Goal: Task Accomplishment & Management: Use online tool/utility

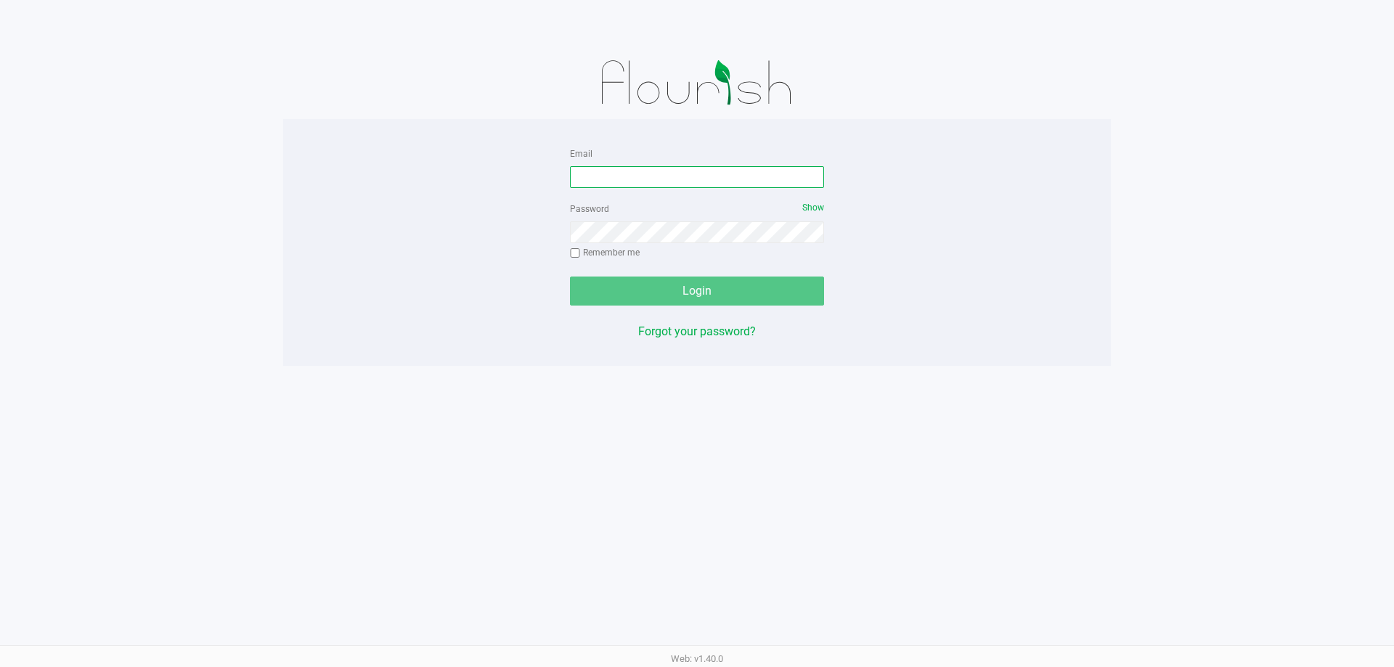
click at [657, 179] on input "Email" at bounding box center [697, 177] width 254 height 22
type input "rfortier@liveparallel.com"
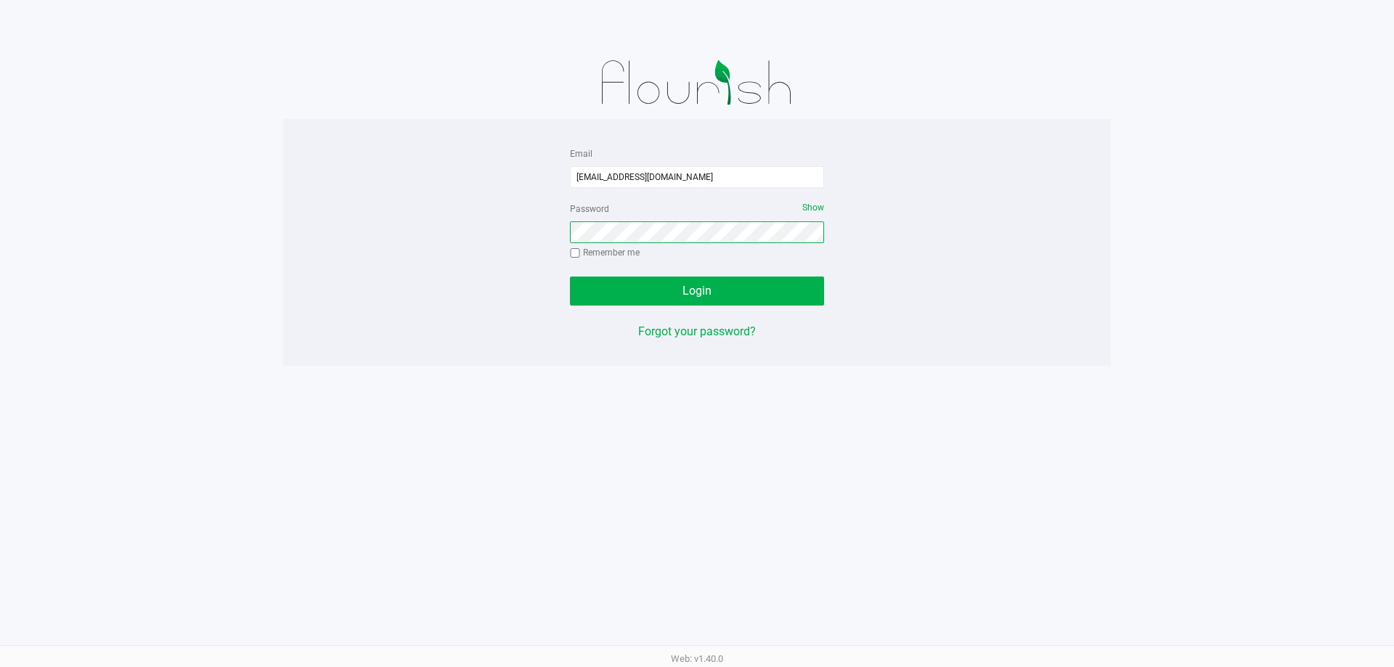
click at [570, 277] on button "Login" at bounding box center [697, 291] width 254 height 29
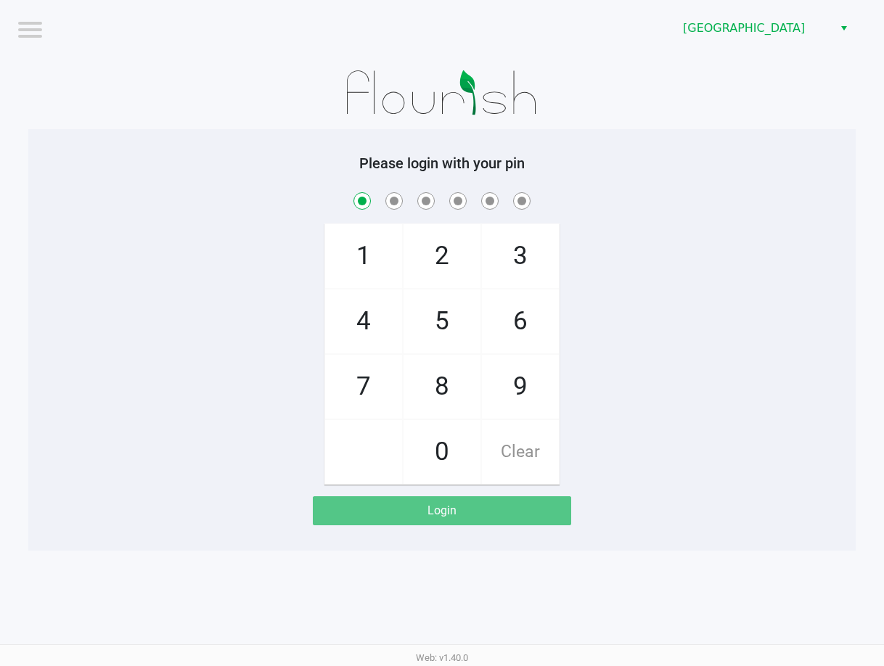
checkbox input "true"
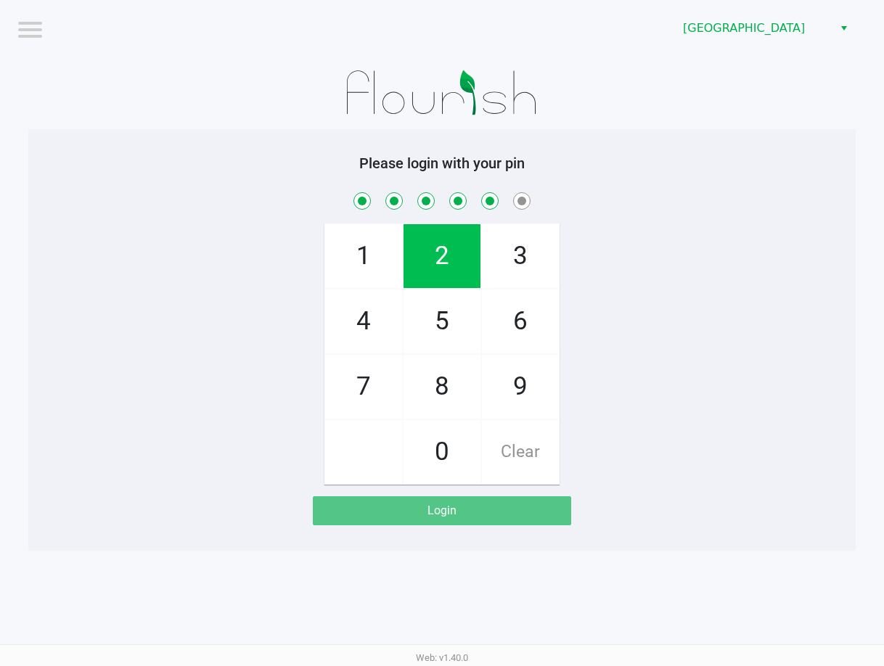
checkbox input "true"
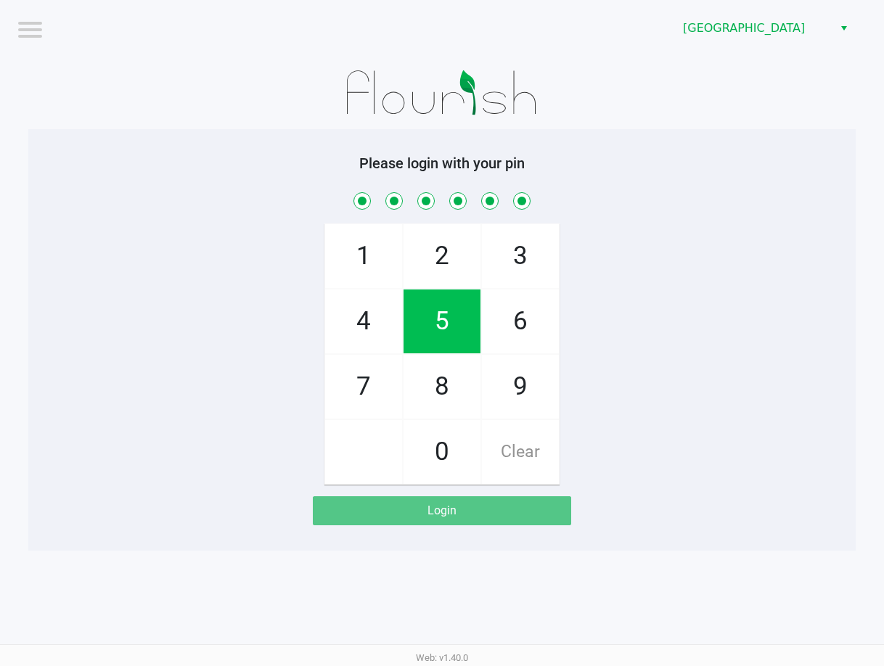
checkbox input "true"
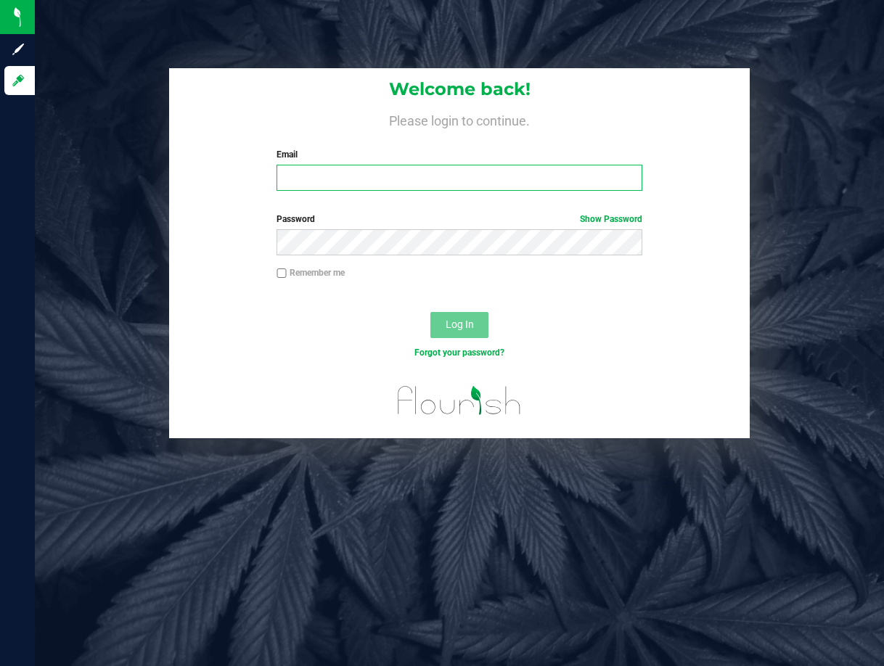
click at [322, 179] on input "Email" at bounding box center [459, 178] width 365 height 26
type input "rfortier@liveparallel.com"
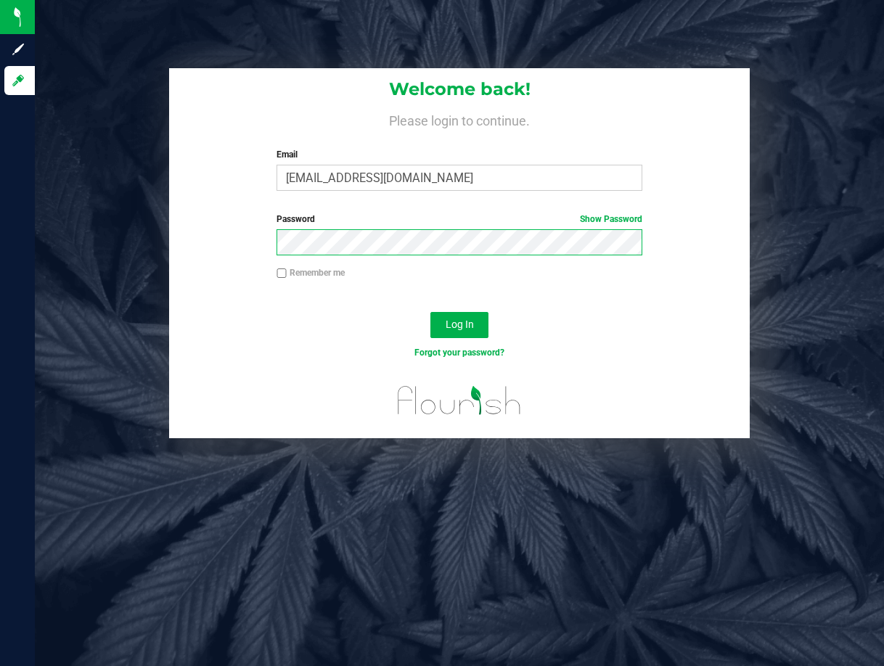
click at [430, 312] on button "Log In" at bounding box center [459, 325] width 58 height 26
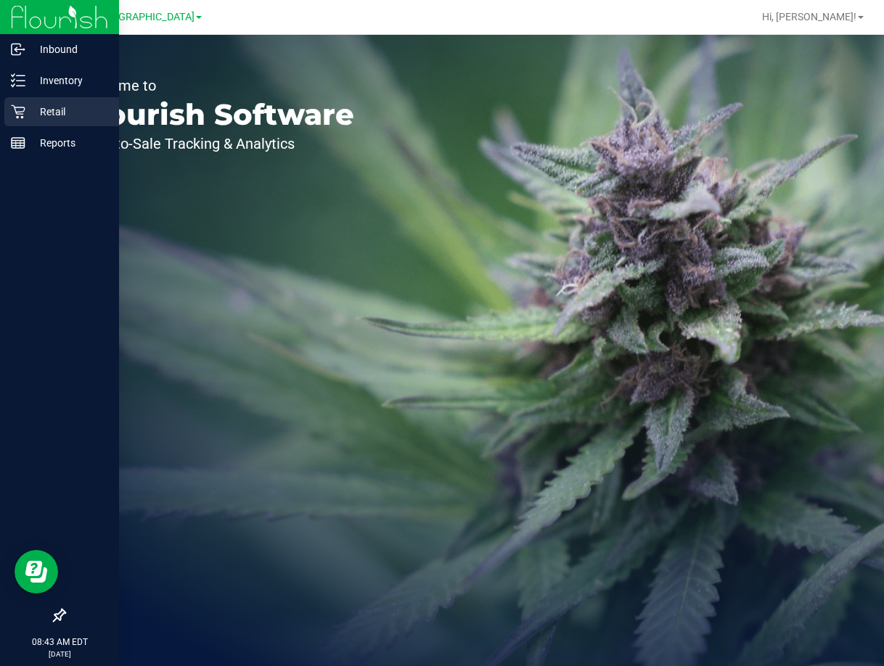
click at [17, 107] on icon at bounding box center [18, 112] width 14 height 14
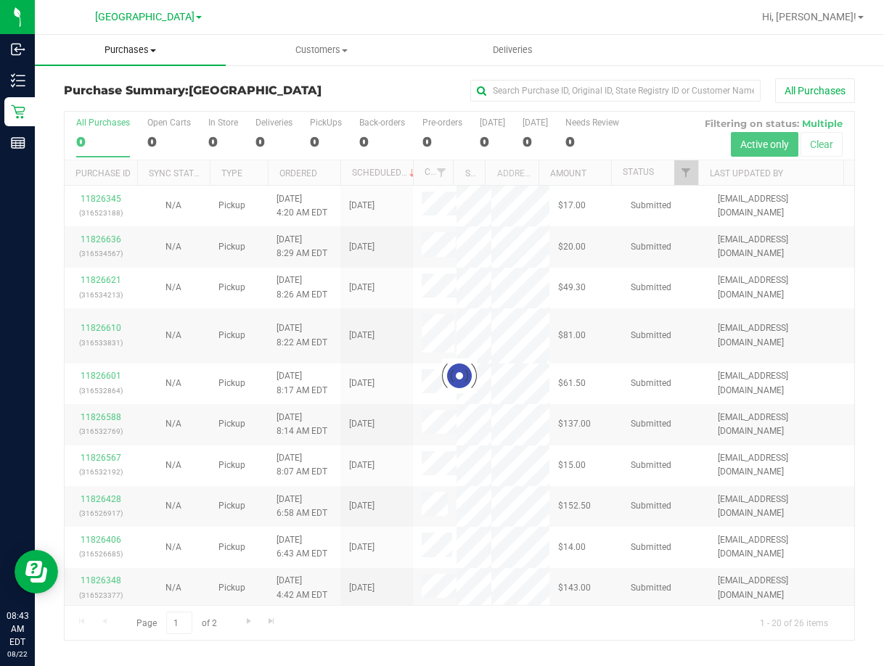
click at [136, 49] on span "Purchases" at bounding box center [130, 50] width 191 height 13
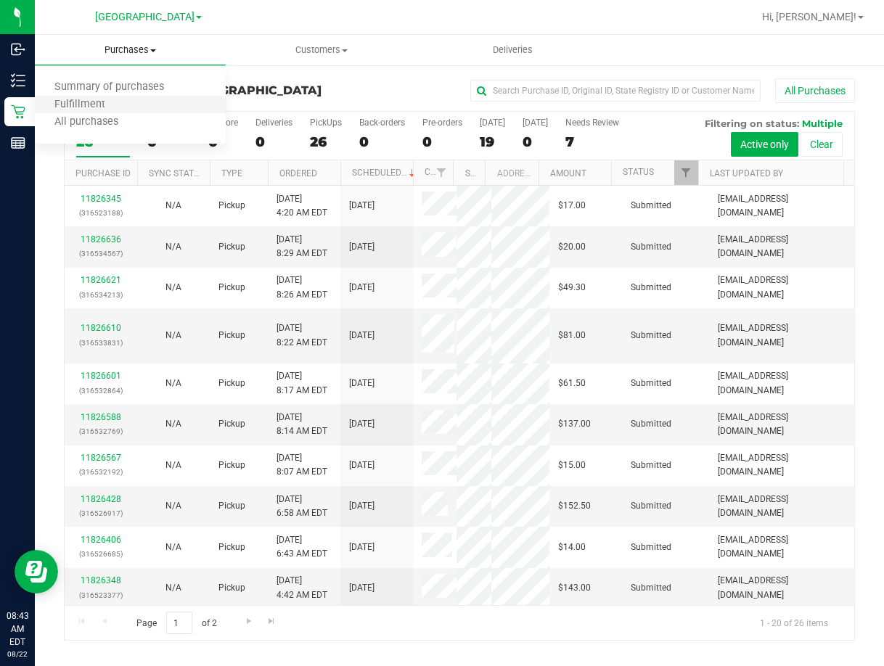
click at [126, 103] on li "Fulfillment" at bounding box center [130, 105] width 191 height 17
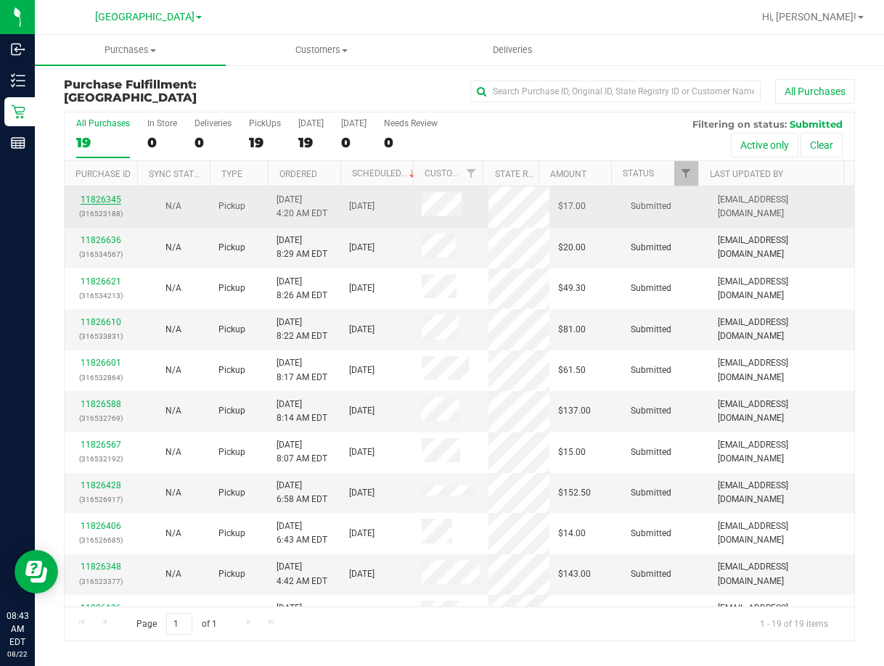
click at [99, 201] on link "11826345" at bounding box center [101, 200] width 41 height 10
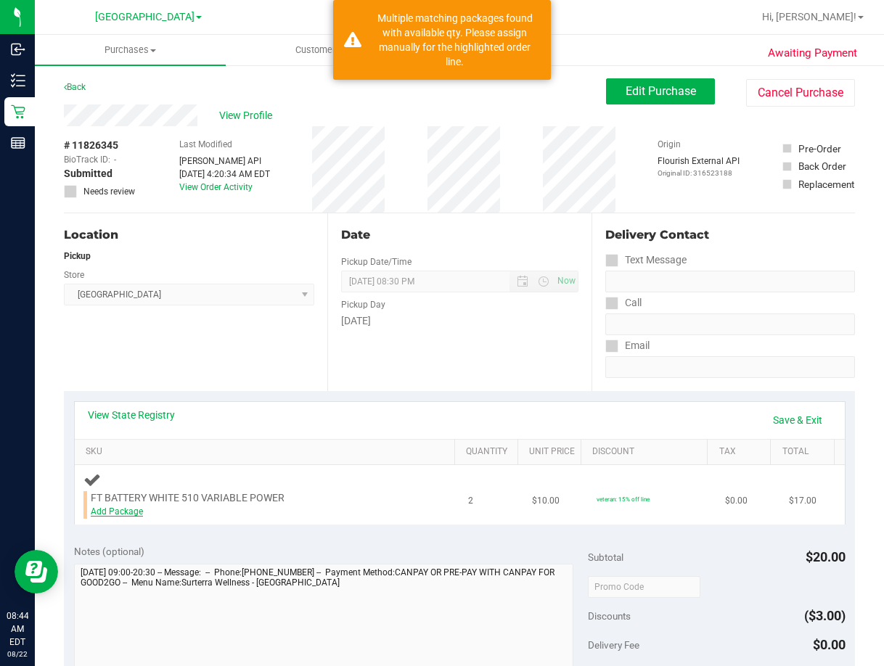
click at [121, 514] on link "Add Package" at bounding box center [117, 512] width 52 height 10
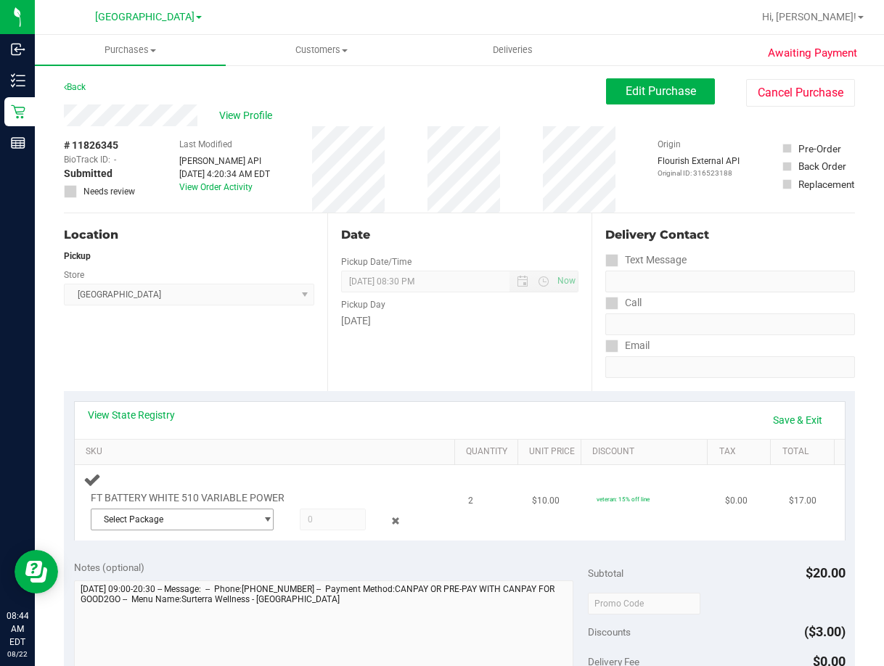
click at [199, 515] on span "Select Package" at bounding box center [173, 520] width 164 height 20
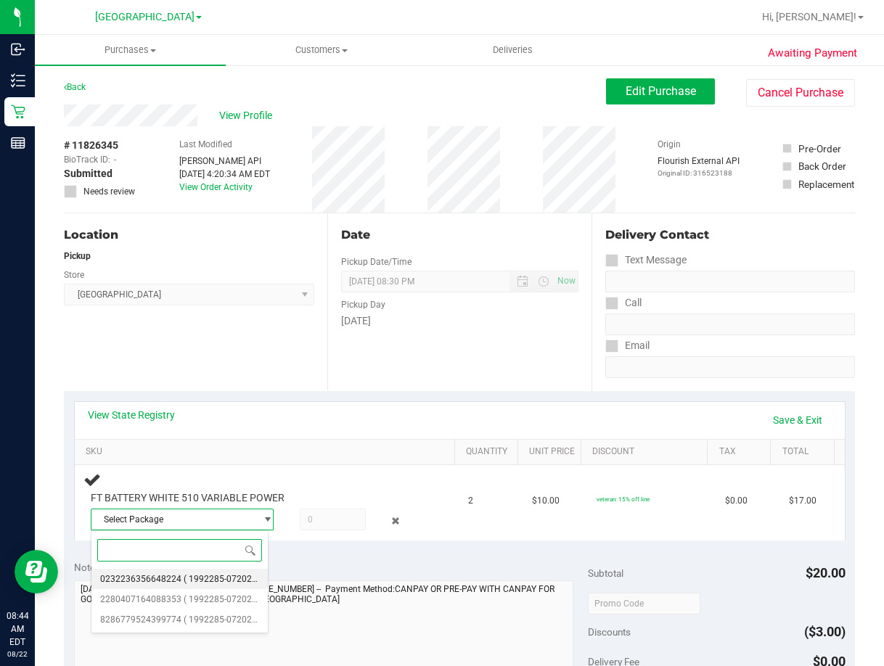
click at [205, 589] on li "0232236356648224 ( 1992285-072025 | orig: FLTW-20250820-010 )" at bounding box center [179, 579] width 176 height 20
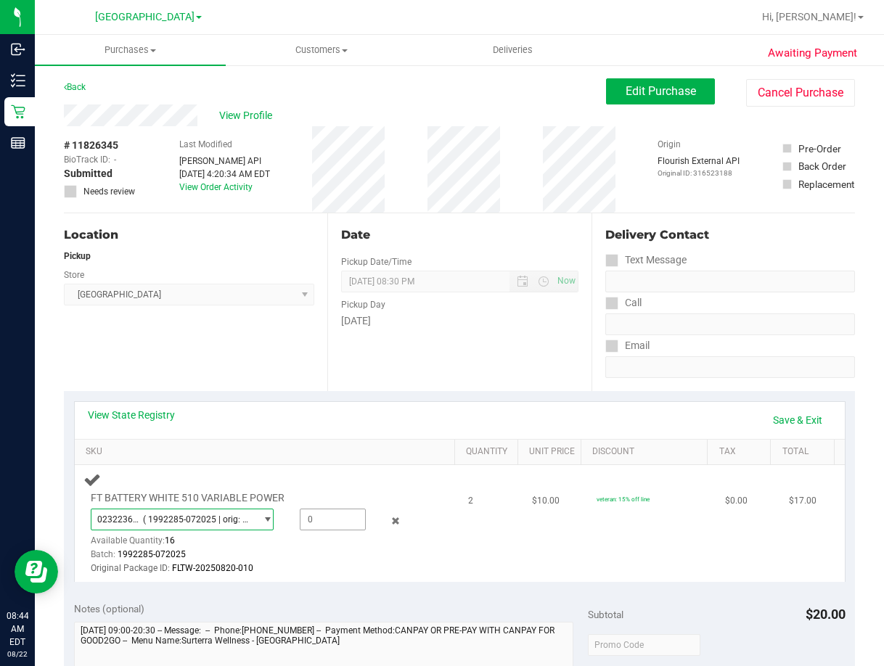
click at [343, 520] on span at bounding box center [333, 520] width 66 height 22
type input "2"
type input "2.0000"
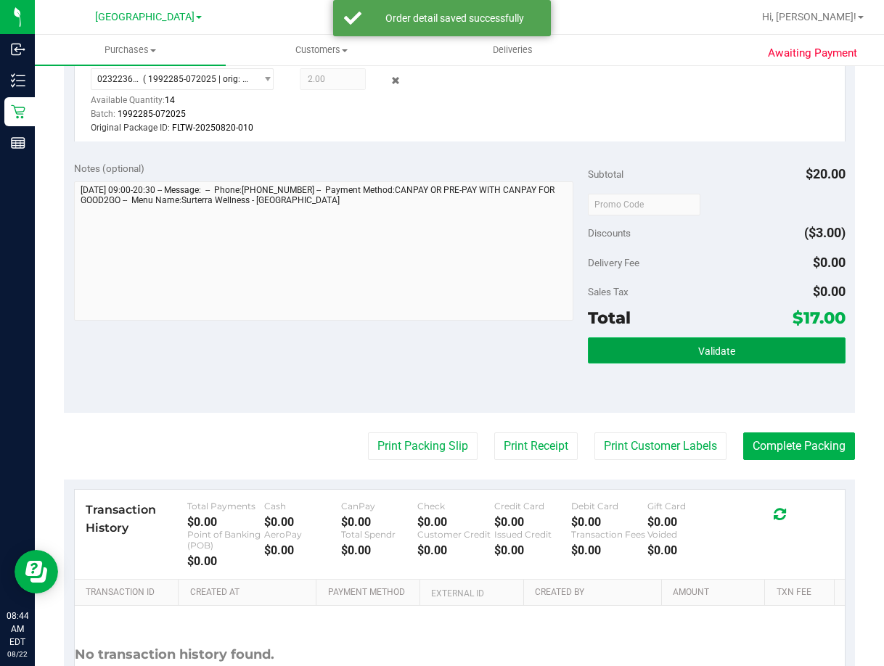
click at [650, 342] on button "Validate" at bounding box center [716, 351] width 257 height 26
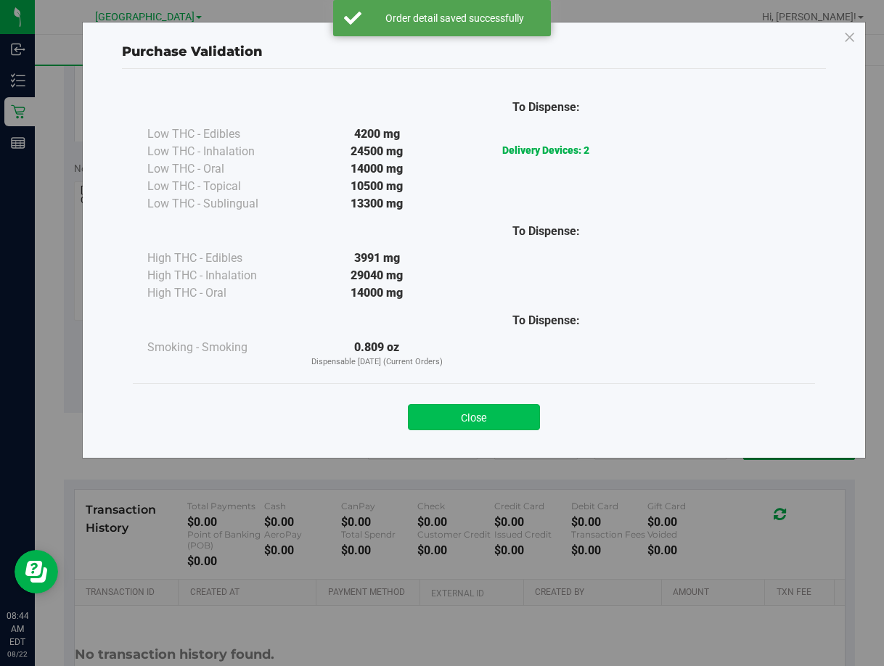
click at [474, 420] on button "Close" at bounding box center [474, 417] width 132 height 26
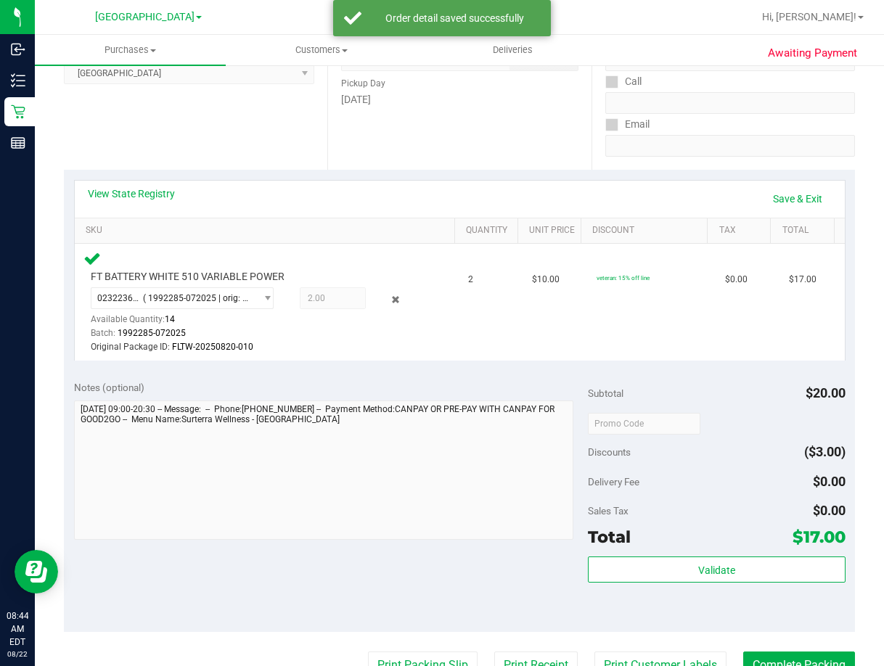
scroll to position [436, 0]
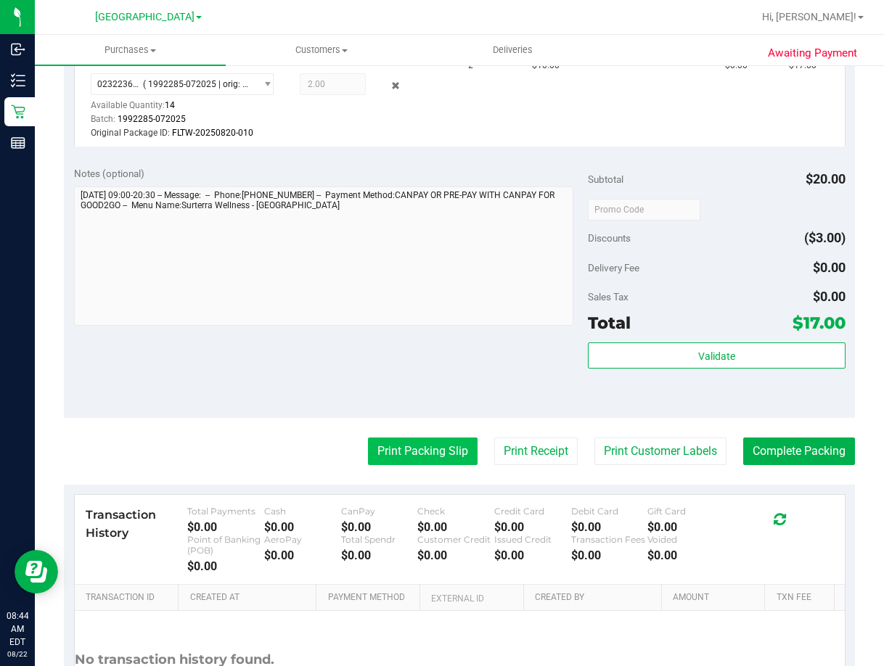
click at [431, 446] on button "Print Packing Slip" at bounding box center [423, 452] width 110 height 28
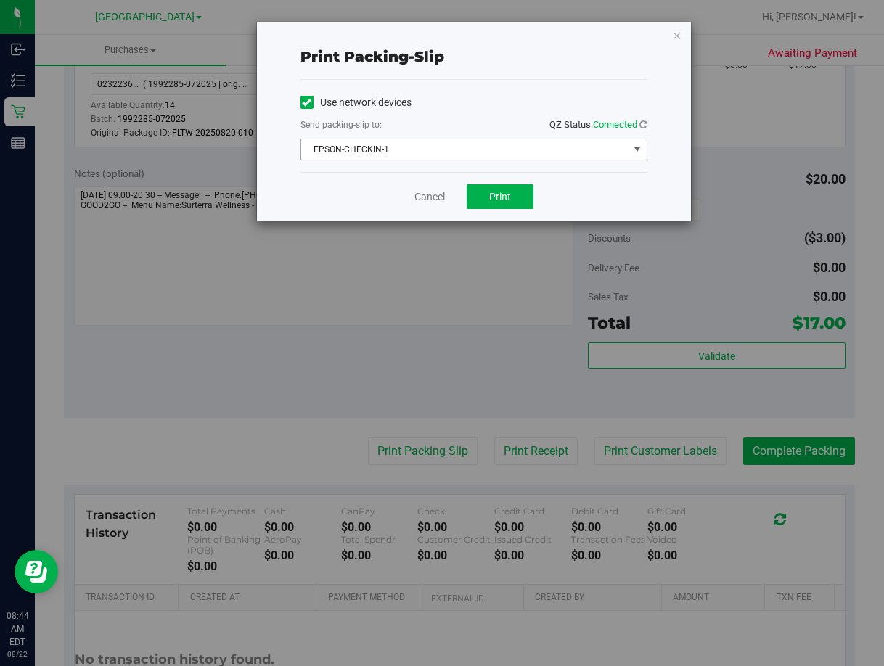
click at [471, 146] on span "EPSON-CHECKIN-1" at bounding box center [464, 149] width 327 height 20
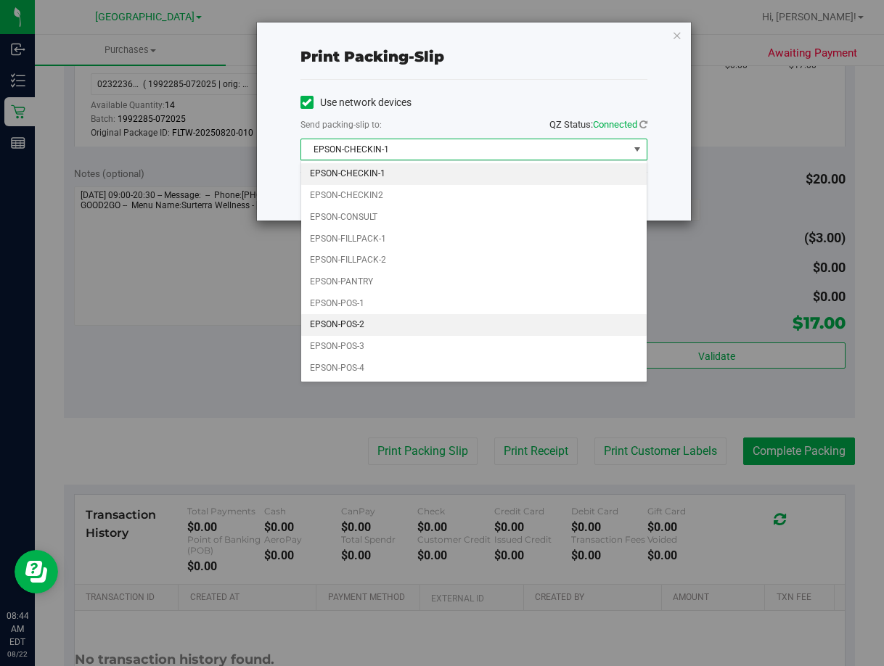
click at [425, 324] on li "EPSON-POS-2" at bounding box center [474, 325] width 346 height 22
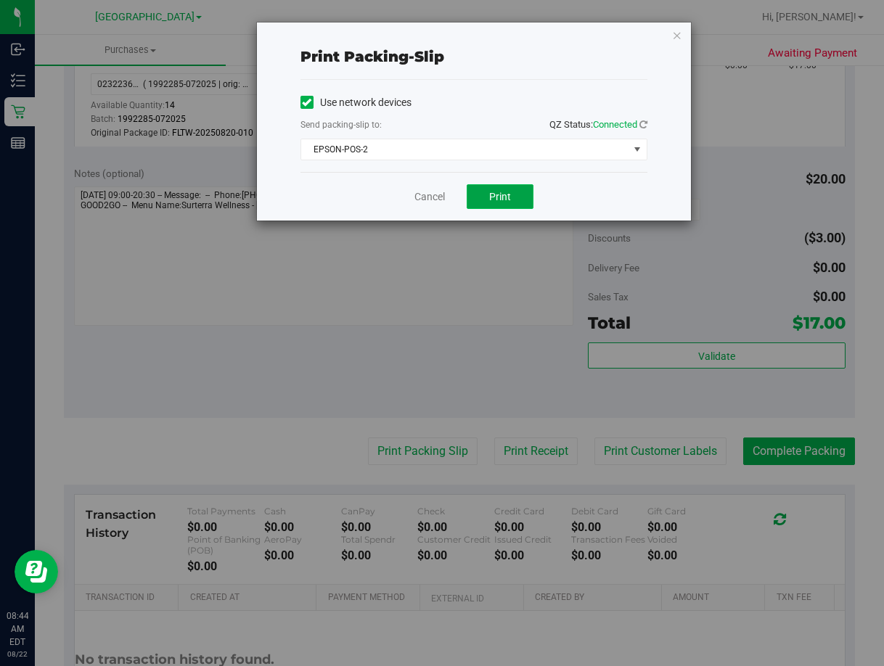
click at [506, 189] on button "Print" at bounding box center [500, 196] width 67 height 25
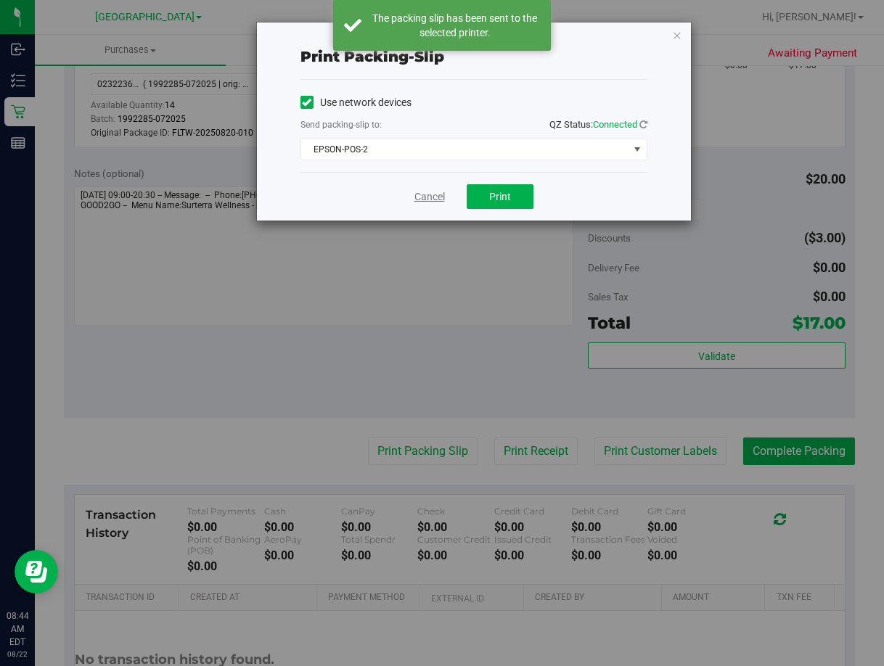
click at [436, 191] on link "Cancel" at bounding box center [430, 196] width 30 height 15
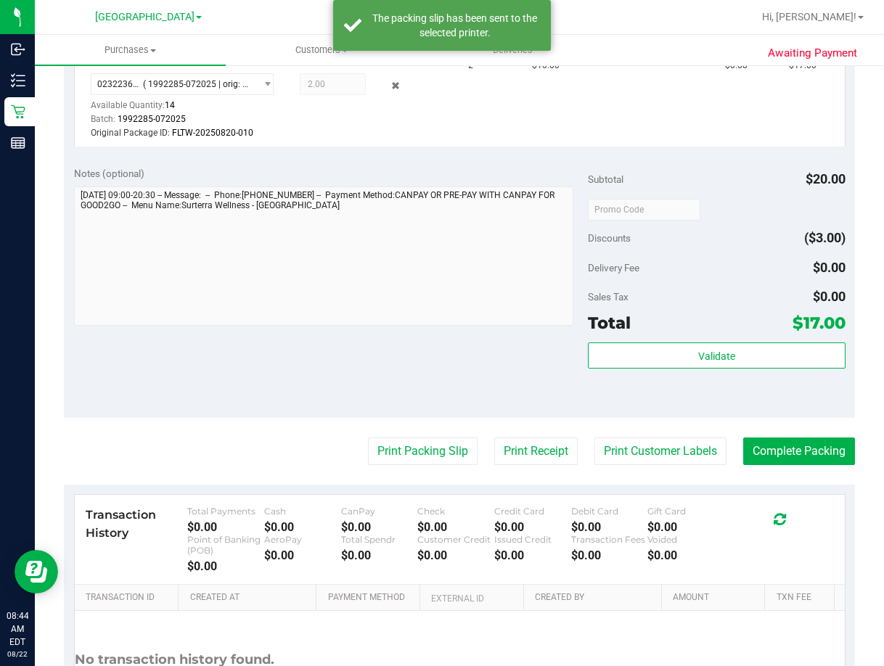
click at [775, 340] on div "Subtotal $20.00 Discounts ($3.00) Delivery Fee $0.00 Sales Tax $0.00 Total $17.…" at bounding box center [716, 287] width 257 height 242
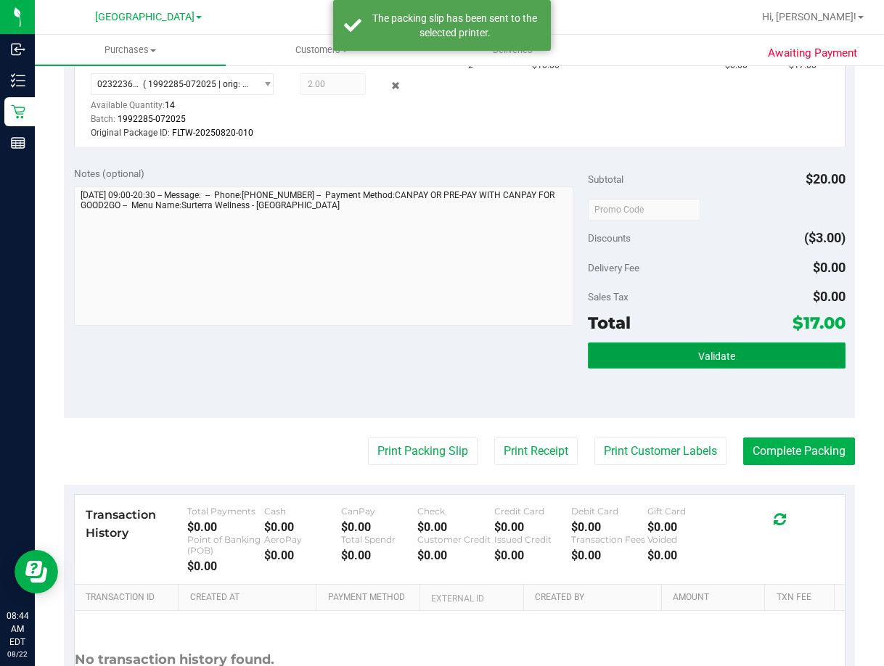
click at [772, 356] on button "Validate" at bounding box center [716, 356] width 257 height 26
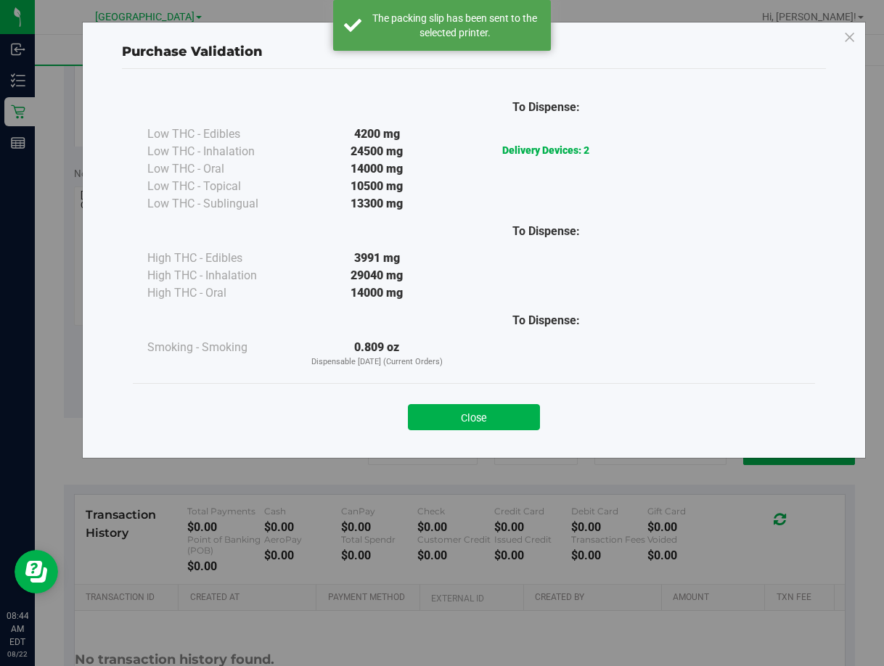
drag, startPoint x: 463, startPoint y: 417, endPoint x: 706, endPoint y: 399, distance: 243.1
click at [470, 416] on button "Close" at bounding box center [474, 417] width 132 height 26
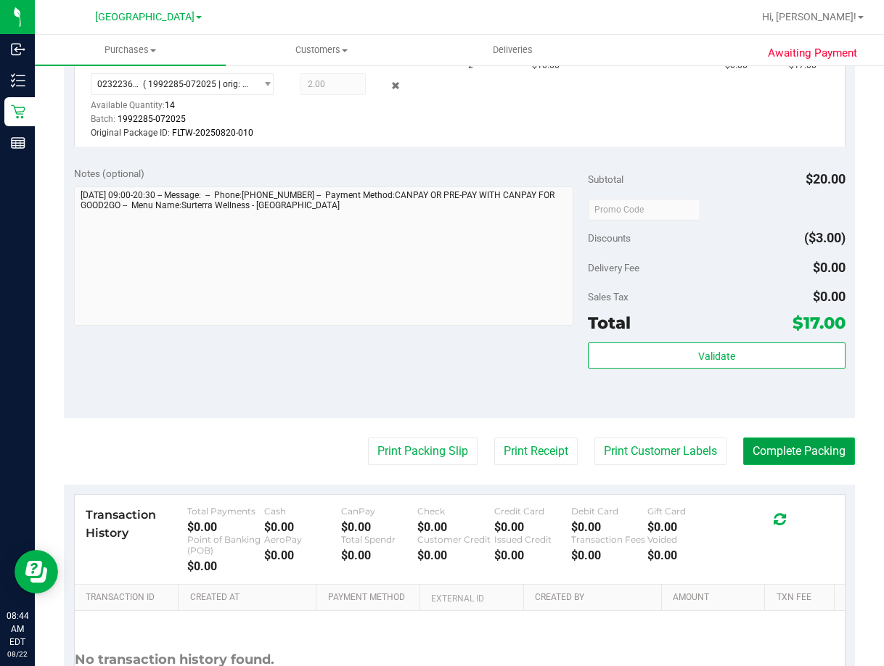
click at [804, 454] on button "Complete Packing" at bounding box center [799, 452] width 112 height 28
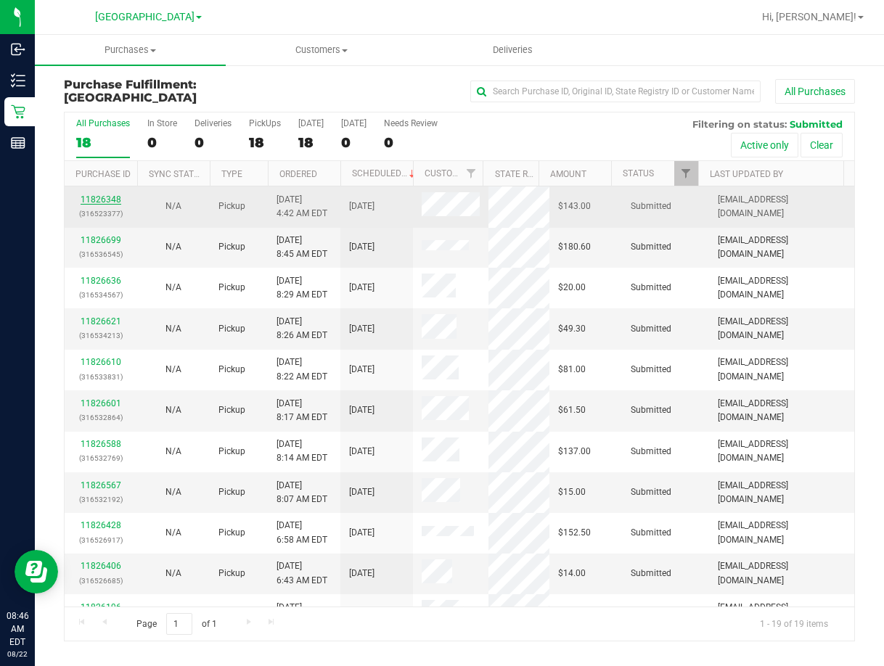
click at [105, 197] on link "11826348" at bounding box center [101, 200] width 41 height 10
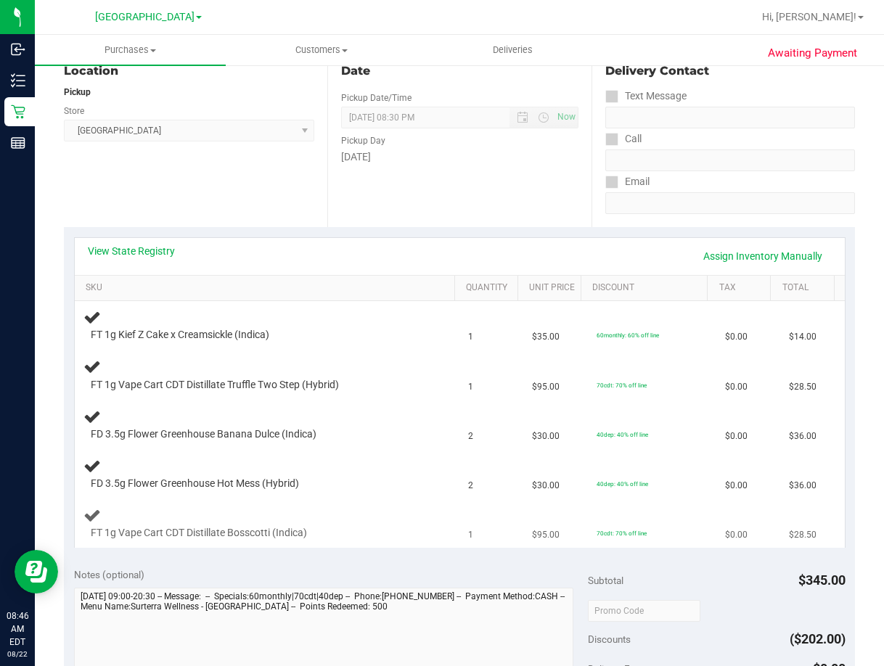
scroll to position [218, 0]
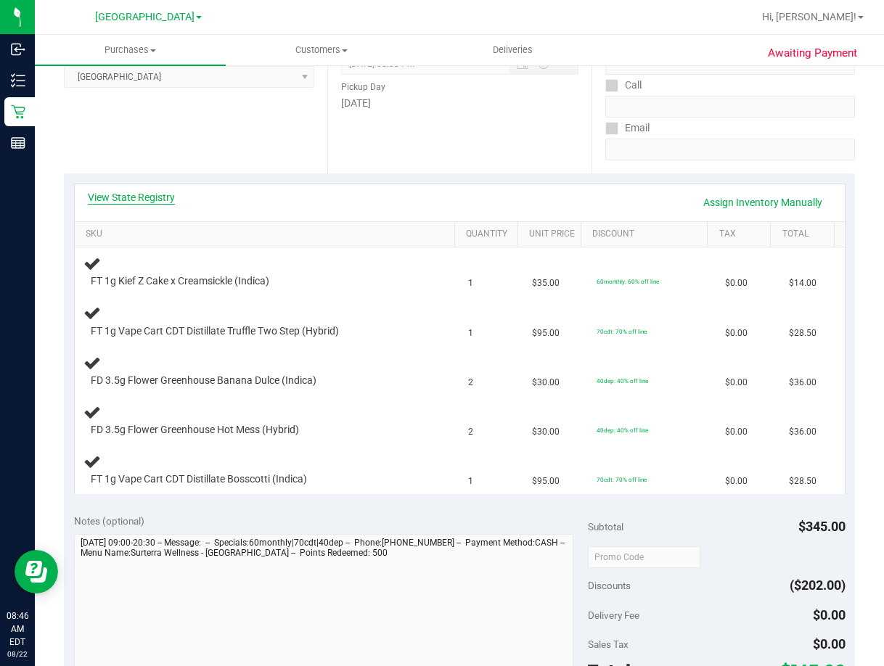
click at [136, 197] on link "View State Registry" at bounding box center [131, 197] width 87 height 15
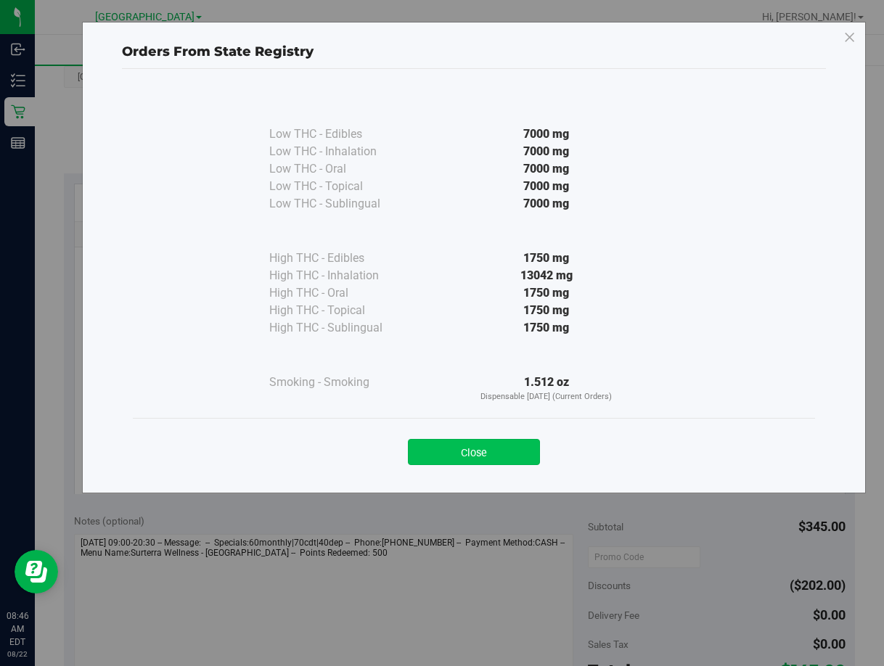
click at [465, 449] on button "Close" at bounding box center [474, 452] width 132 height 26
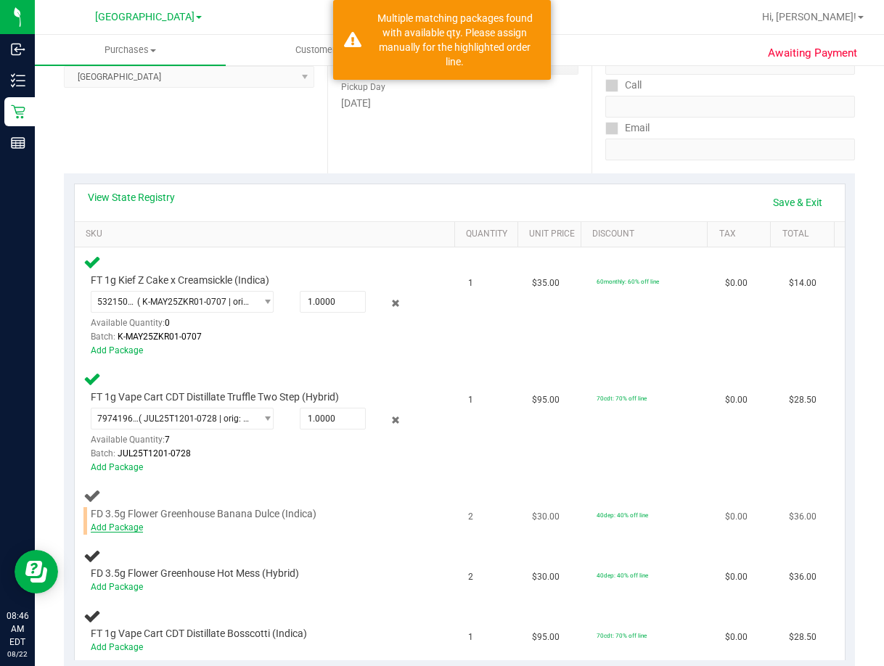
click at [122, 531] on link "Add Package" at bounding box center [117, 528] width 52 height 10
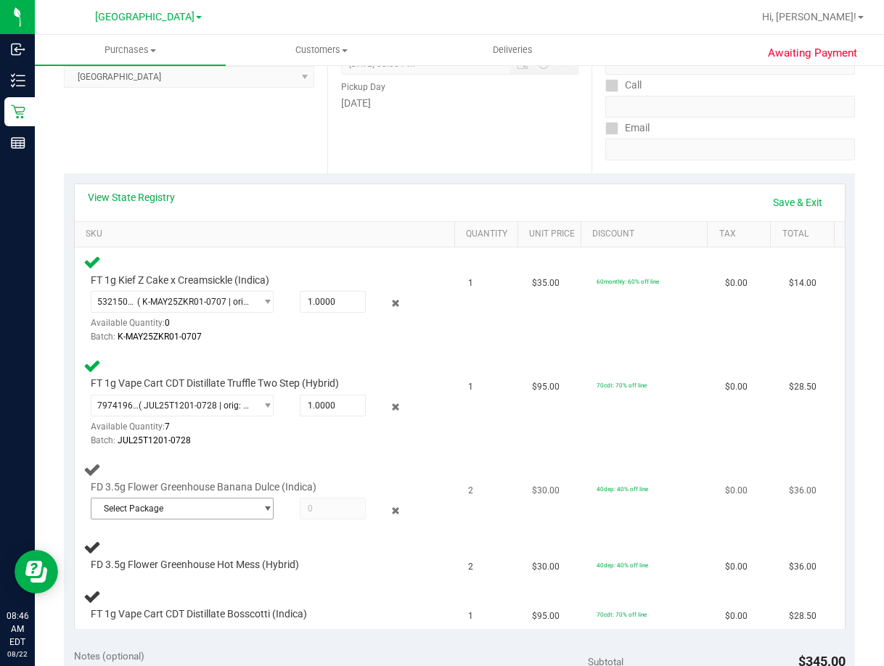
click at [145, 513] on span "Select Package" at bounding box center [173, 509] width 164 height 20
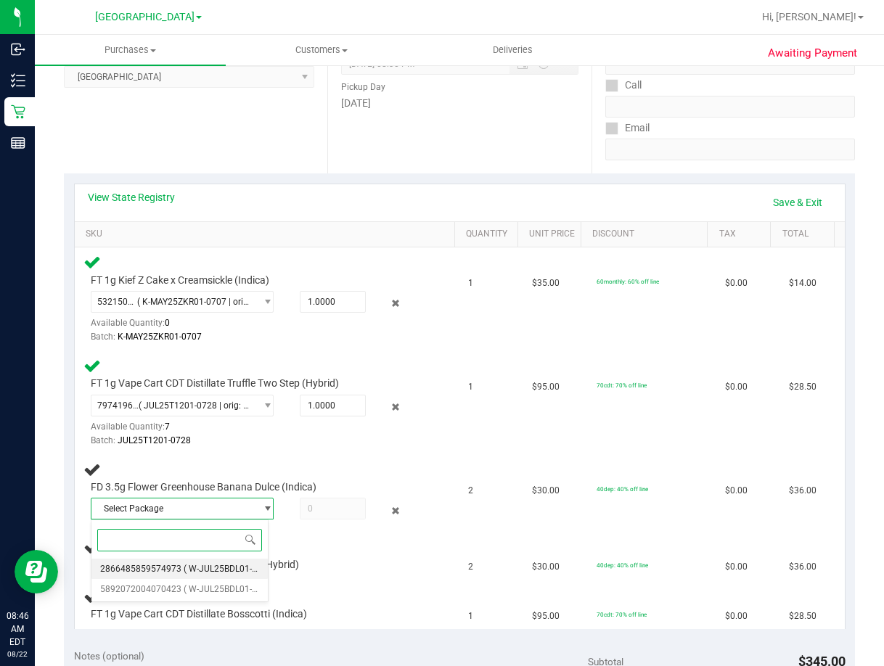
click at [173, 575] on li "2866485859574973 ( W-JUL25BDL01-0710 | orig: FLSRWGM-20250717-518 )" at bounding box center [179, 569] width 176 height 20
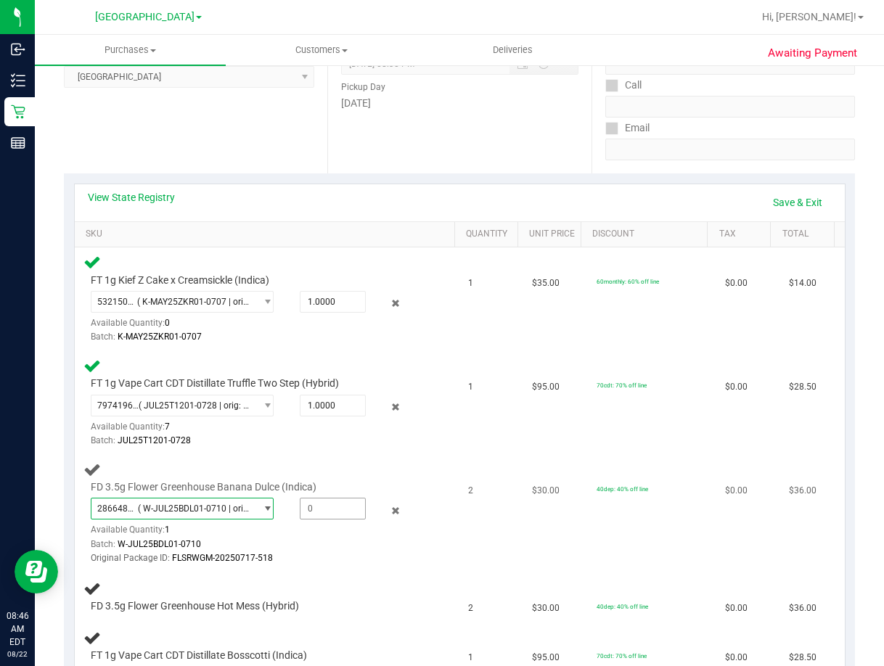
click at [314, 505] on span at bounding box center [333, 509] width 66 height 22
type input "1"
type input "1.0000"
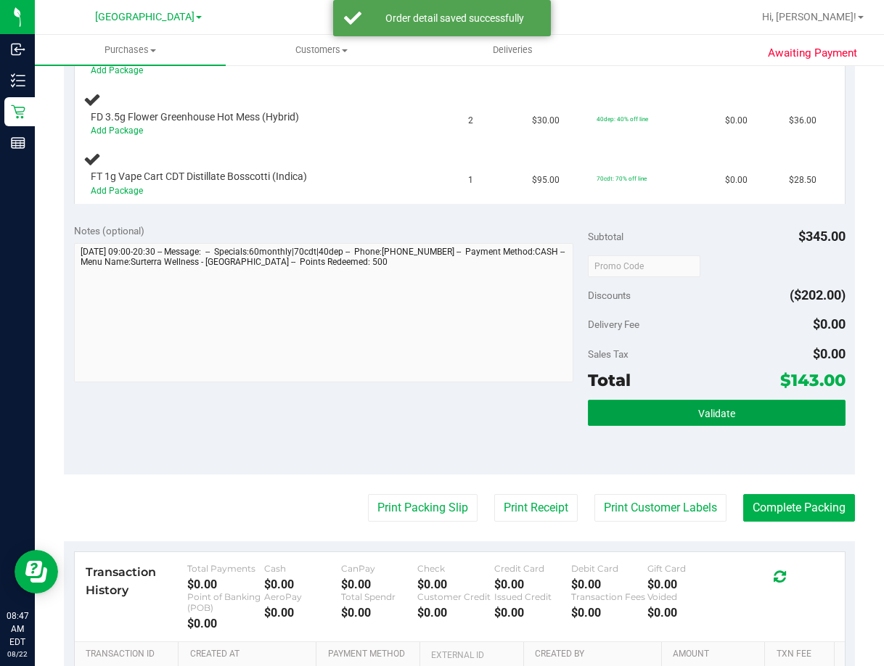
click at [588, 400] on button "Validate" at bounding box center [716, 413] width 257 height 26
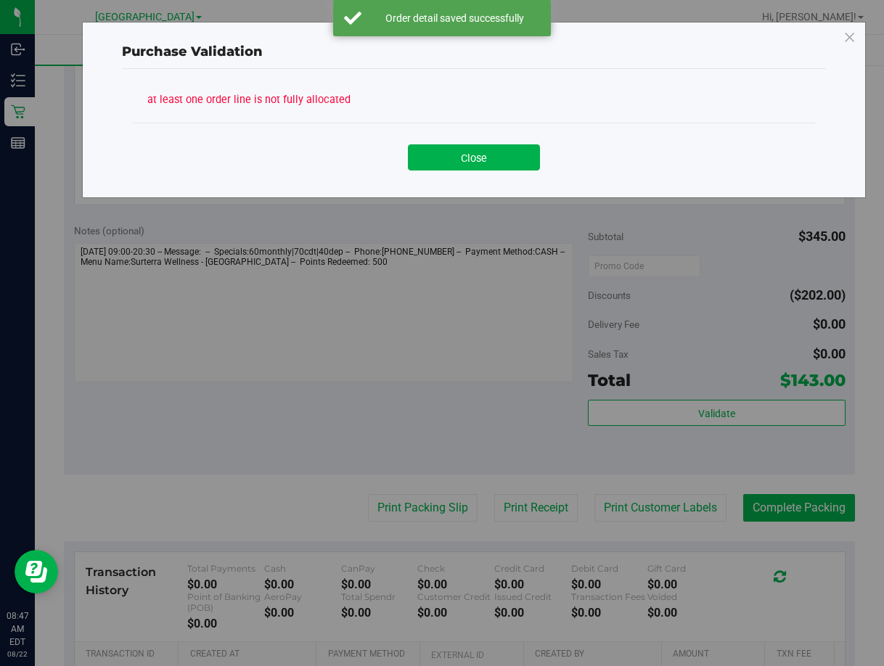
click at [437, 156] on button "Close" at bounding box center [474, 157] width 132 height 26
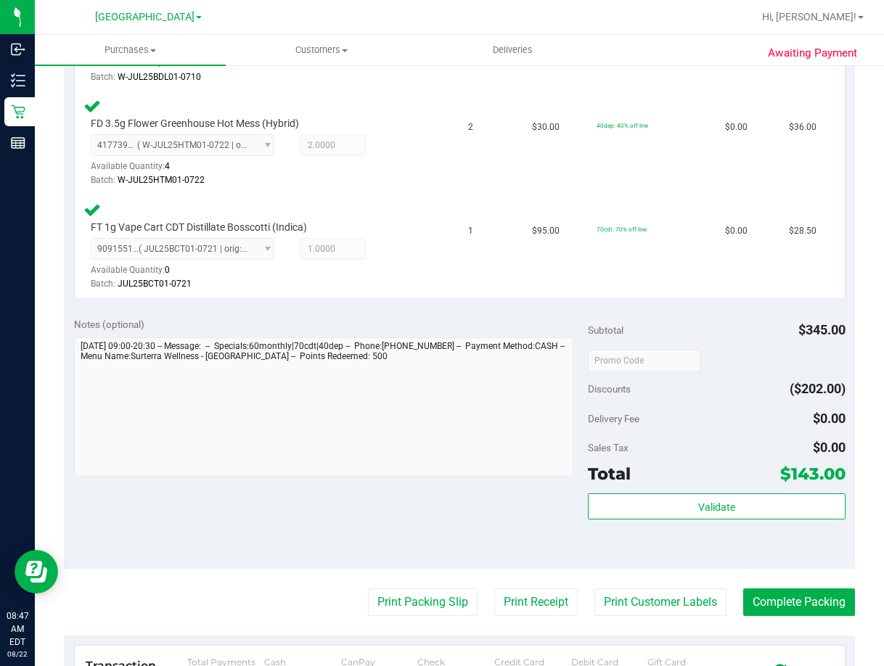
scroll to position [799, 0]
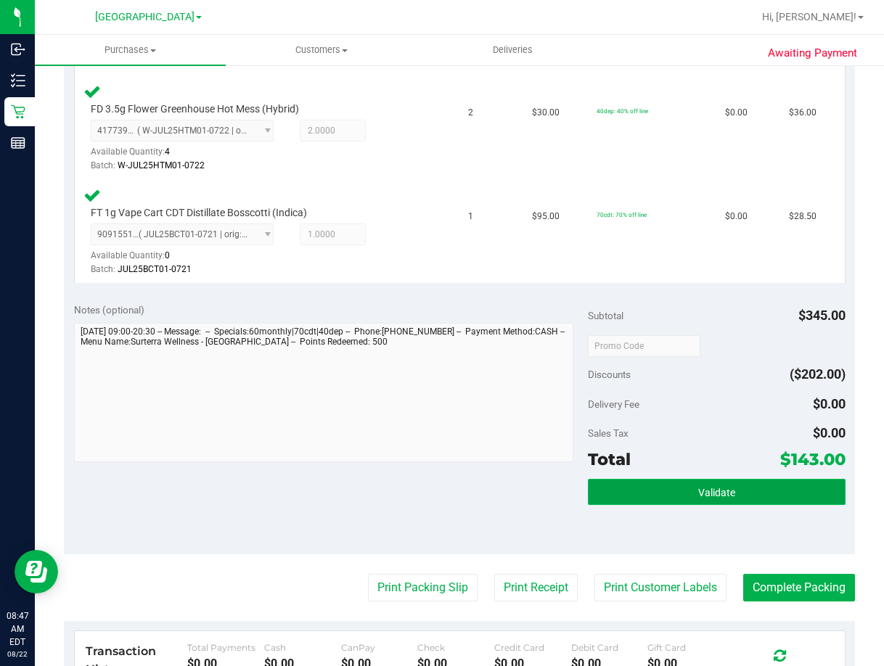
click at [698, 487] on span "Validate" at bounding box center [716, 493] width 37 height 12
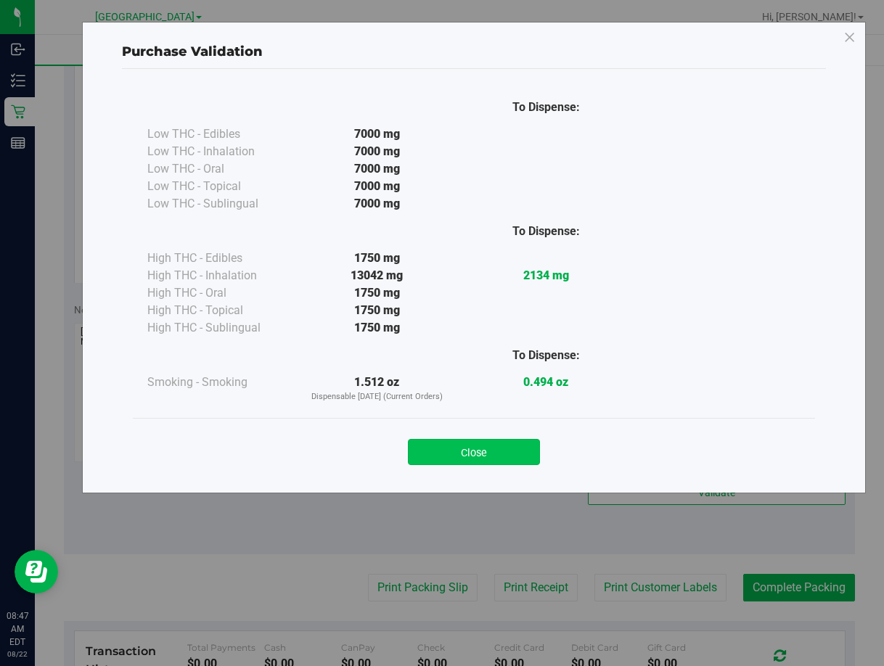
click at [505, 450] on button "Close" at bounding box center [474, 452] width 132 height 26
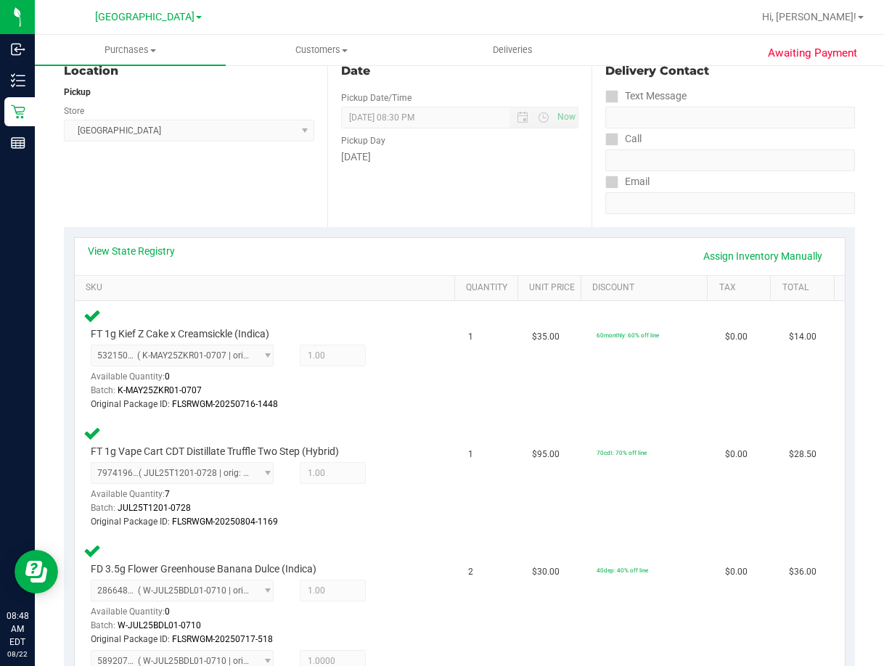
scroll to position [0, 0]
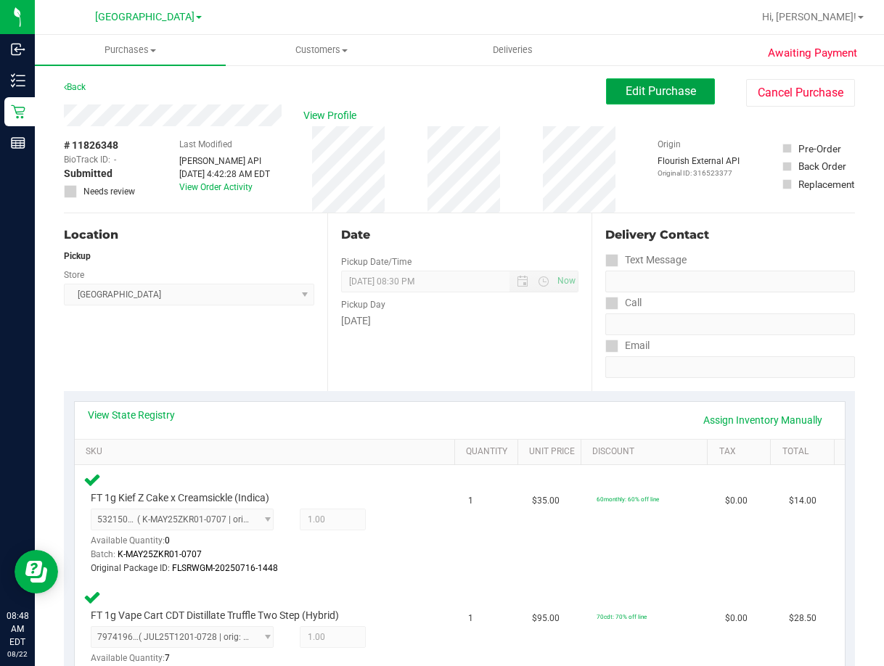
click at [659, 92] on span "Edit Purchase" at bounding box center [661, 91] width 70 height 14
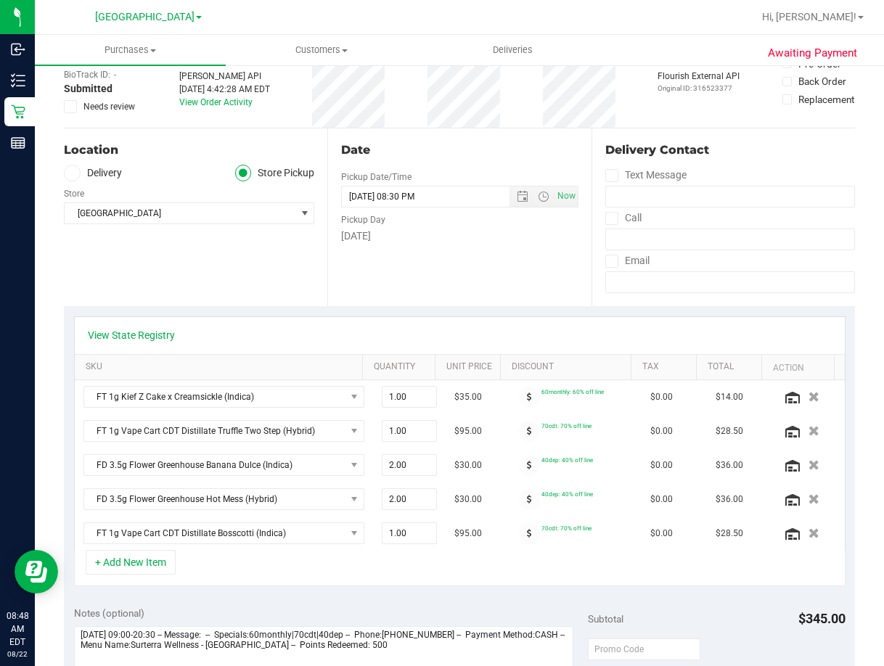
scroll to position [363, 0]
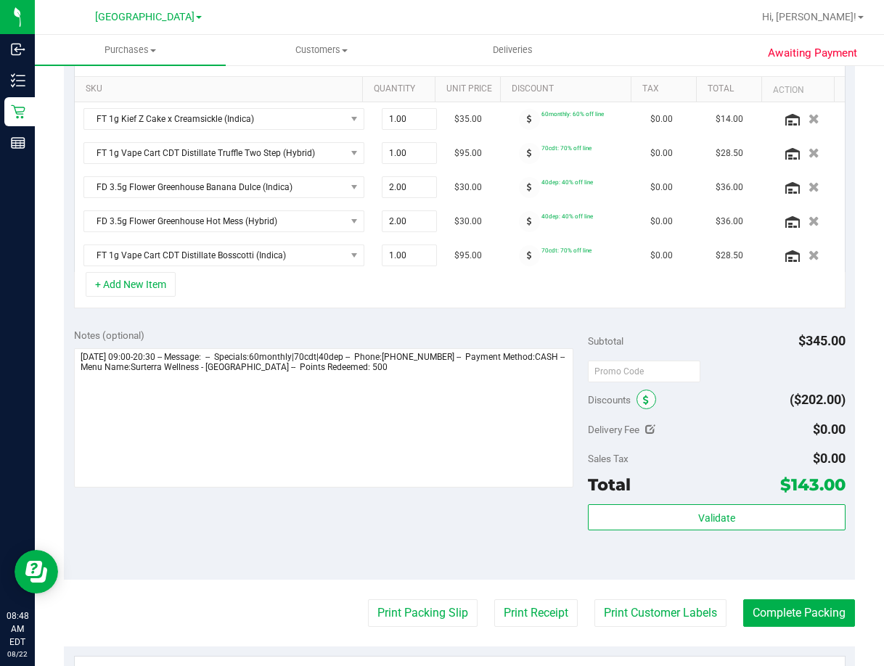
click at [642, 394] on span at bounding box center [647, 400] width 20 height 20
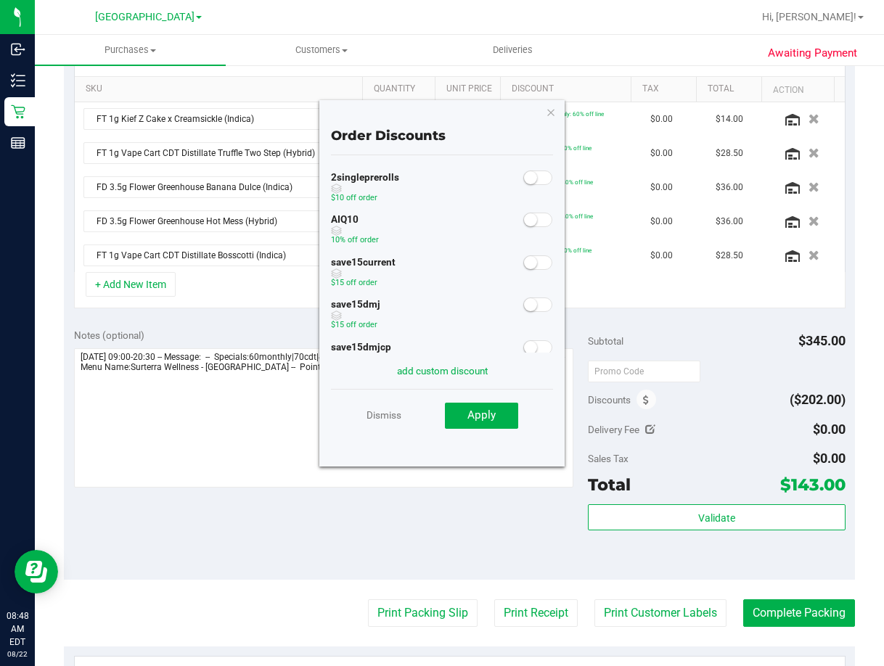
click at [534, 218] on span at bounding box center [537, 220] width 29 height 15
click at [496, 420] on button "Apply" at bounding box center [481, 416] width 73 height 26
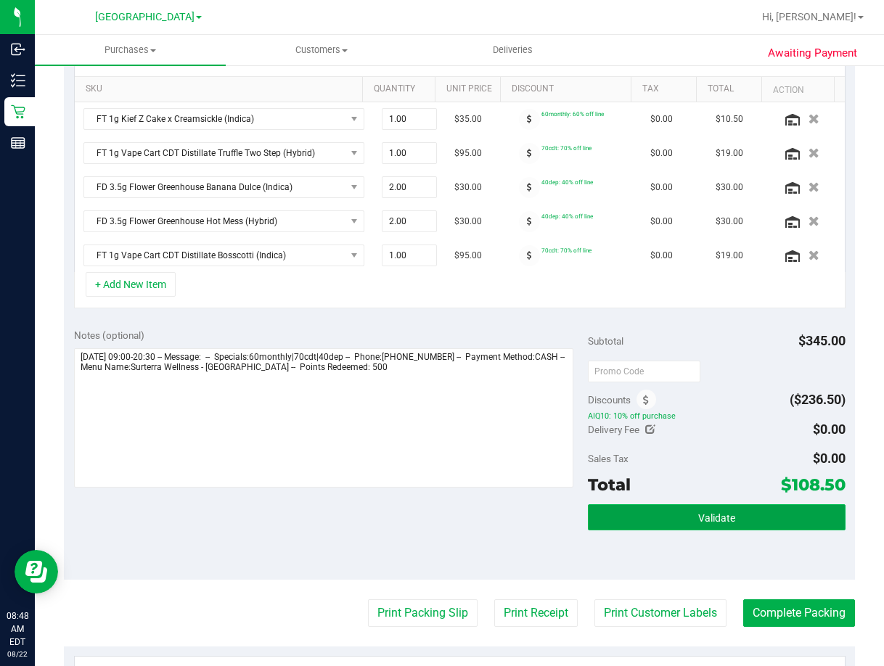
click at [677, 515] on button "Validate" at bounding box center [716, 518] width 257 height 26
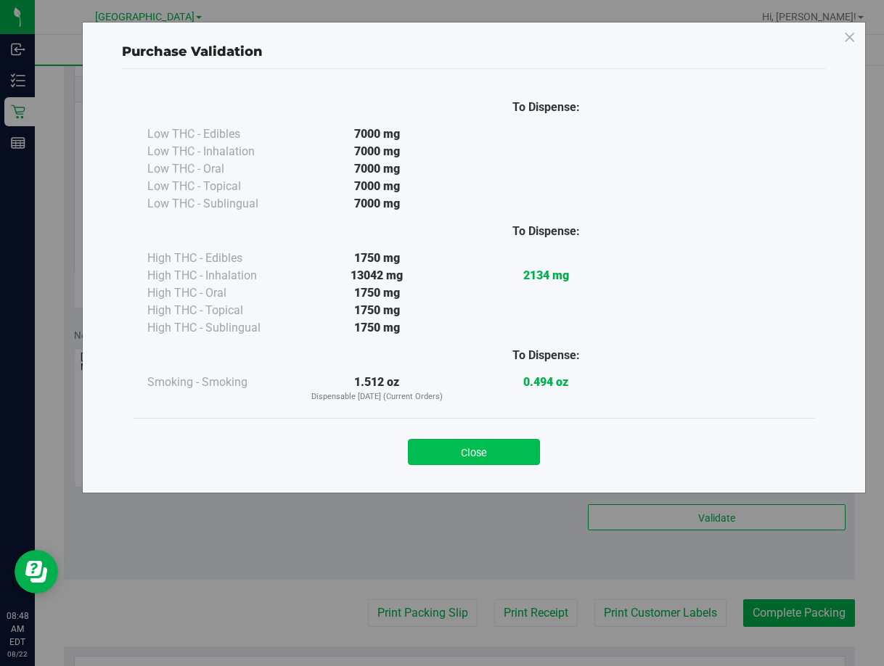
click at [476, 441] on button "Close" at bounding box center [474, 452] width 132 height 26
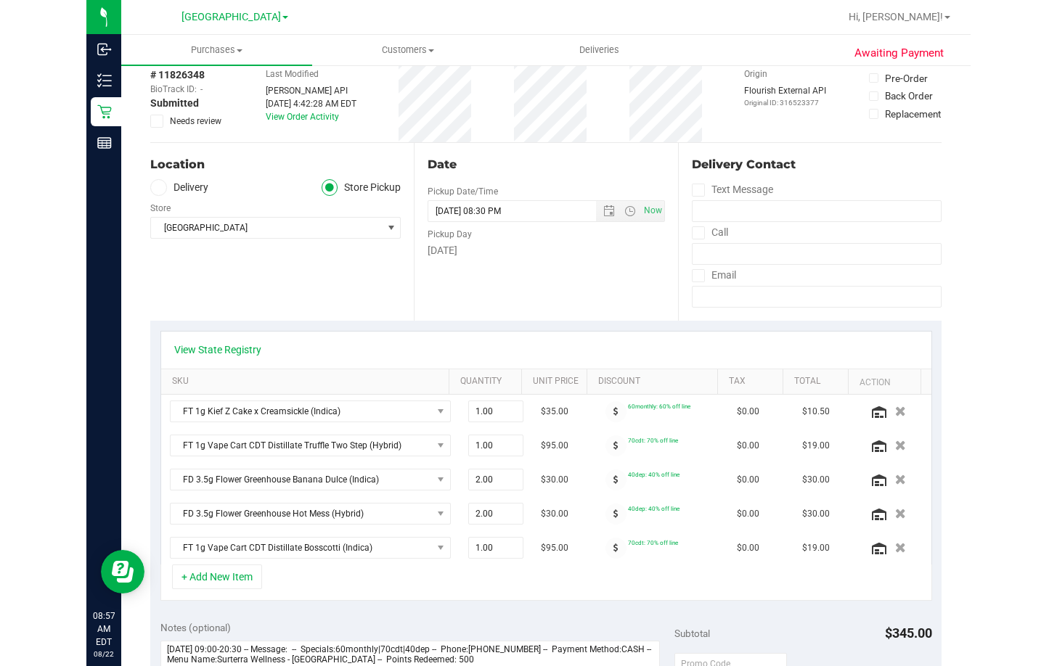
scroll to position [0, 0]
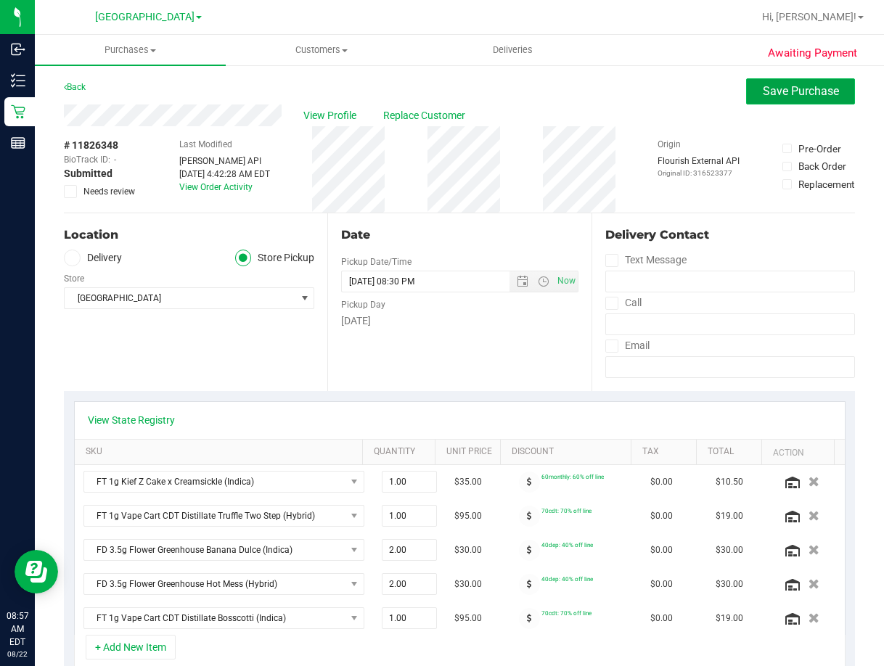
click at [785, 86] on span "Save Purchase" at bounding box center [801, 91] width 76 height 14
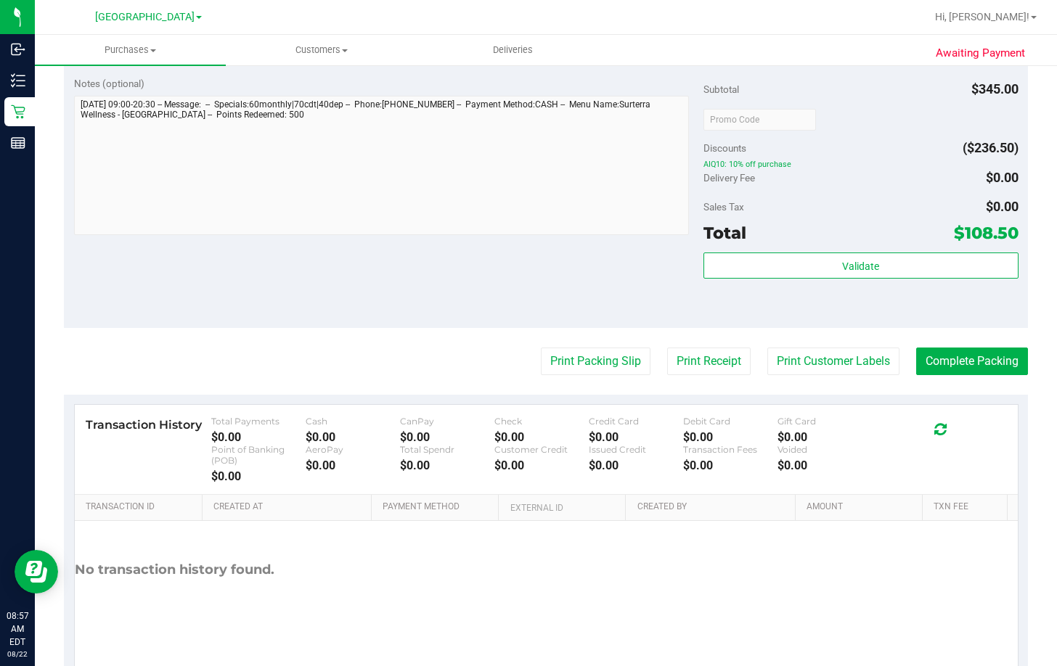
scroll to position [1008, 0]
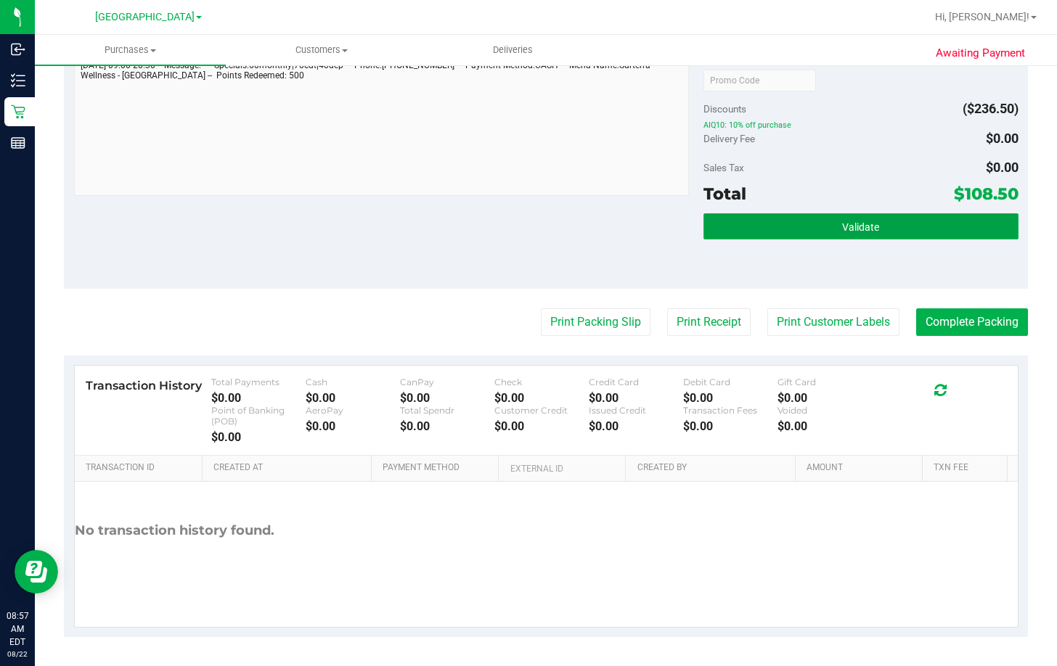
click at [813, 223] on button "Validate" at bounding box center [860, 226] width 315 height 26
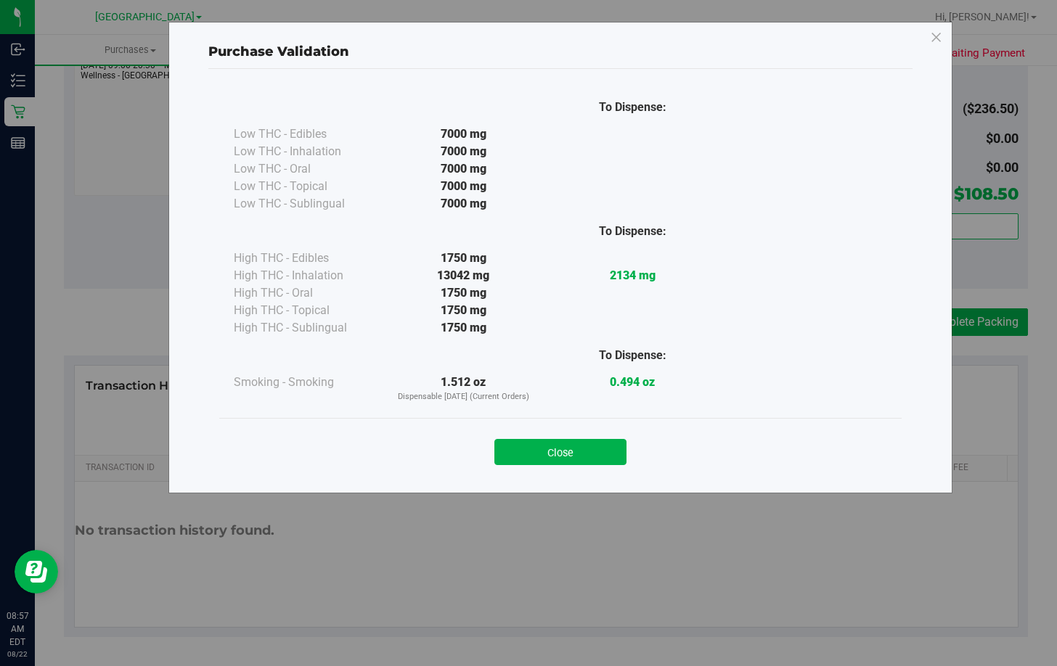
drag, startPoint x: 556, startPoint y: 454, endPoint x: 576, endPoint y: 427, distance: 34.3
click at [556, 454] on button "Close" at bounding box center [560, 452] width 132 height 26
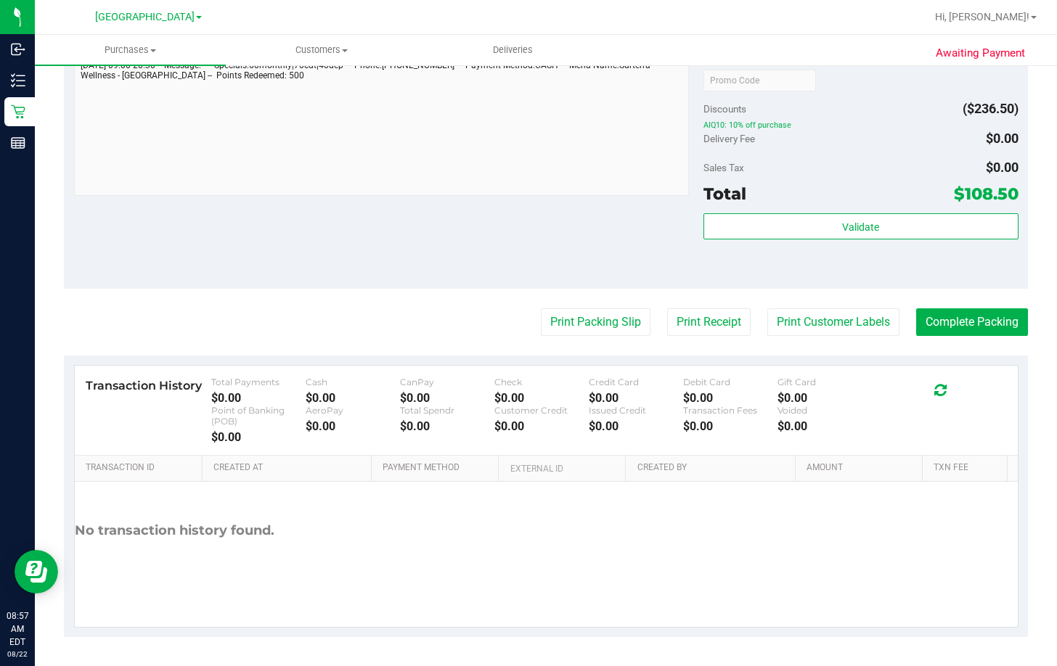
click at [449, 318] on div "Print Packing Slip Print Receipt Print Customer Labels Complete Packing" at bounding box center [546, 323] width 964 height 28
click at [563, 319] on button "Print Packing Slip" at bounding box center [596, 323] width 110 height 28
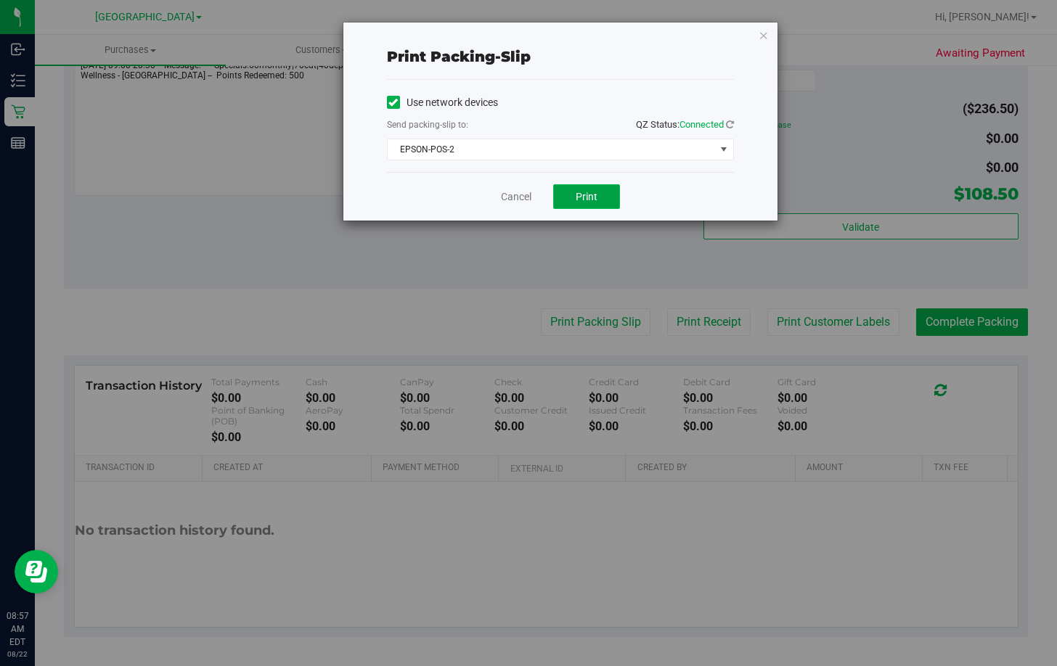
click at [589, 195] on span "Print" at bounding box center [587, 197] width 22 height 12
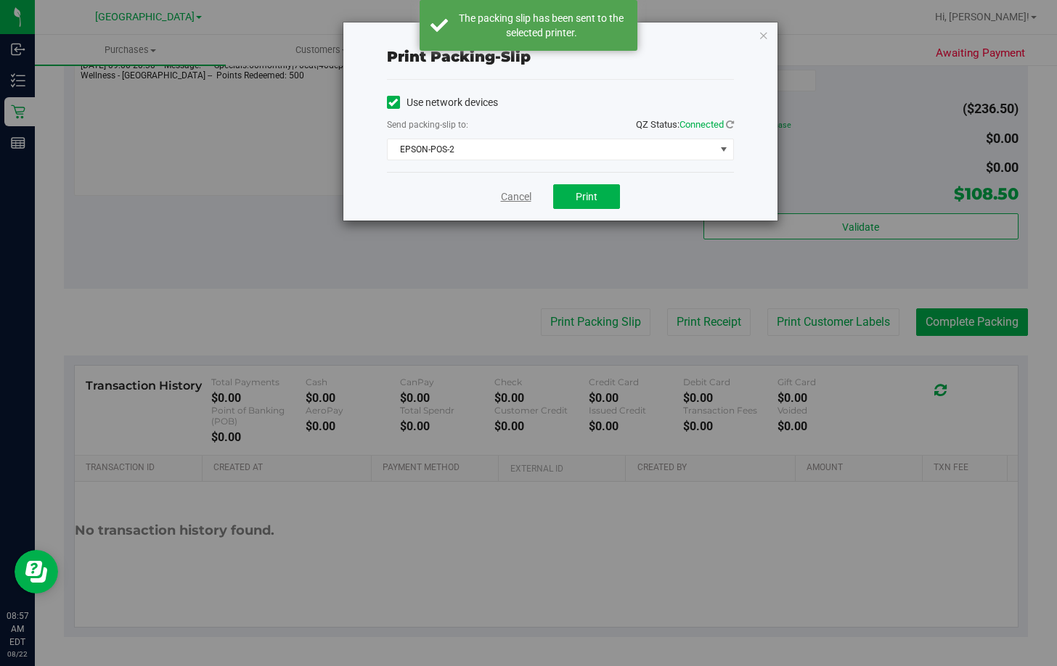
click at [515, 193] on link "Cancel" at bounding box center [516, 196] width 30 height 15
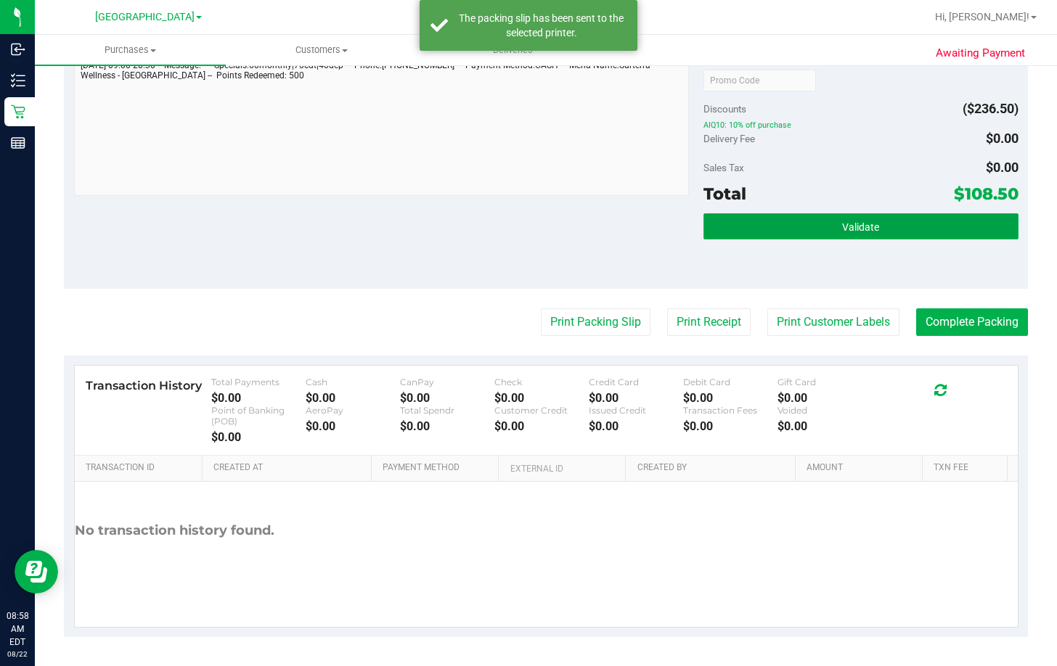
click at [883, 227] on button "Validate" at bounding box center [860, 226] width 315 height 26
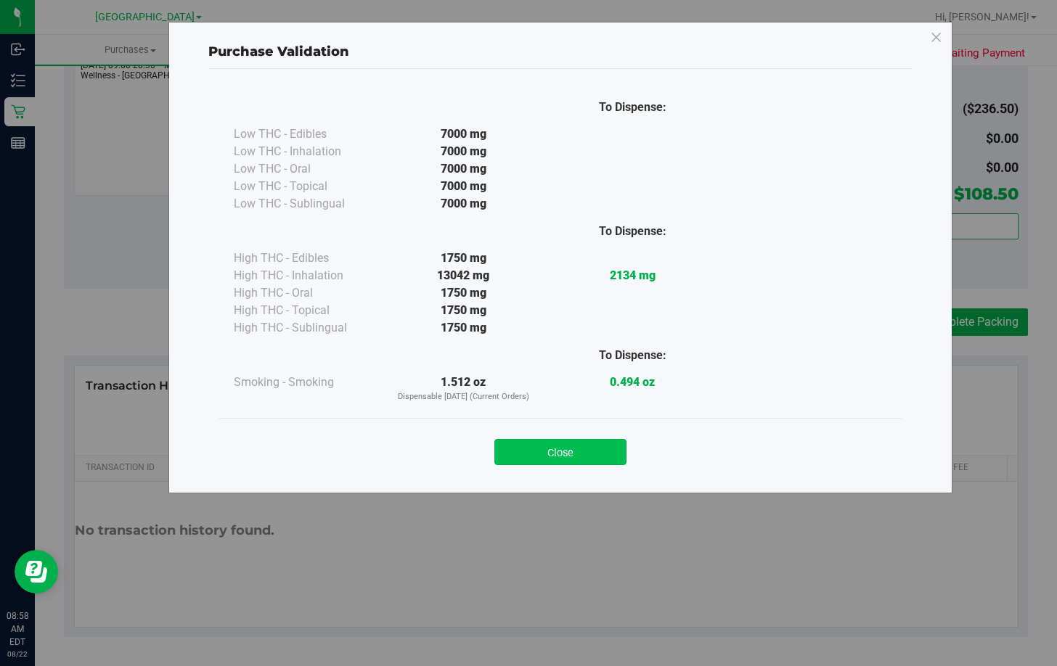
click at [569, 448] on button "Close" at bounding box center [560, 452] width 132 height 26
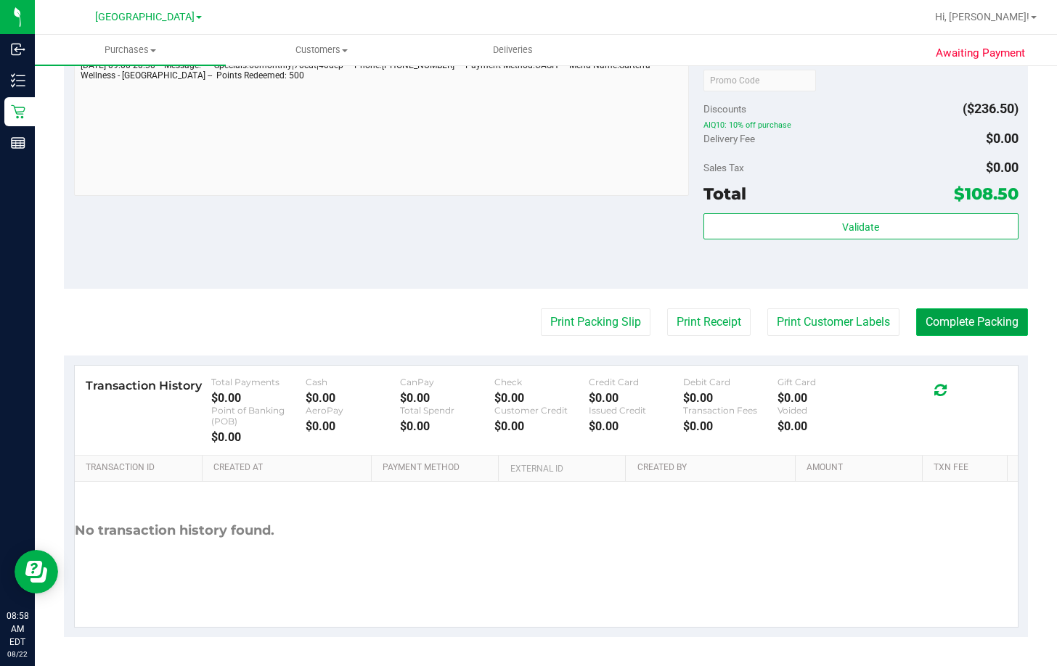
click at [883, 314] on button "Complete Packing" at bounding box center [972, 323] width 112 height 28
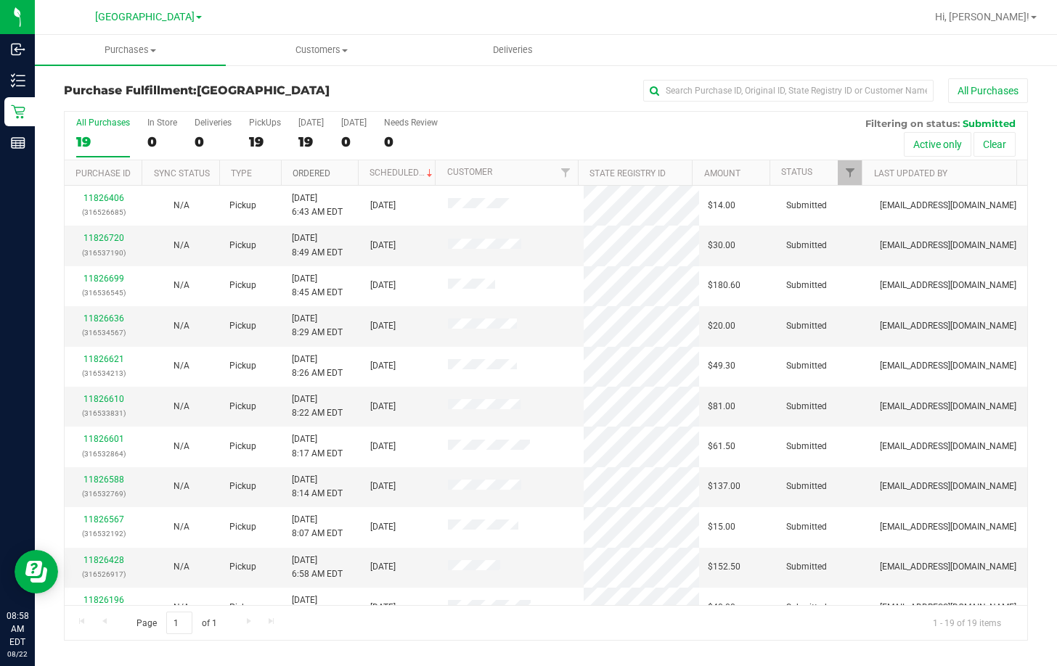
click at [301, 171] on link "Ordered" at bounding box center [312, 173] width 38 height 10
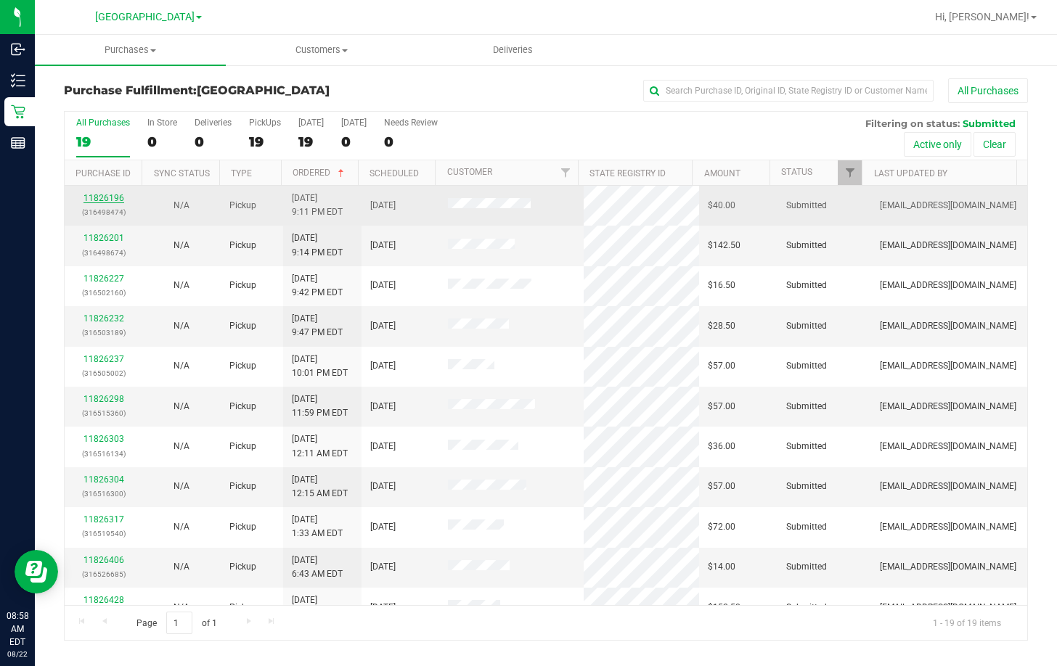
click at [107, 198] on link "11826196" at bounding box center [103, 198] width 41 height 10
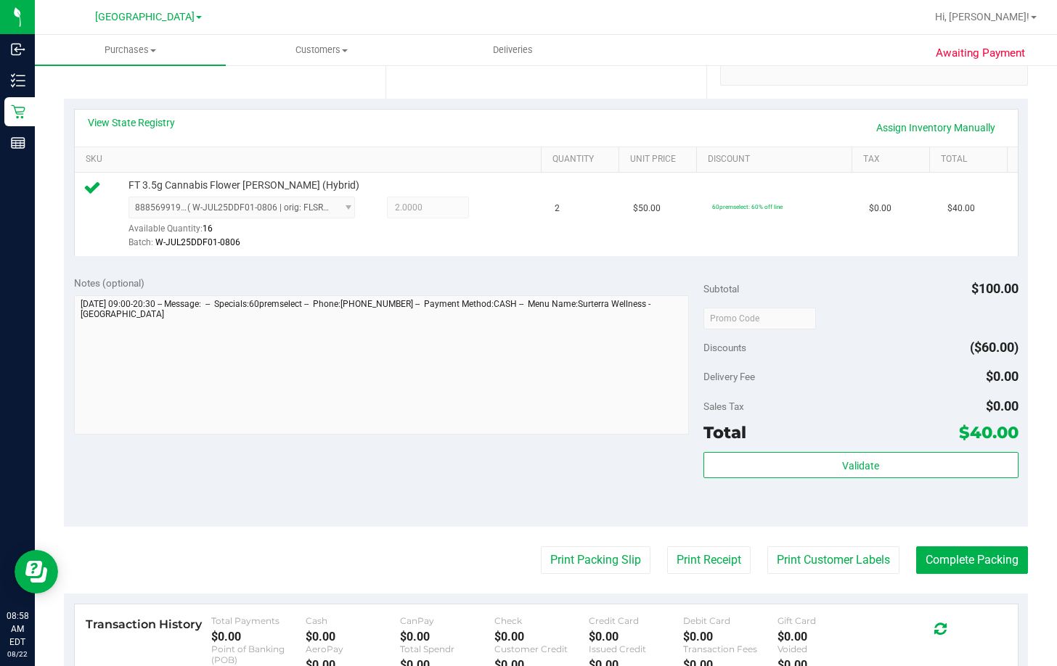
scroll to position [436, 0]
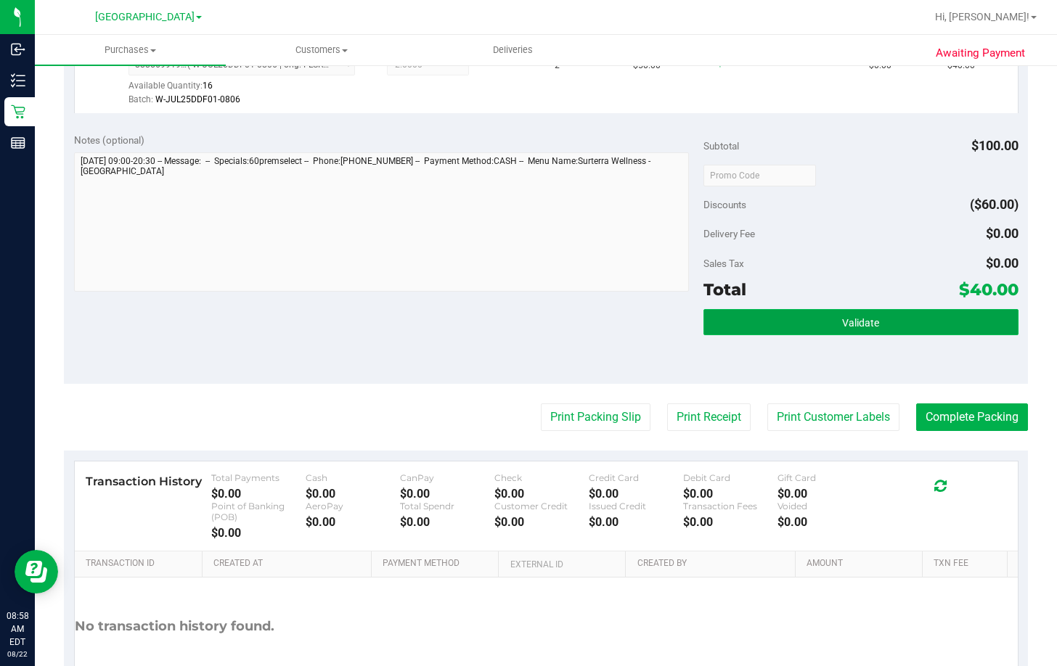
click at [883, 322] on button "Validate" at bounding box center [860, 322] width 315 height 26
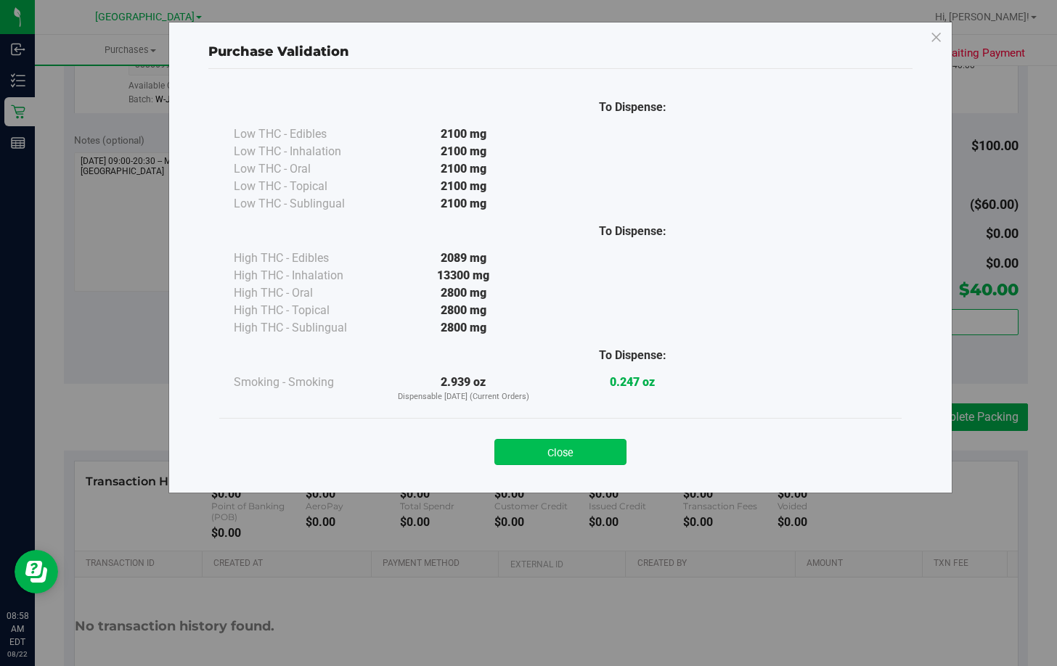
click at [525, 452] on button "Close" at bounding box center [560, 452] width 132 height 26
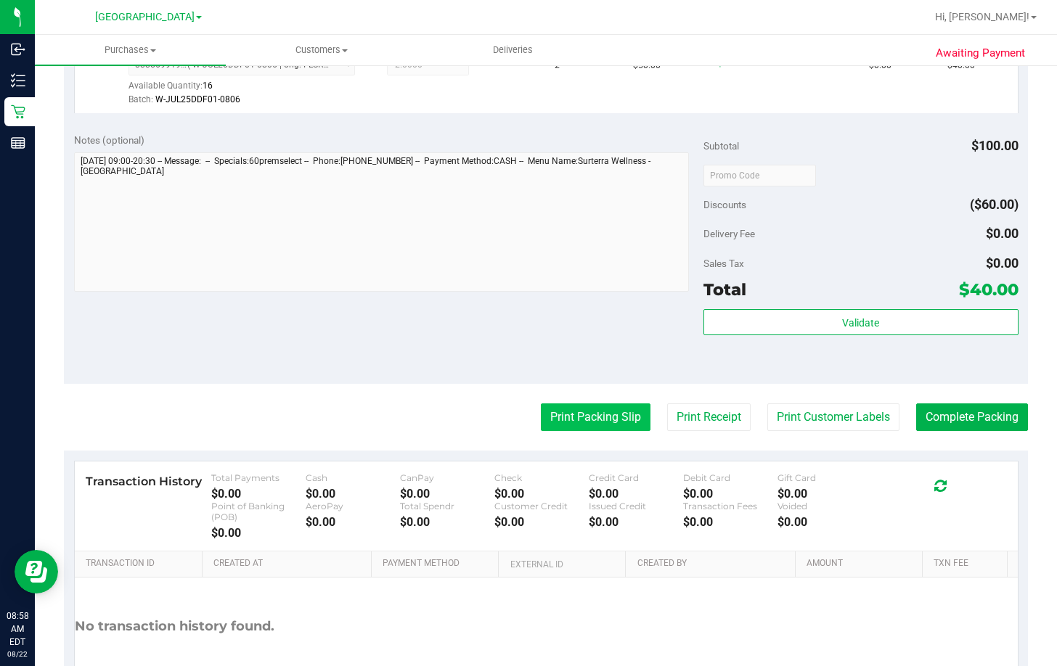
click at [556, 412] on button "Print Packing Slip" at bounding box center [596, 418] width 110 height 28
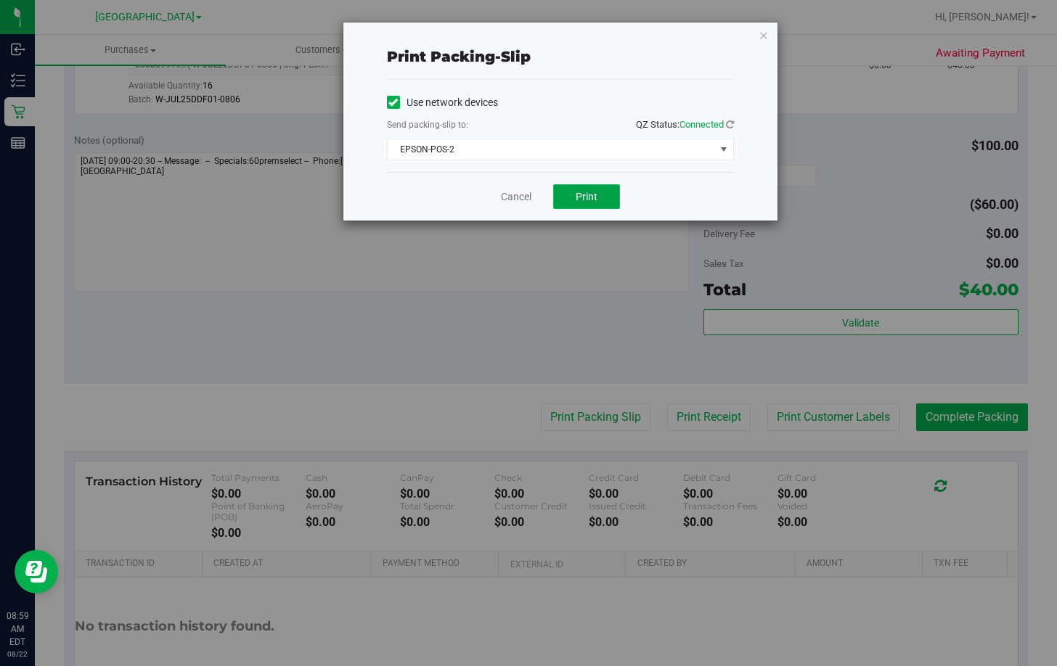
click at [579, 193] on span "Print" at bounding box center [587, 197] width 22 height 12
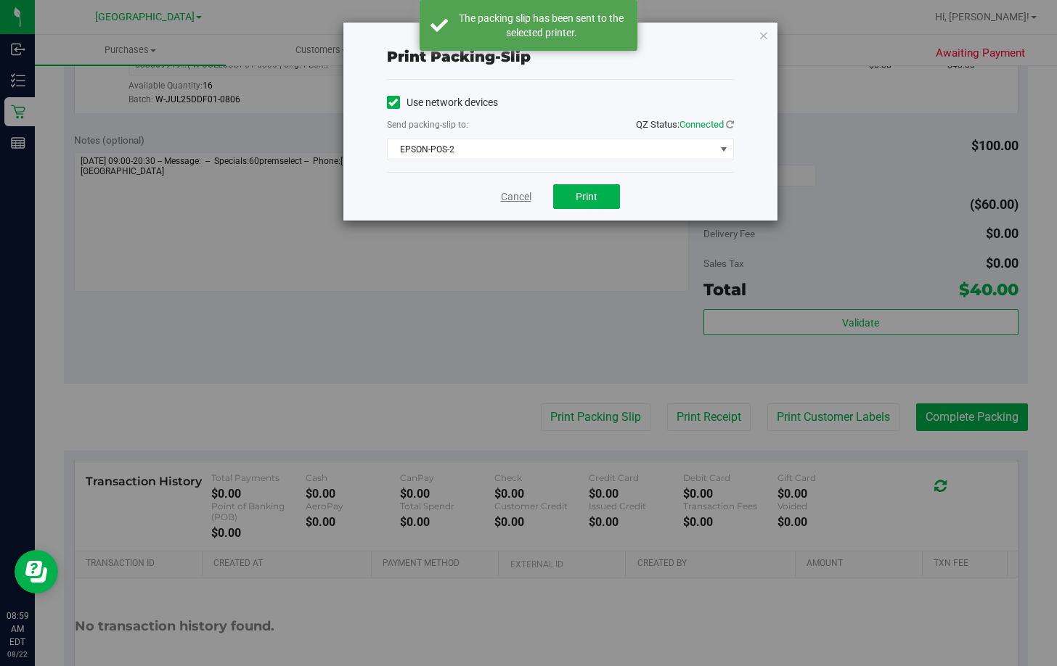
click at [504, 196] on link "Cancel" at bounding box center [516, 196] width 30 height 15
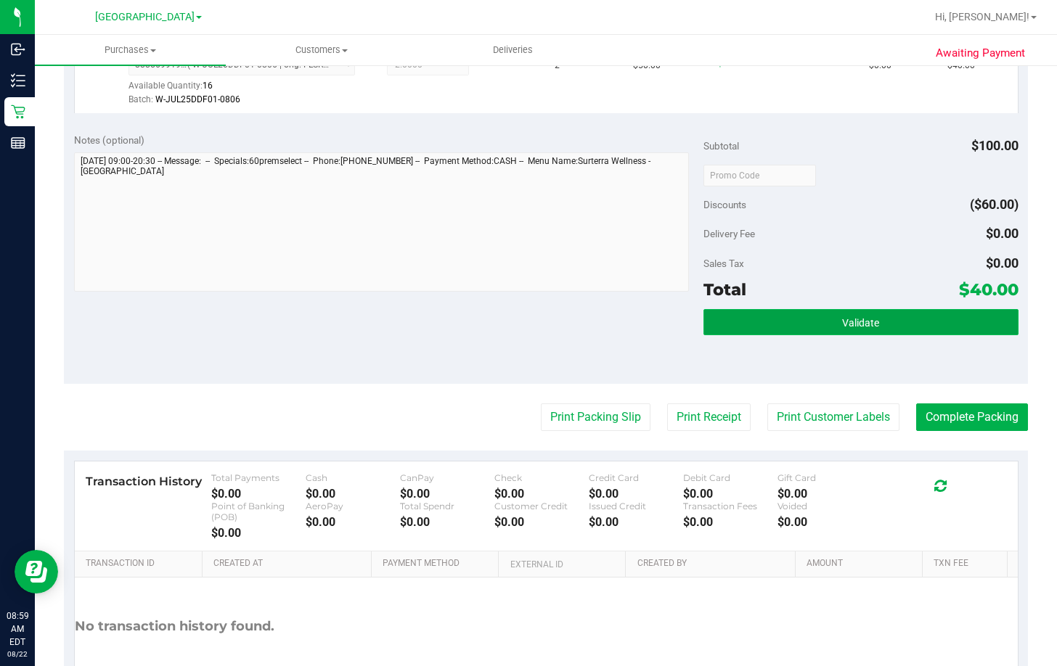
click at [804, 321] on button "Validate" at bounding box center [860, 322] width 315 height 26
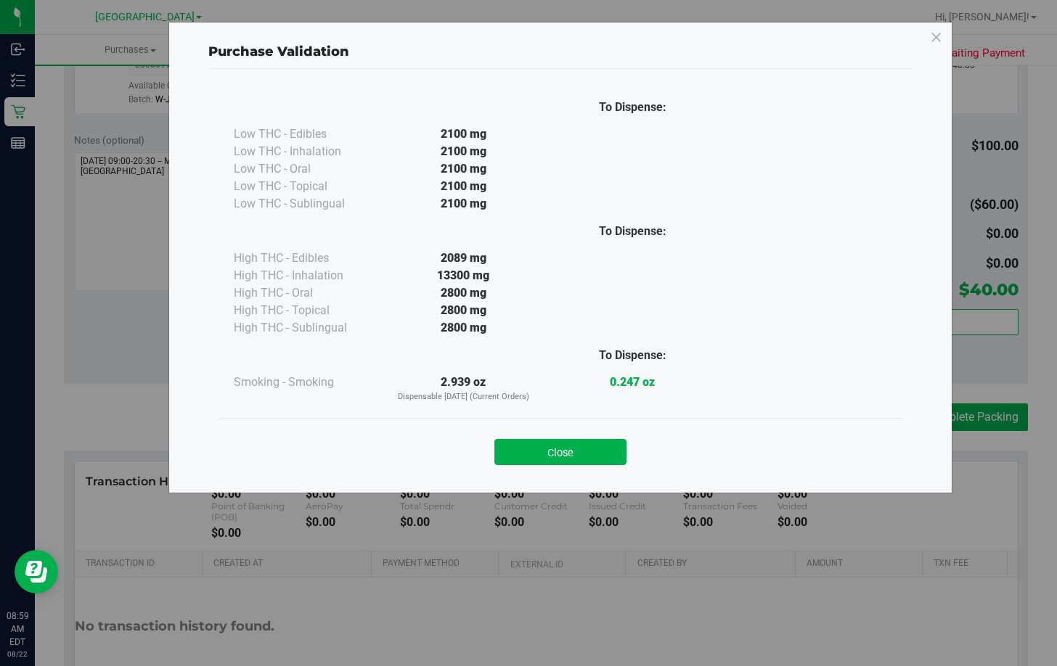
click at [565, 450] on button "Close" at bounding box center [560, 452] width 132 height 26
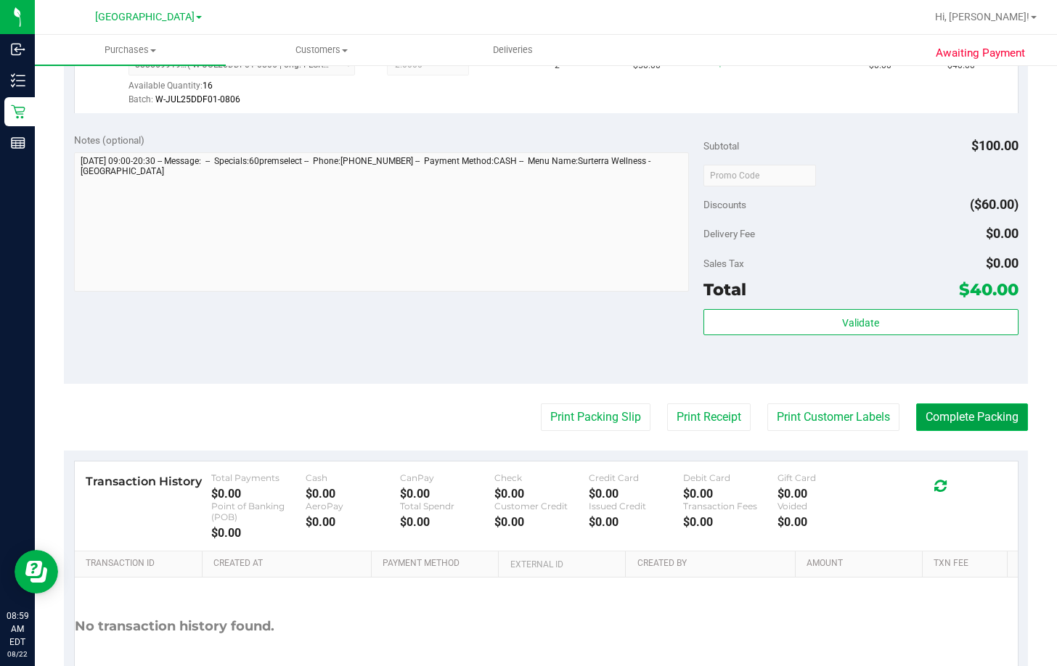
click at [883, 427] on button "Complete Packing" at bounding box center [972, 418] width 112 height 28
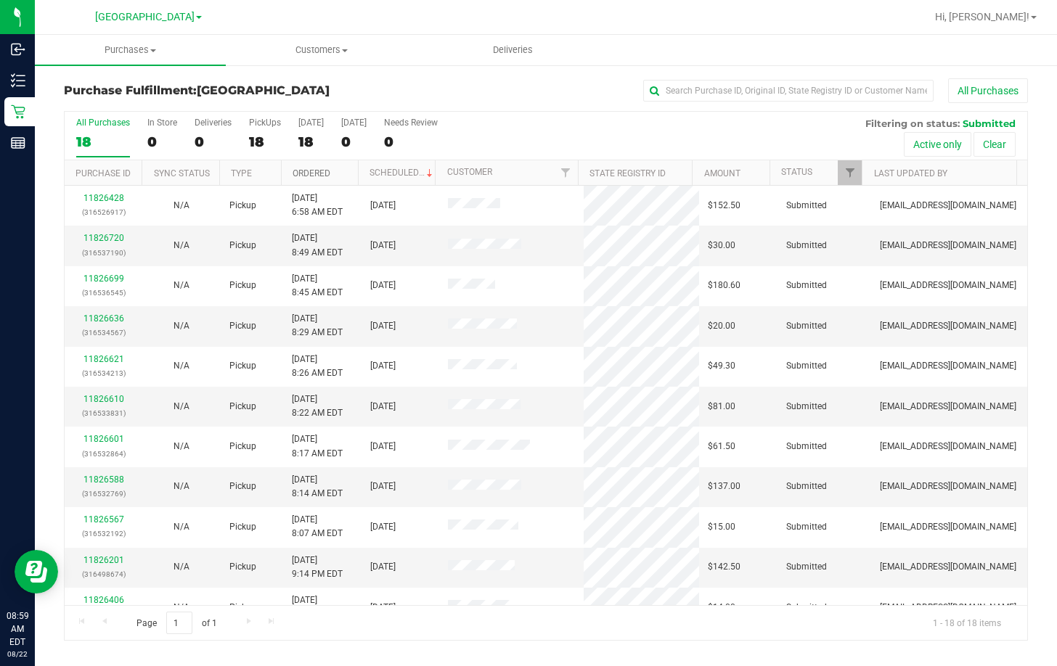
click at [315, 172] on link "Ordered" at bounding box center [312, 173] width 38 height 10
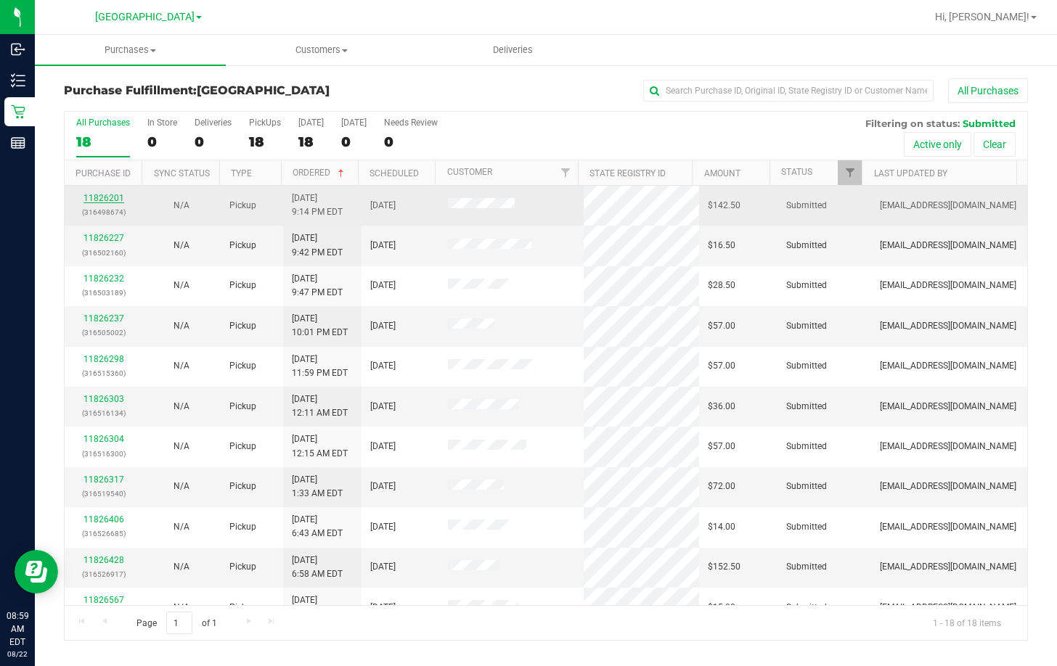
click at [102, 199] on link "11826201" at bounding box center [103, 198] width 41 height 10
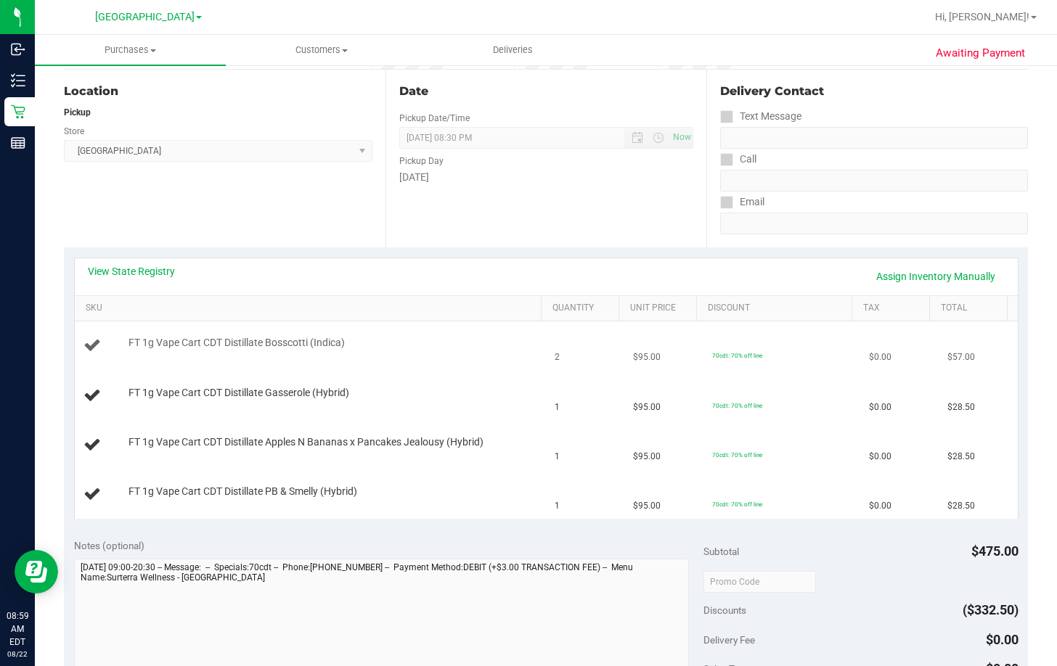
scroll to position [145, 0]
click at [134, 266] on link "View State Registry" at bounding box center [131, 270] width 87 height 15
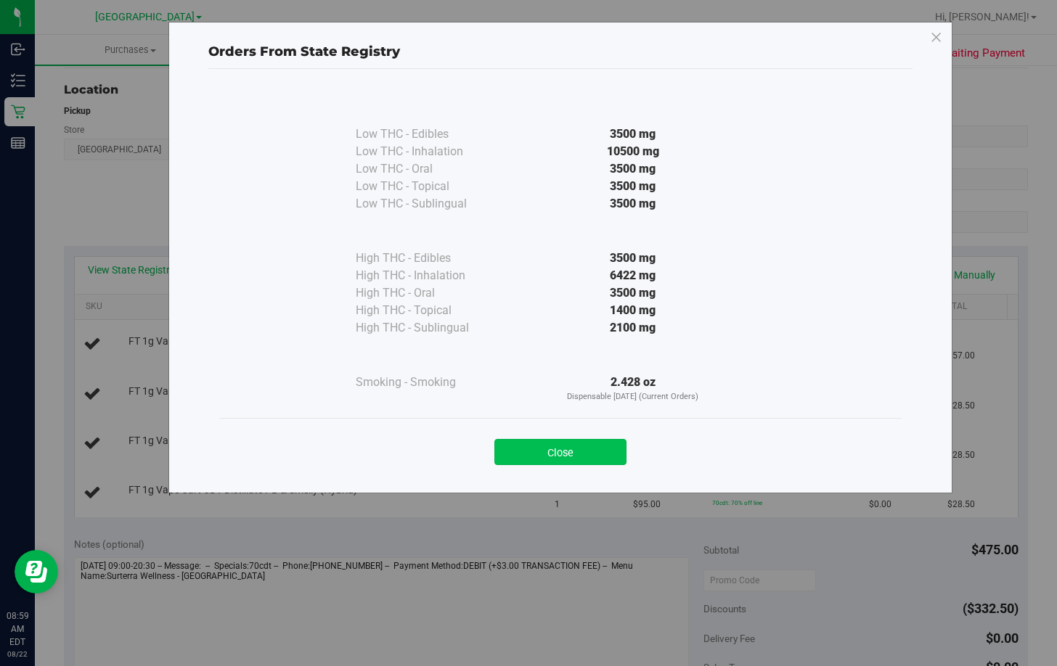
click at [550, 462] on button "Close" at bounding box center [560, 452] width 132 height 26
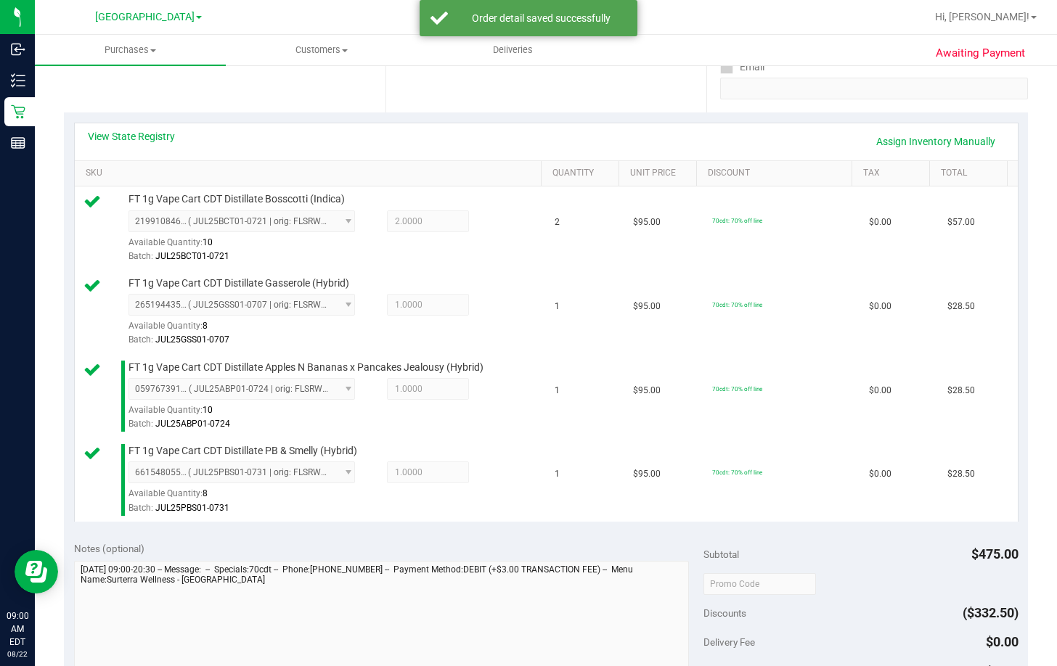
scroll to position [436, 0]
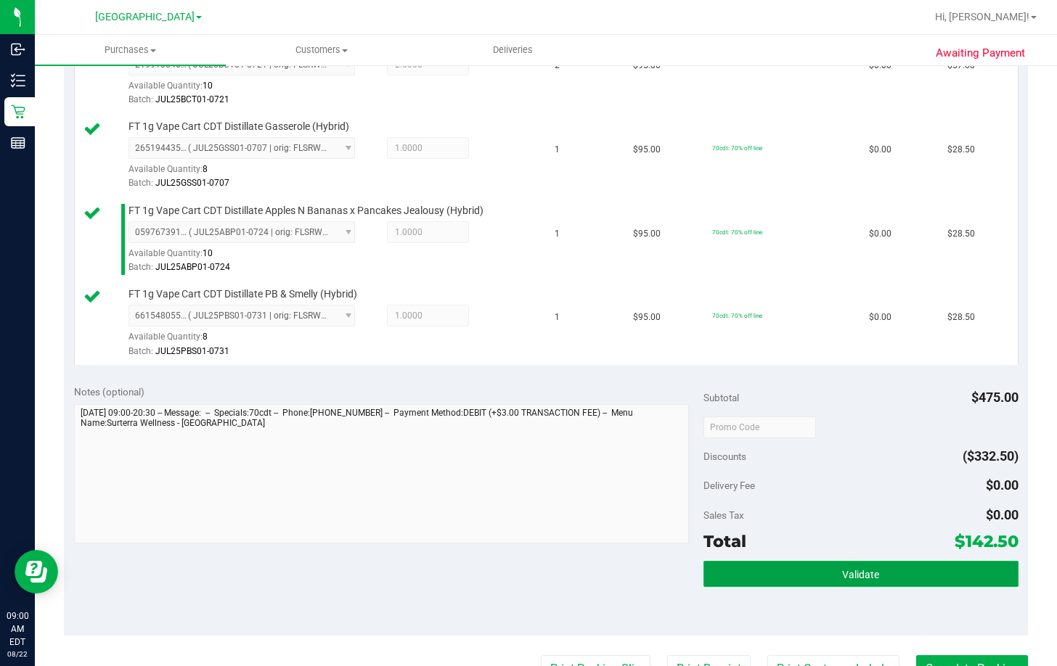
click at [723, 571] on button "Validate" at bounding box center [860, 574] width 315 height 26
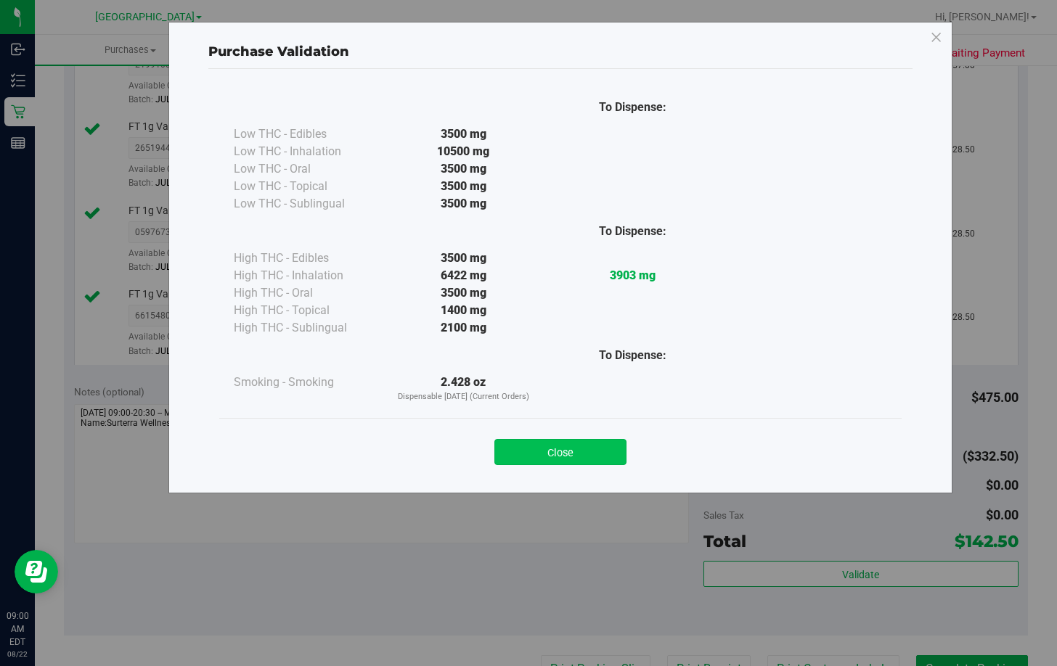
click at [552, 451] on button "Close" at bounding box center [560, 452] width 132 height 26
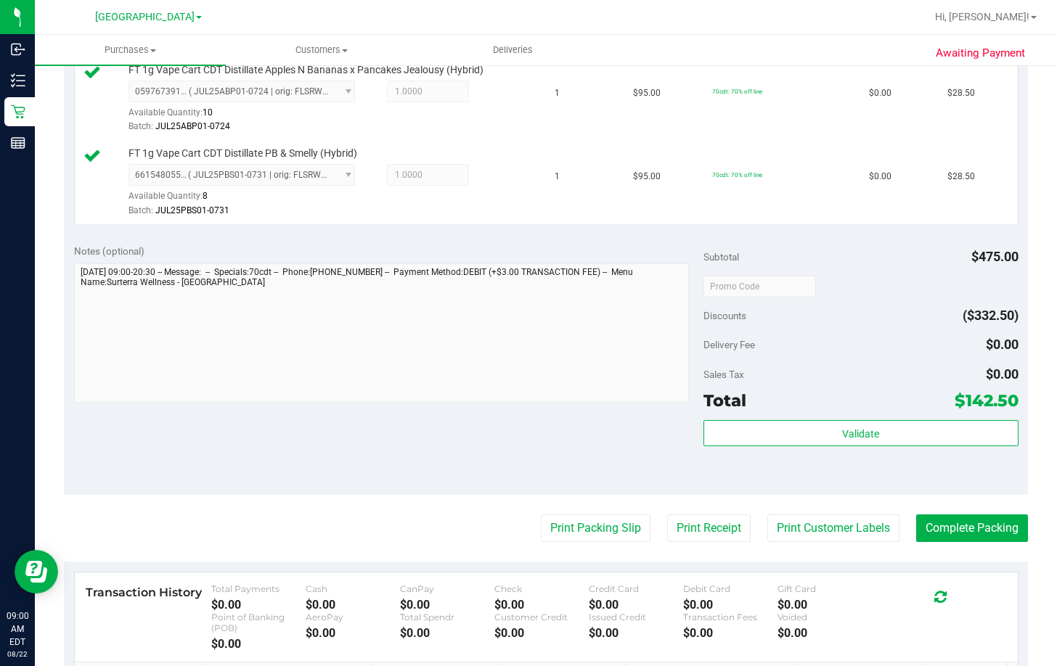
scroll to position [581, 0]
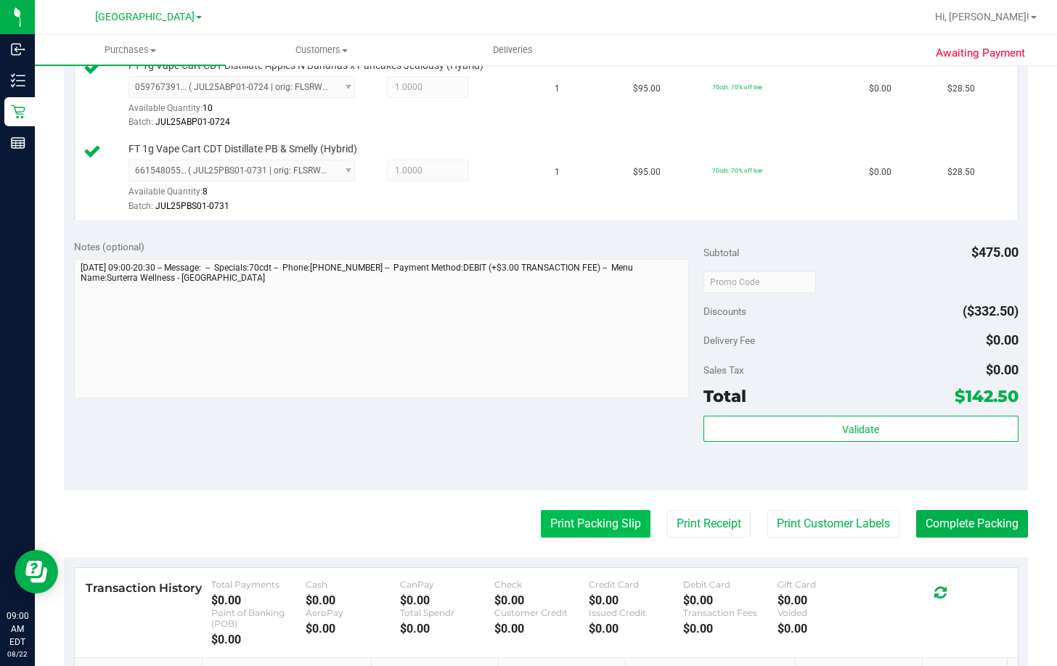
click at [586, 524] on button "Print Packing Slip" at bounding box center [596, 524] width 110 height 28
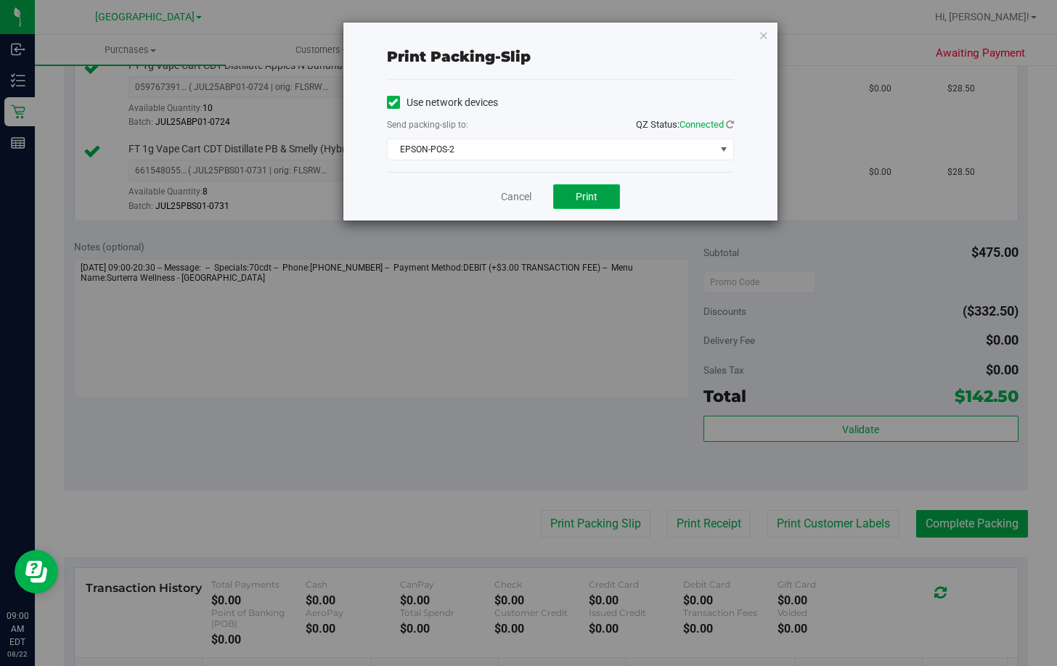
click at [581, 193] on span "Print" at bounding box center [587, 197] width 22 height 12
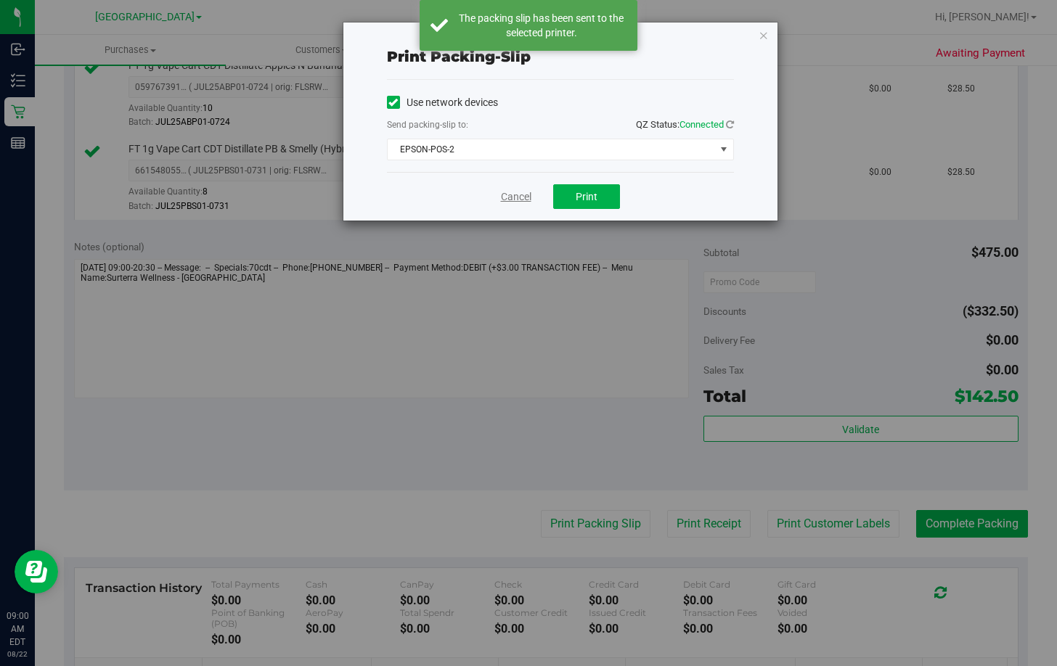
click at [514, 195] on link "Cancel" at bounding box center [516, 196] width 30 height 15
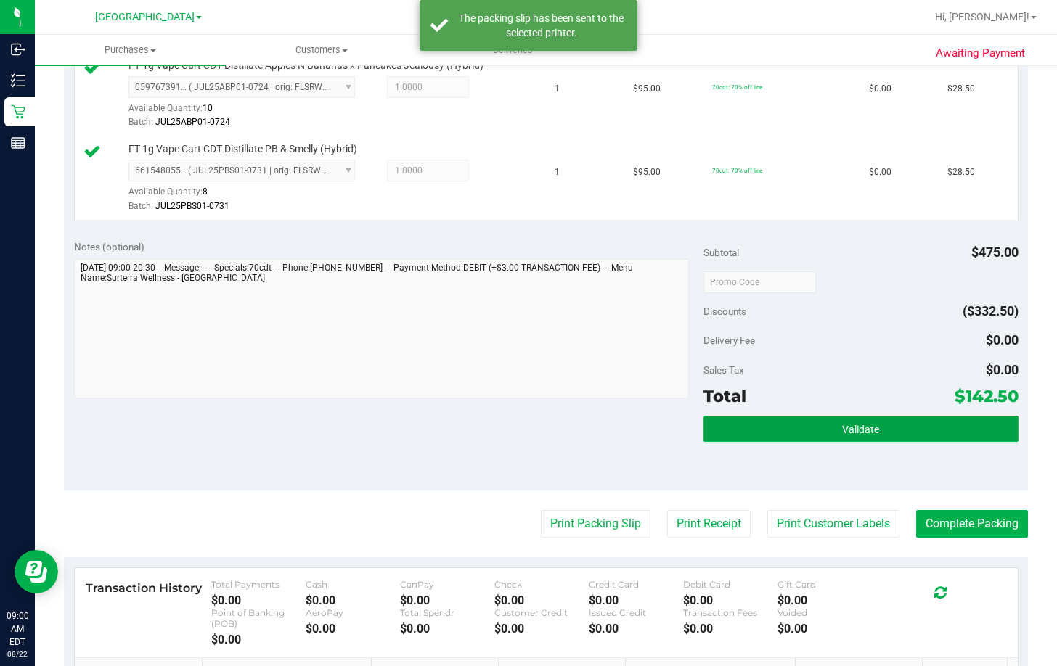
click at [809, 434] on button "Validate" at bounding box center [860, 429] width 315 height 26
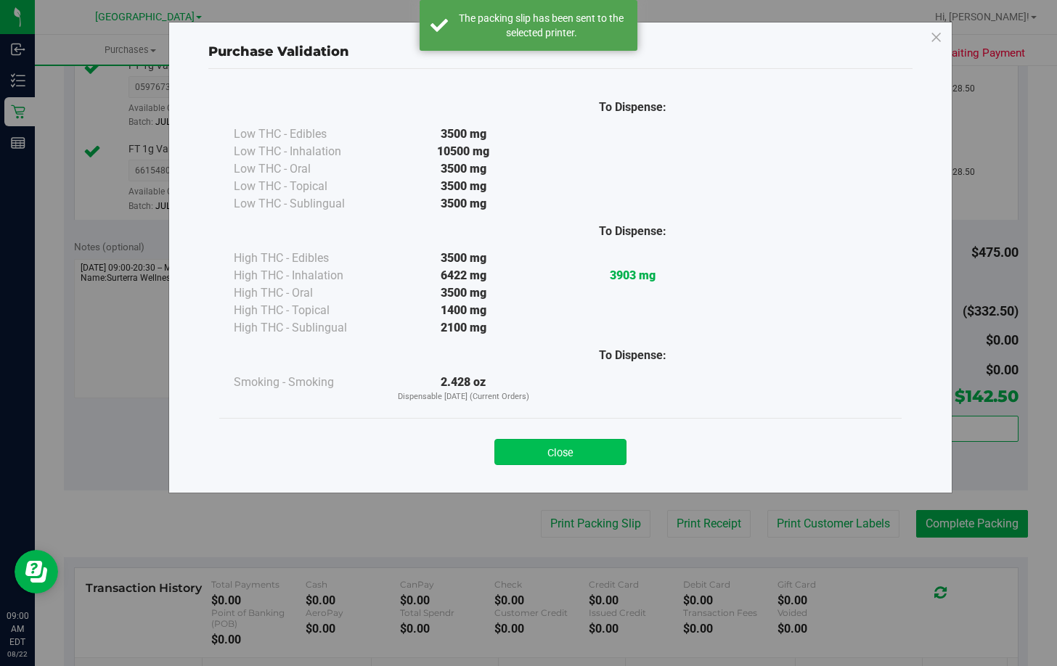
click at [551, 449] on button "Close" at bounding box center [560, 452] width 132 height 26
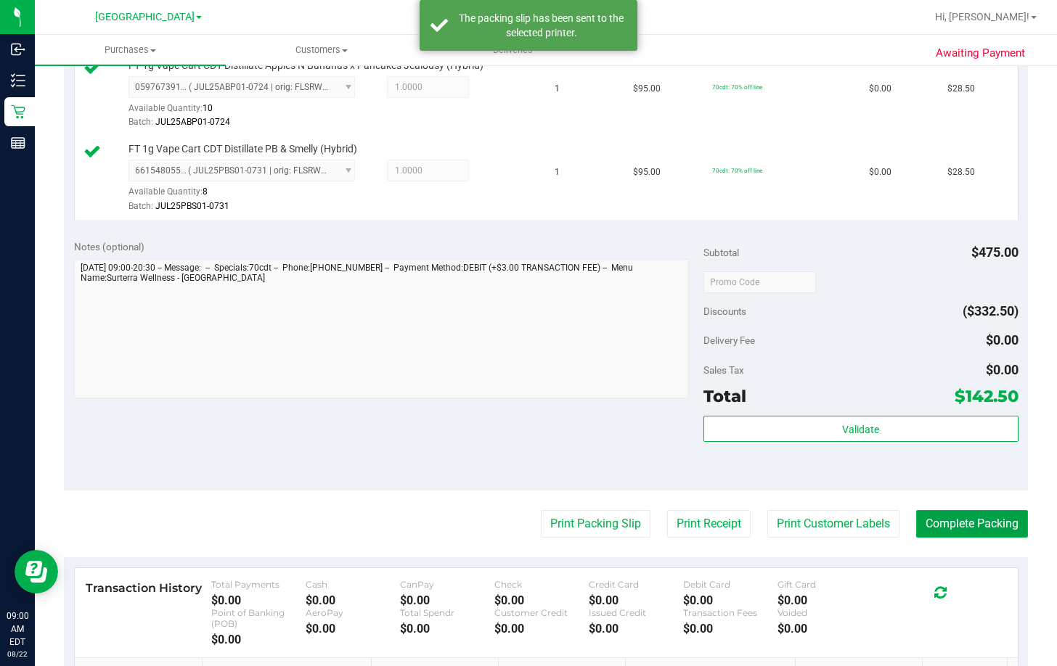
click at [883, 522] on button "Complete Packing" at bounding box center [972, 524] width 112 height 28
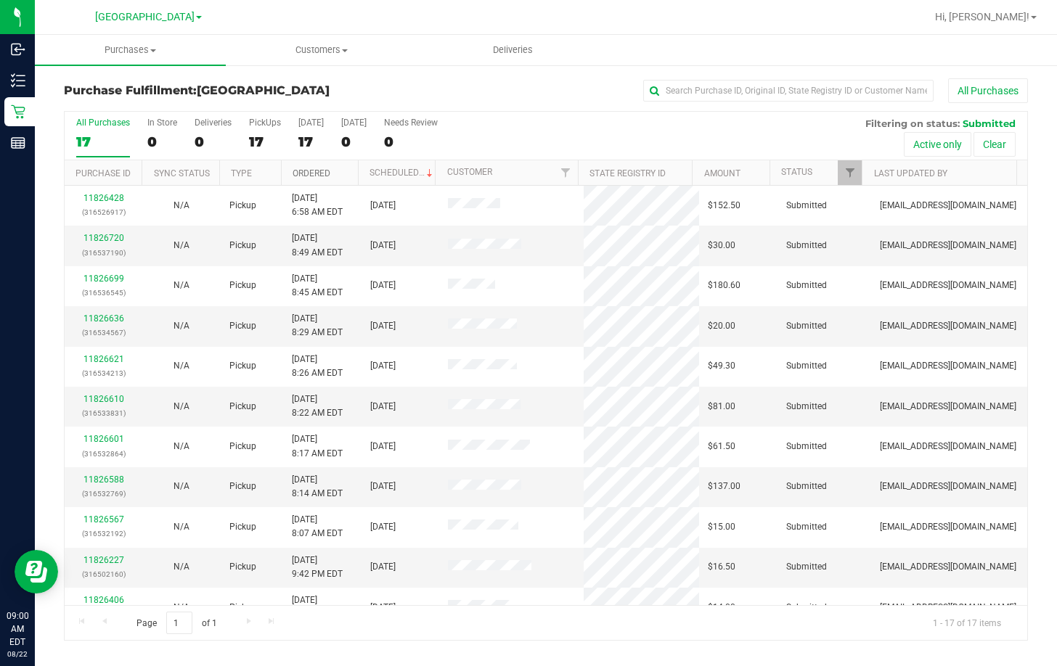
click at [311, 170] on link "Ordered" at bounding box center [312, 173] width 38 height 10
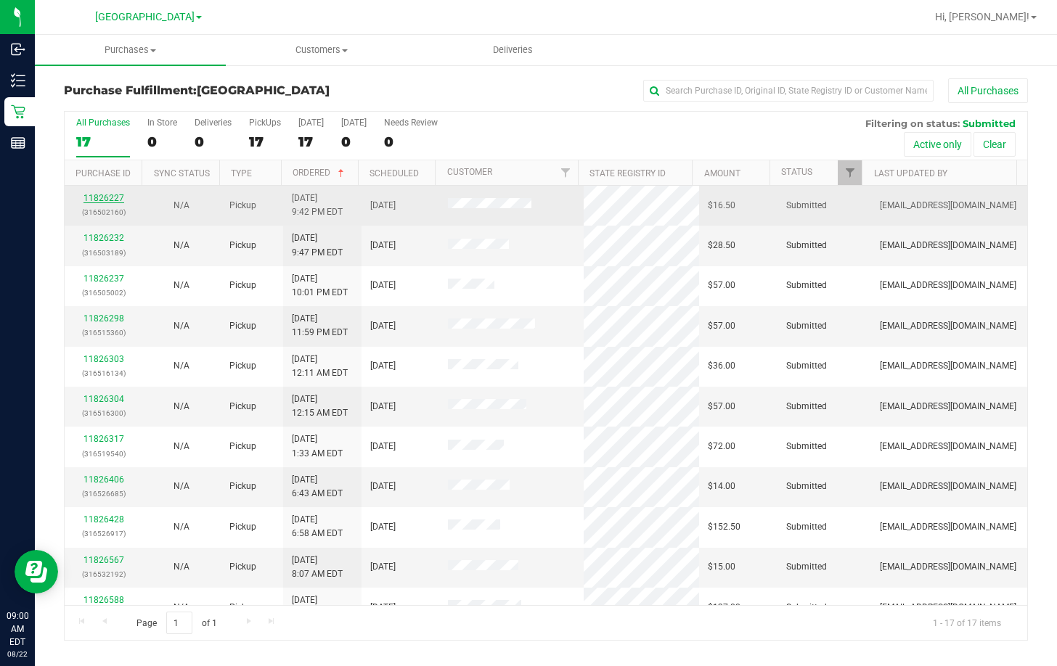
click at [105, 197] on link "11826227" at bounding box center [103, 198] width 41 height 10
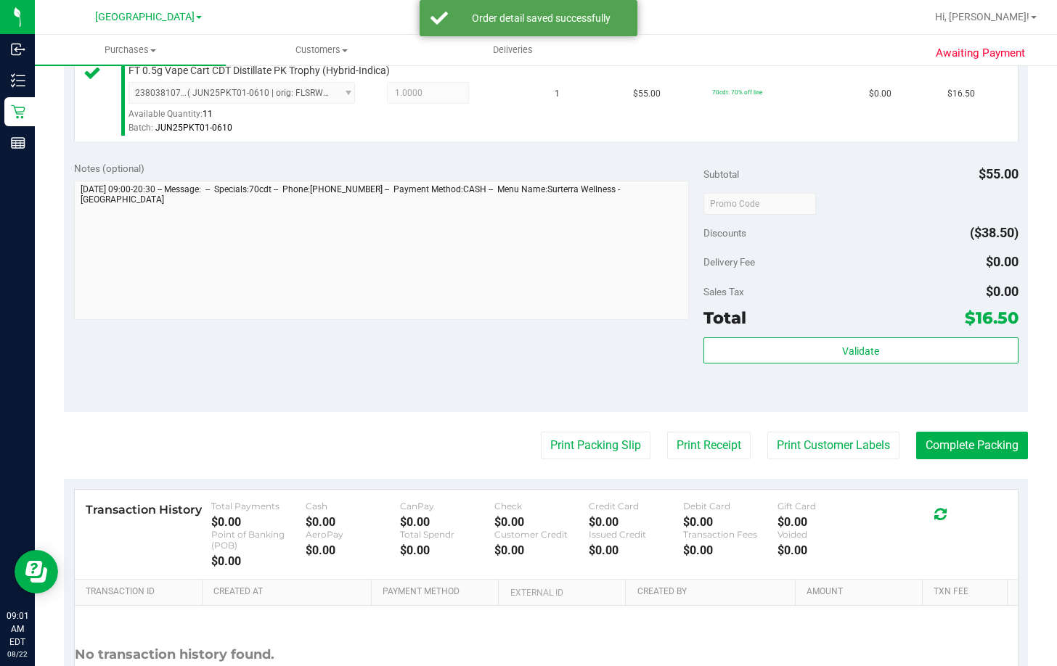
scroll to position [436, 0]
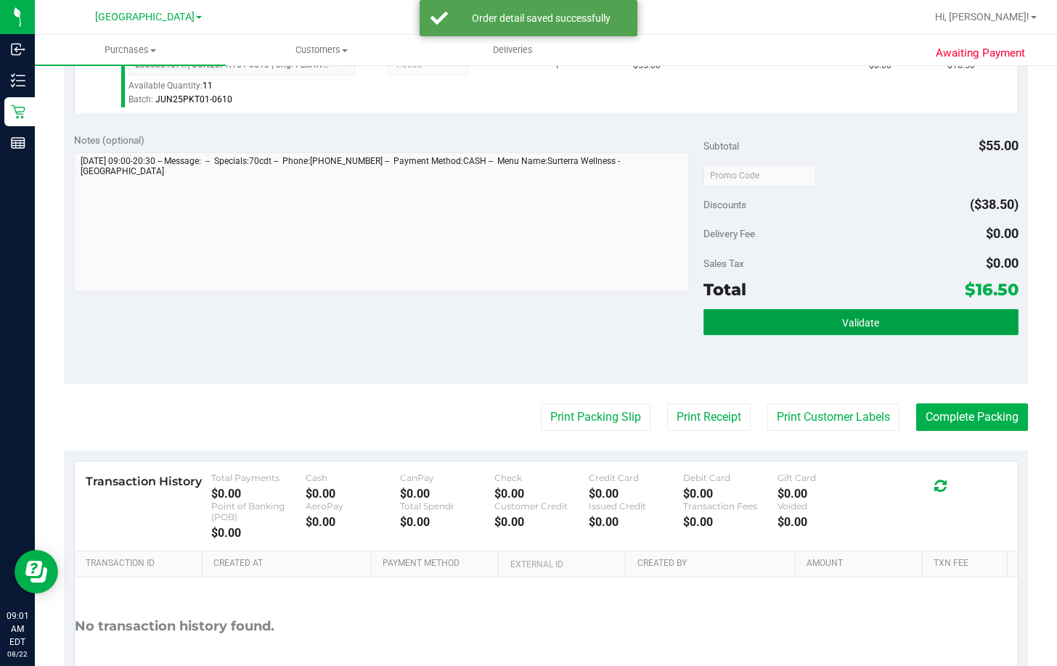
click at [810, 314] on button "Validate" at bounding box center [860, 322] width 315 height 26
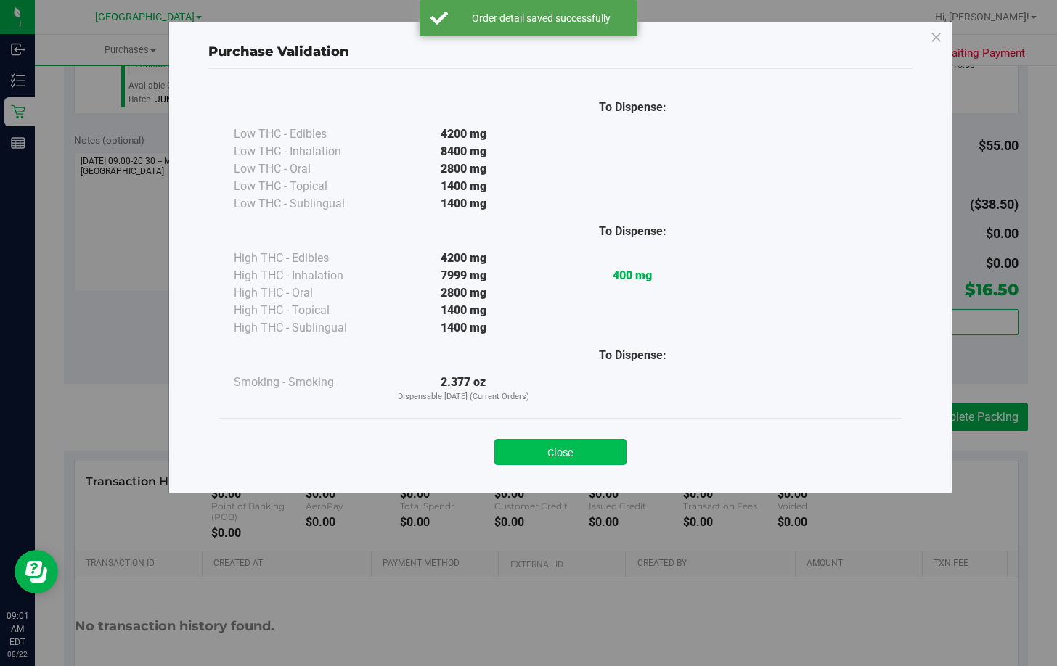
click at [571, 456] on button "Close" at bounding box center [560, 452] width 132 height 26
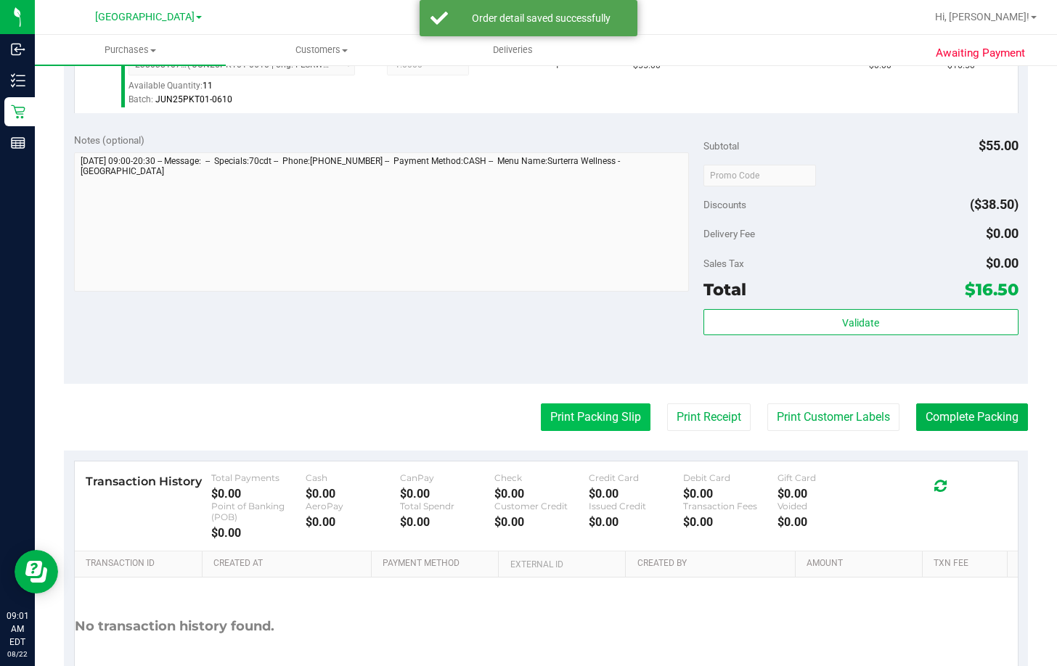
click at [562, 421] on button "Print Packing Slip" at bounding box center [596, 418] width 110 height 28
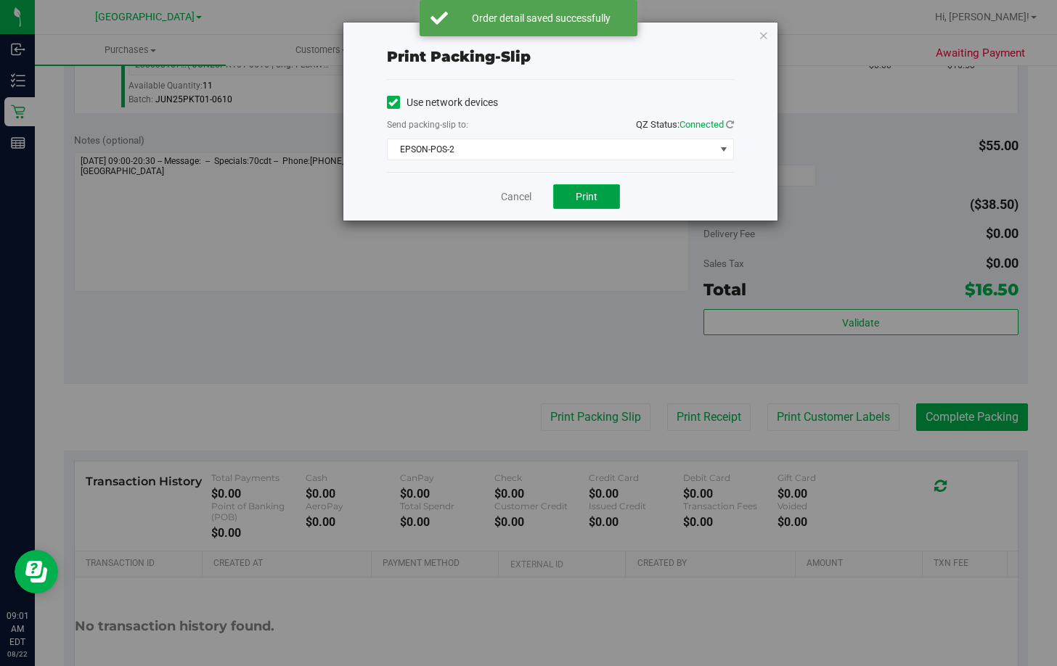
click at [579, 203] on button "Print" at bounding box center [586, 196] width 67 height 25
click at [515, 195] on link "Cancel" at bounding box center [516, 196] width 30 height 15
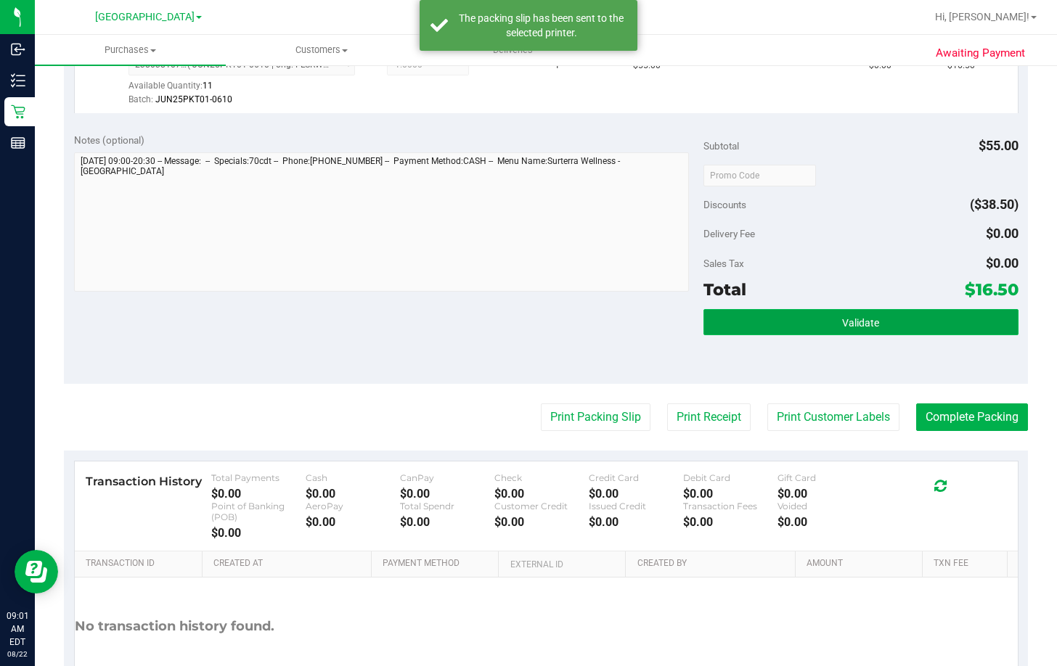
click at [732, 319] on button "Validate" at bounding box center [860, 322] width 315 height 26
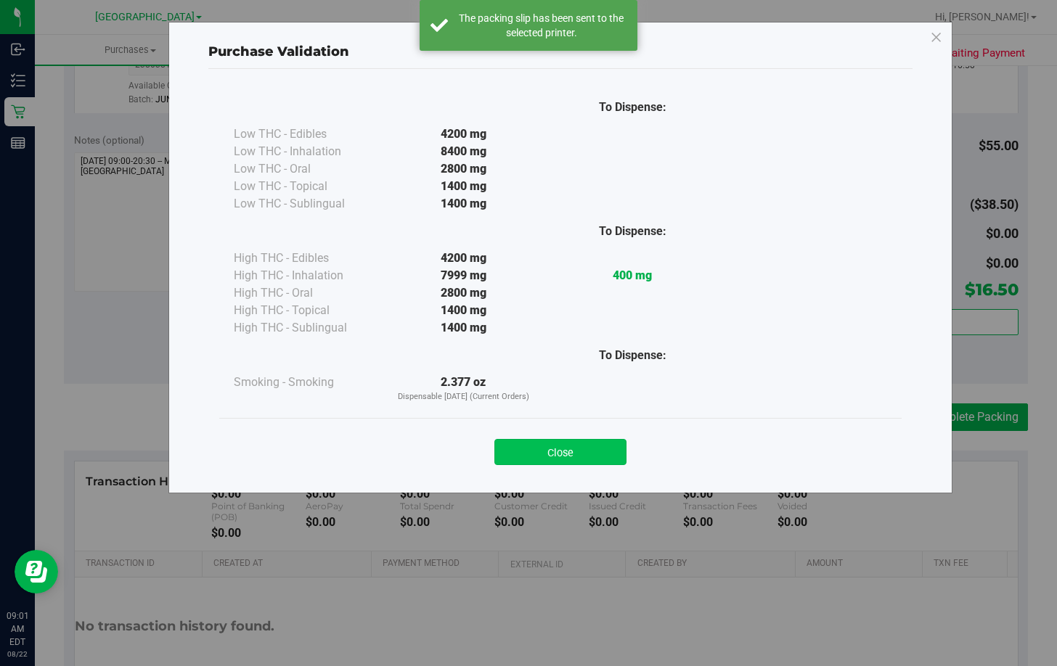
click at [545, 451] on button "Close" at bounding box center [560, 452] width 132 height 26
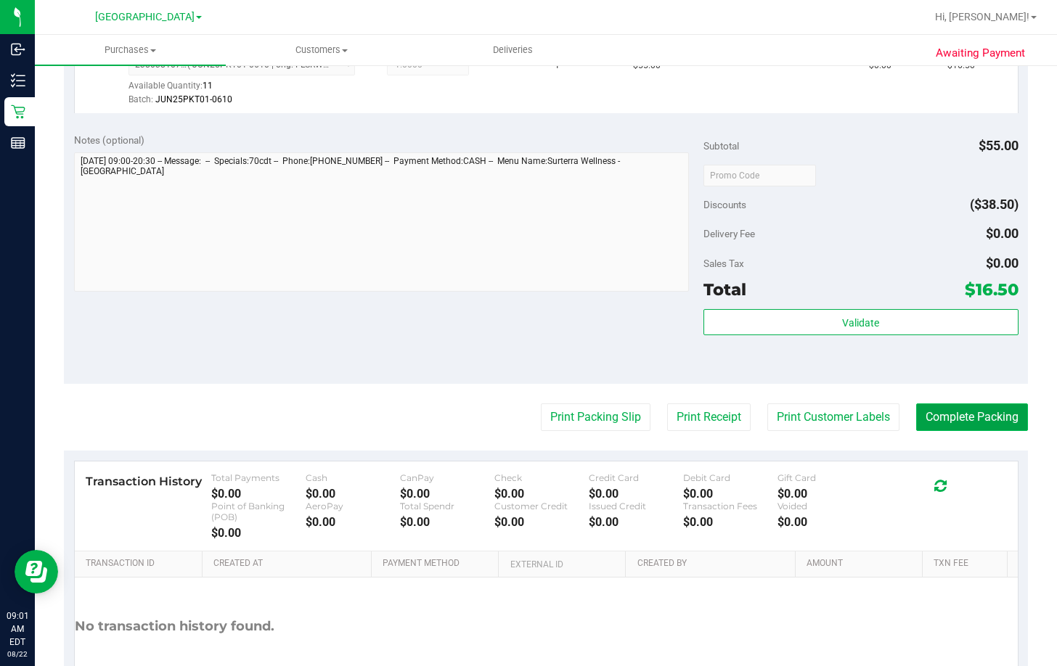
click at [883, 411] on button "Complete Packing" at bounding box center [972, 418] width 112 height 28
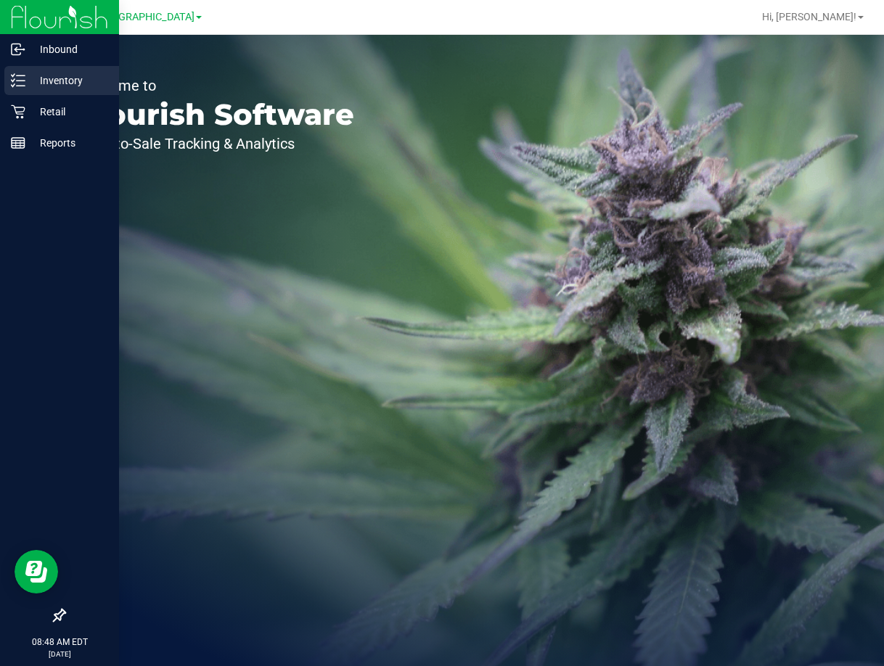
click at [24, 75] on icon at bounding box center [18, 80] width 15 height 15
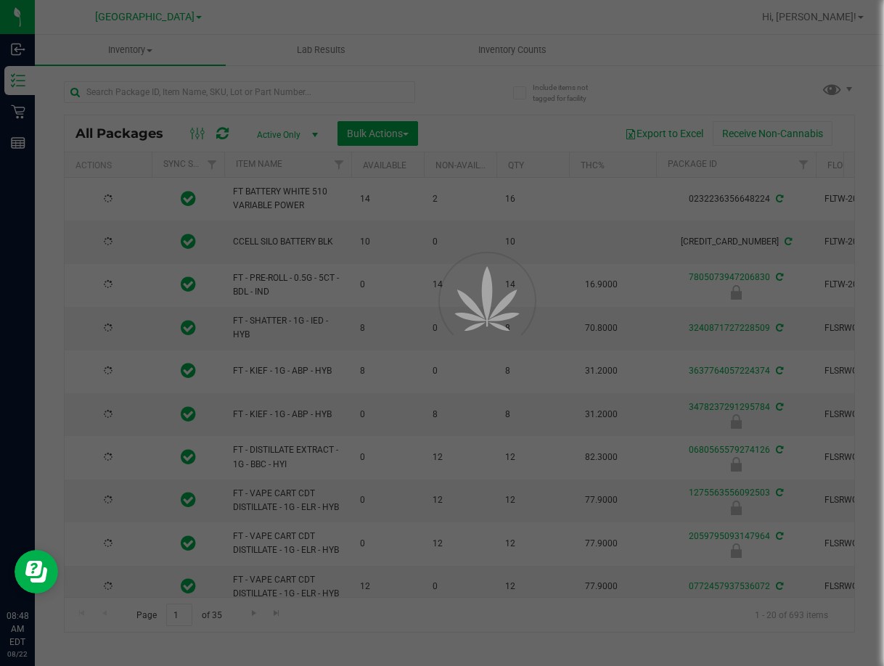
click at [231, 85] on div at bounding box center [442, 333] width 884 height 666
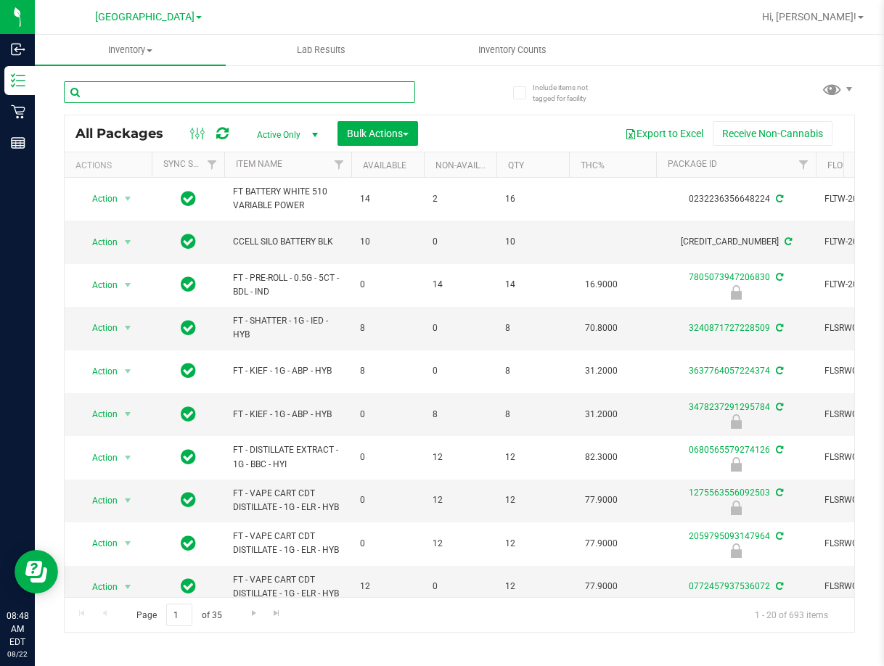
click at [229, 89] on input "text" at bounding box center [239, 92] width 351 height 22
type input ";"
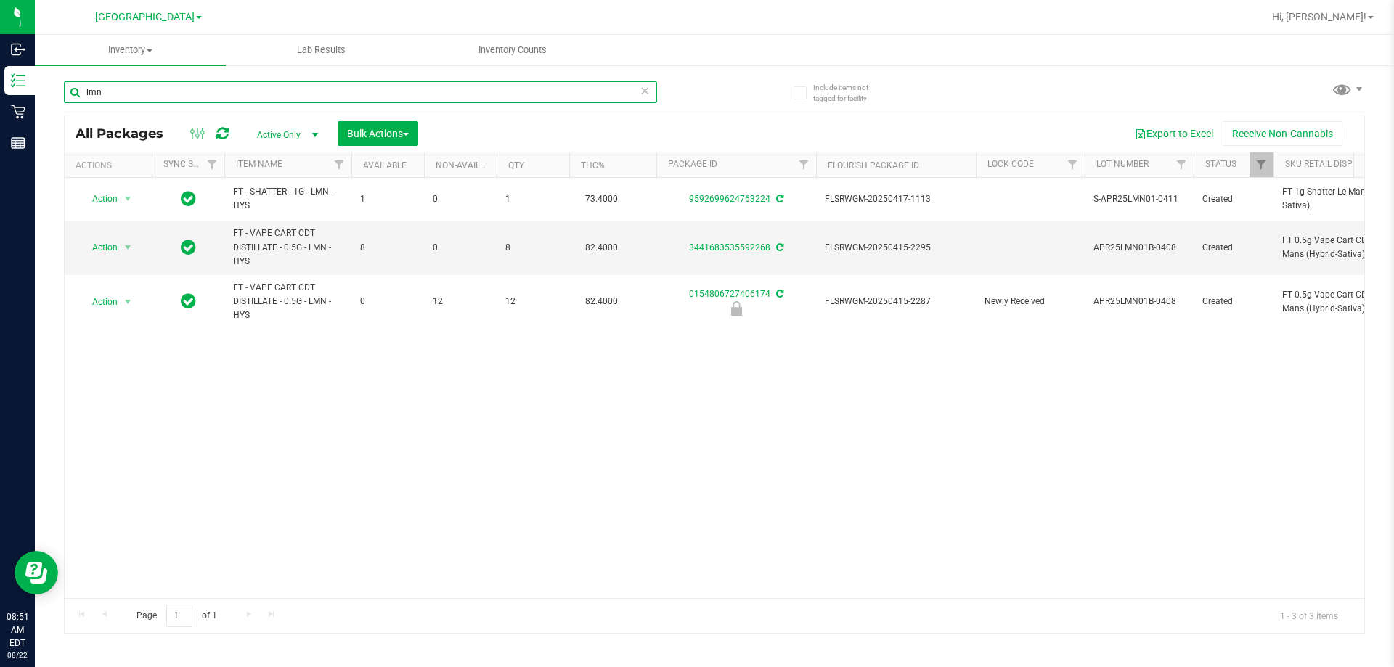
click at [550, 86] on input "lmn" at bounding box center [360, 92] width 593 height 22
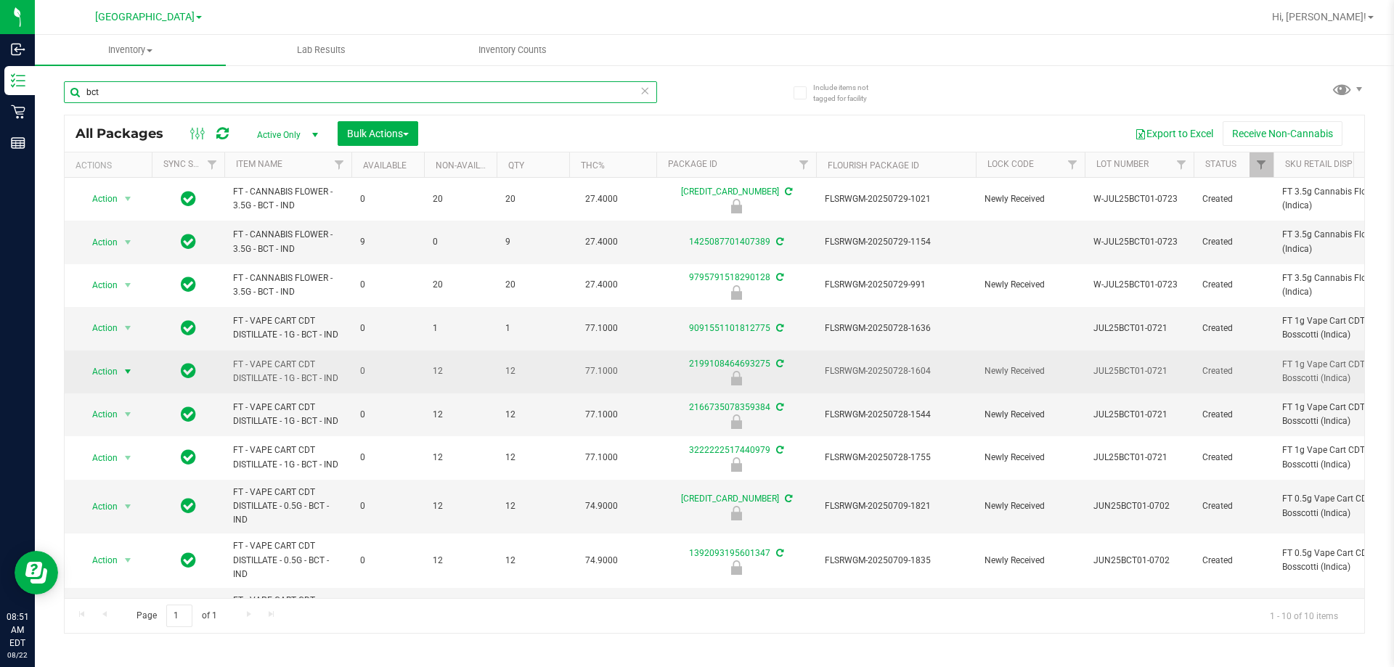
type input "bct"
click at [97, 370] on span "Action" at bounding box center [98, 372] width 39 height 20
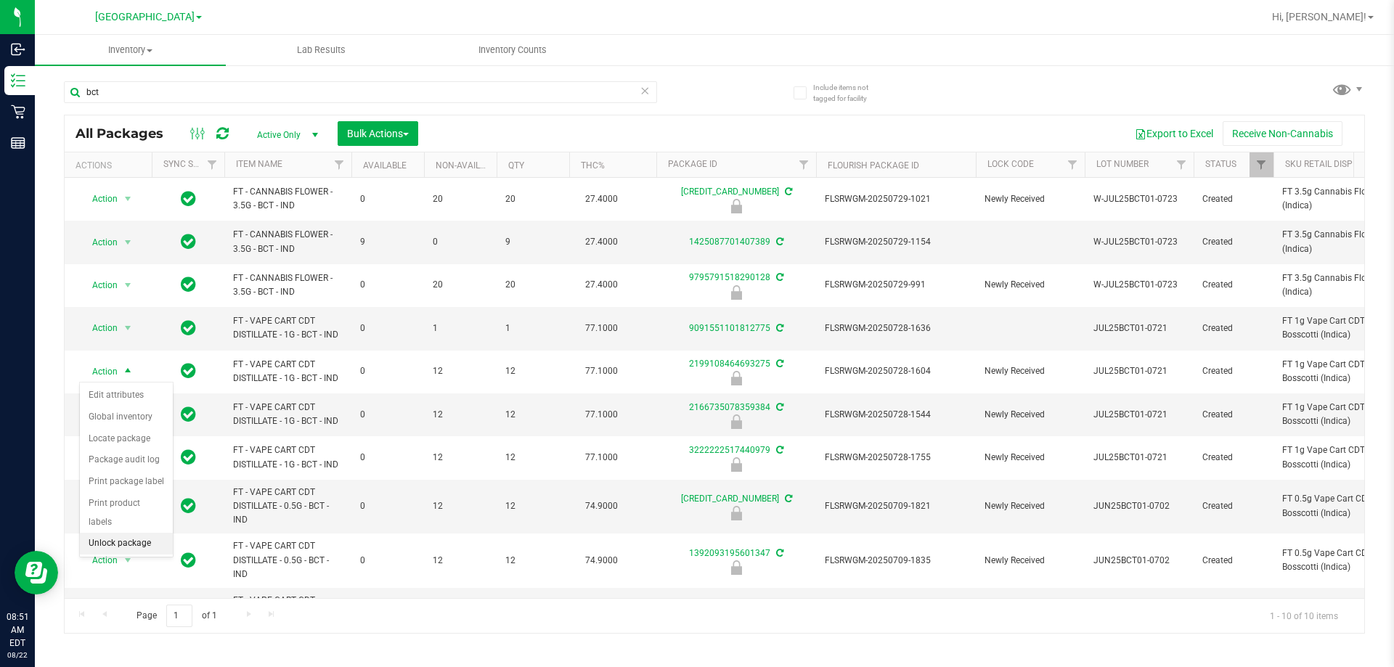
click at [147, 533] on li "Unlock package" at bounding box center [126, 544] width 93 height 22
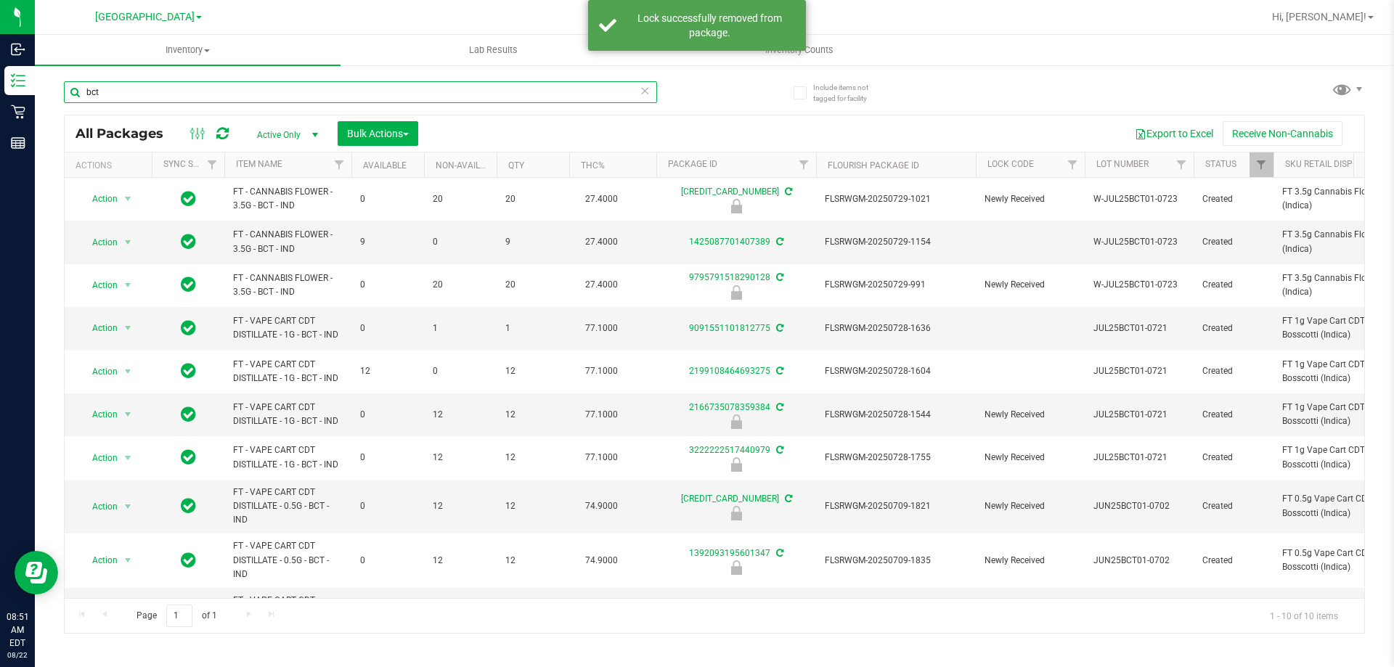
click at [310, 95] on input "bct" at bounding box center [360, 92] width 593 height 22
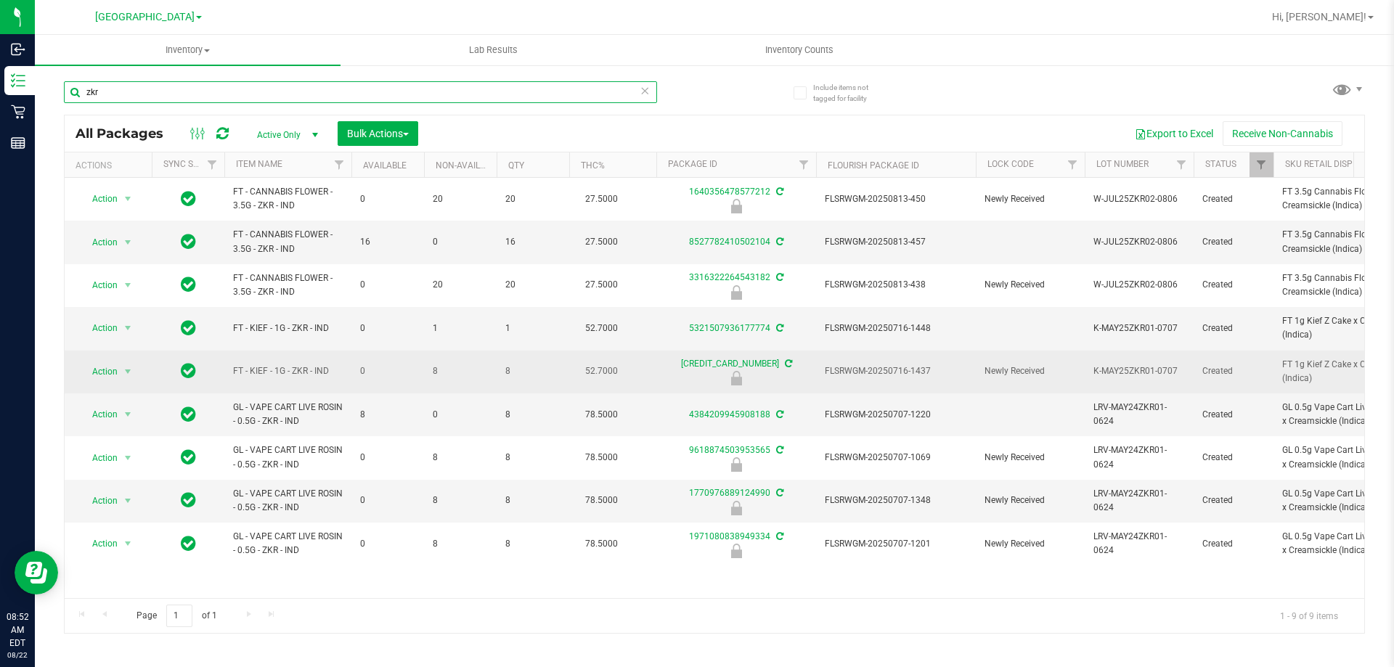
type input "zkr"
click at [883, 374] on span "FLSRWGM-20250716-1437" at bounding box center [896, 371] width 142 height 14
click at [112, 373] on span "Action" at bounding box center [98, 372] width 39 height 20
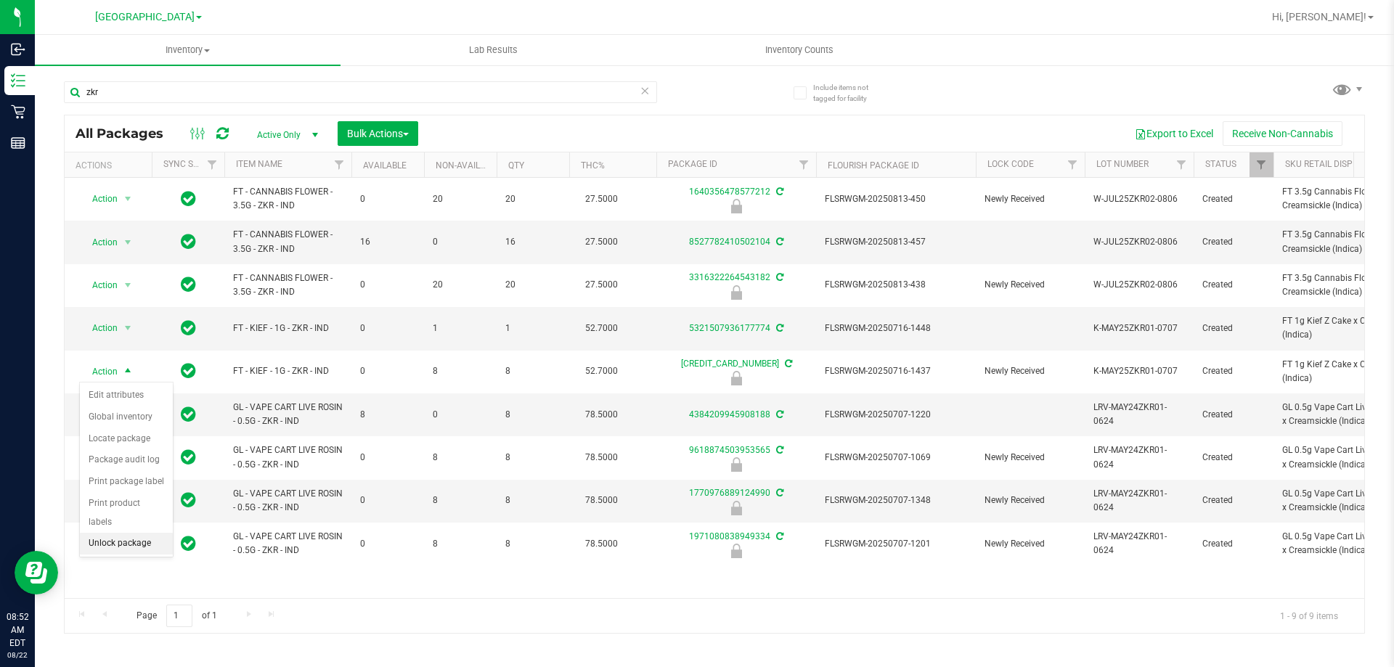
click at [110, 533] on li "Unlock package" at bounding box center [126, 544] width 93 height 22
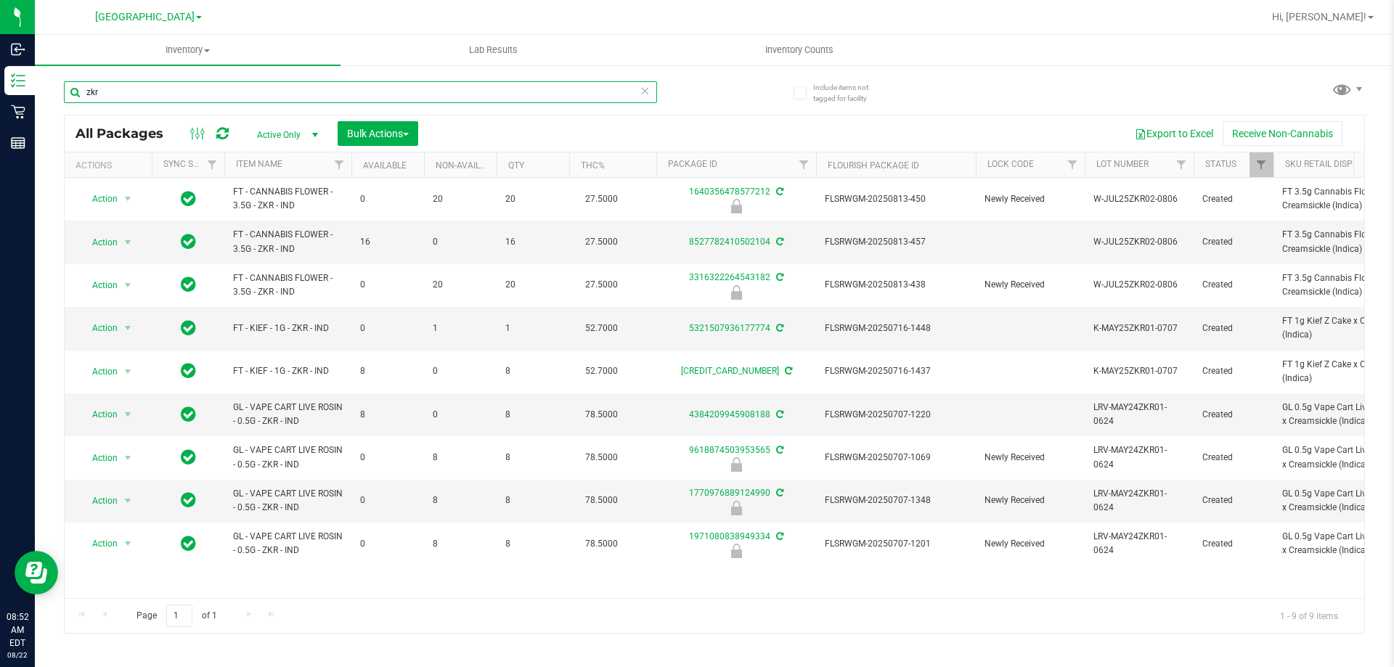
click at [271, 92] on input "zkr" at bounding box center [360, 92] width 593 height 22
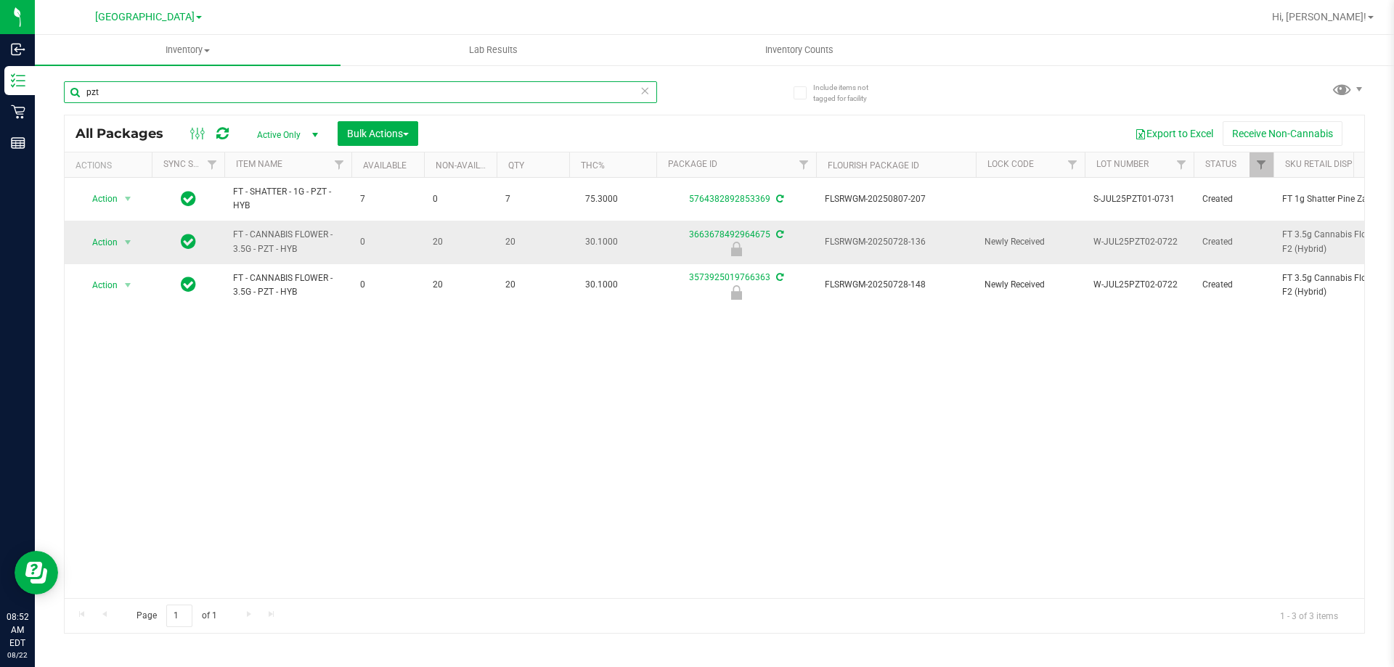
type input "pzt"
click at [882, 241] on span "FLSRWGM-20250728-136" at bounding box center [896, 242] width 142 height 14
click at [110, 242] on span "Action" at bounding box center [98, 242] width 39 height 20
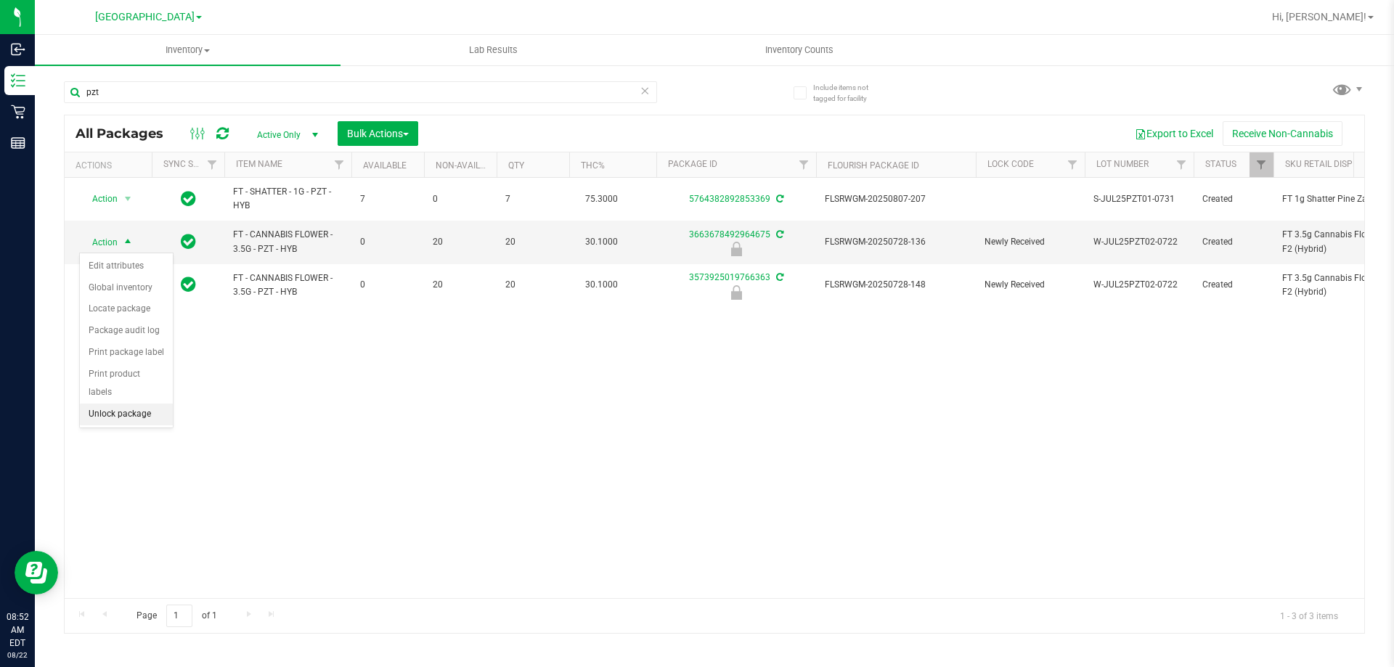
click at [135, 404] on li "Unlock package" at bounding box center [126, 415] width 93 height 22
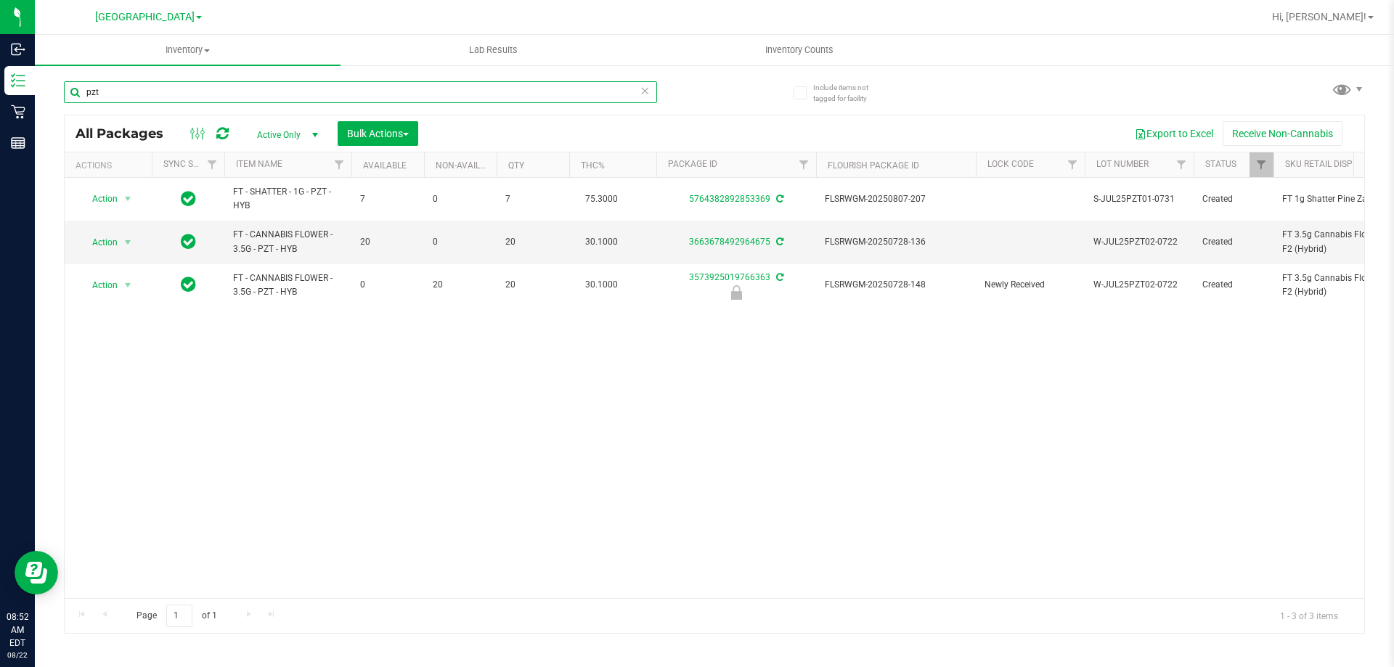
click at [358, 96] on input "pzt" at bounding box center [360, 92] width 593 height 22
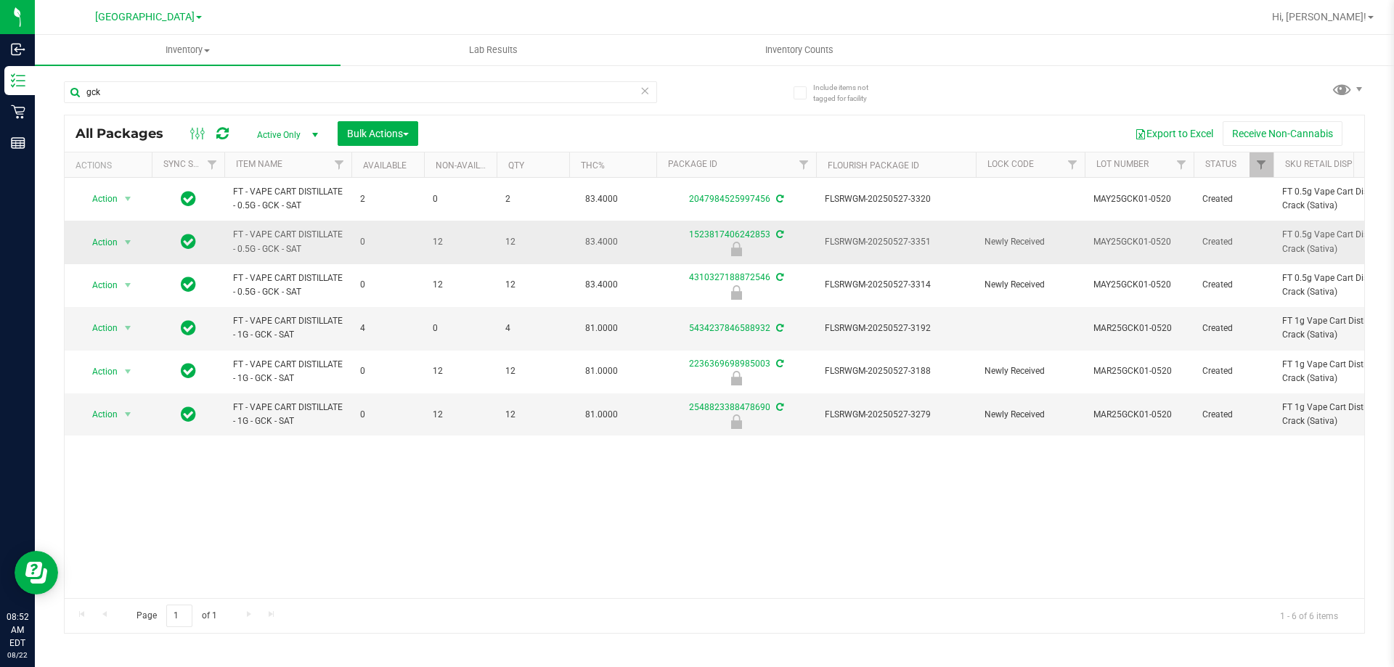
click at [883, 240] on span "FLSRWGM-20250527-3351" at bounding box center [896, 242] width 142 height 14
click at [579, 91] on input "gck" at bounding box center [360, 92] width 593 height 22
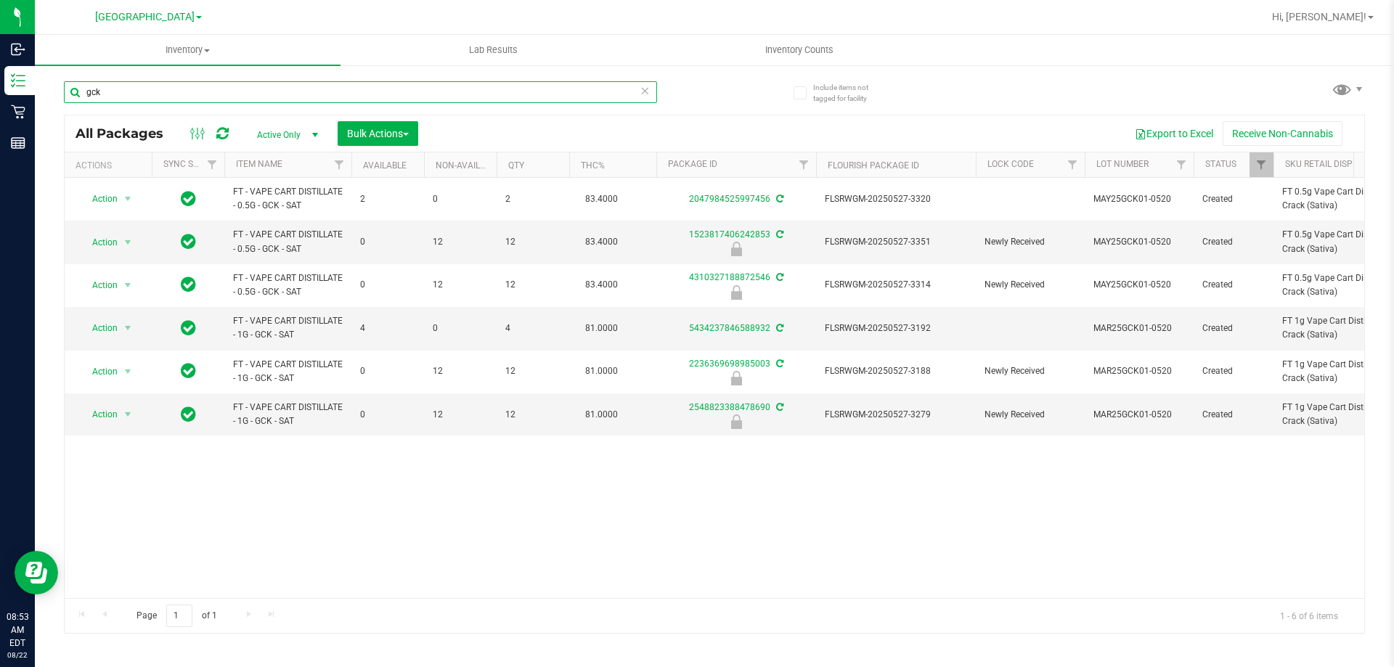
click at [579, 91] on input "gck" at bounding box center [360, 92] width 593 height 22
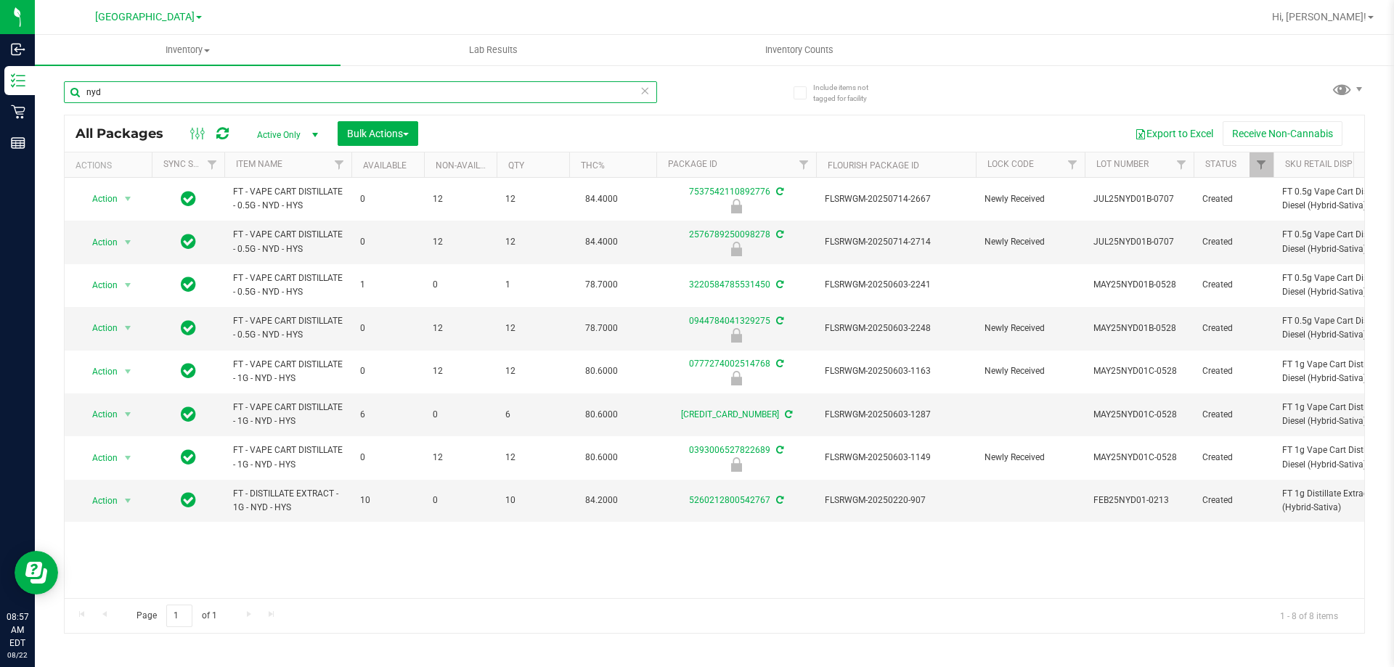
type input "nyd"
